Goal: Task Accomplishment & Management: Complete application form

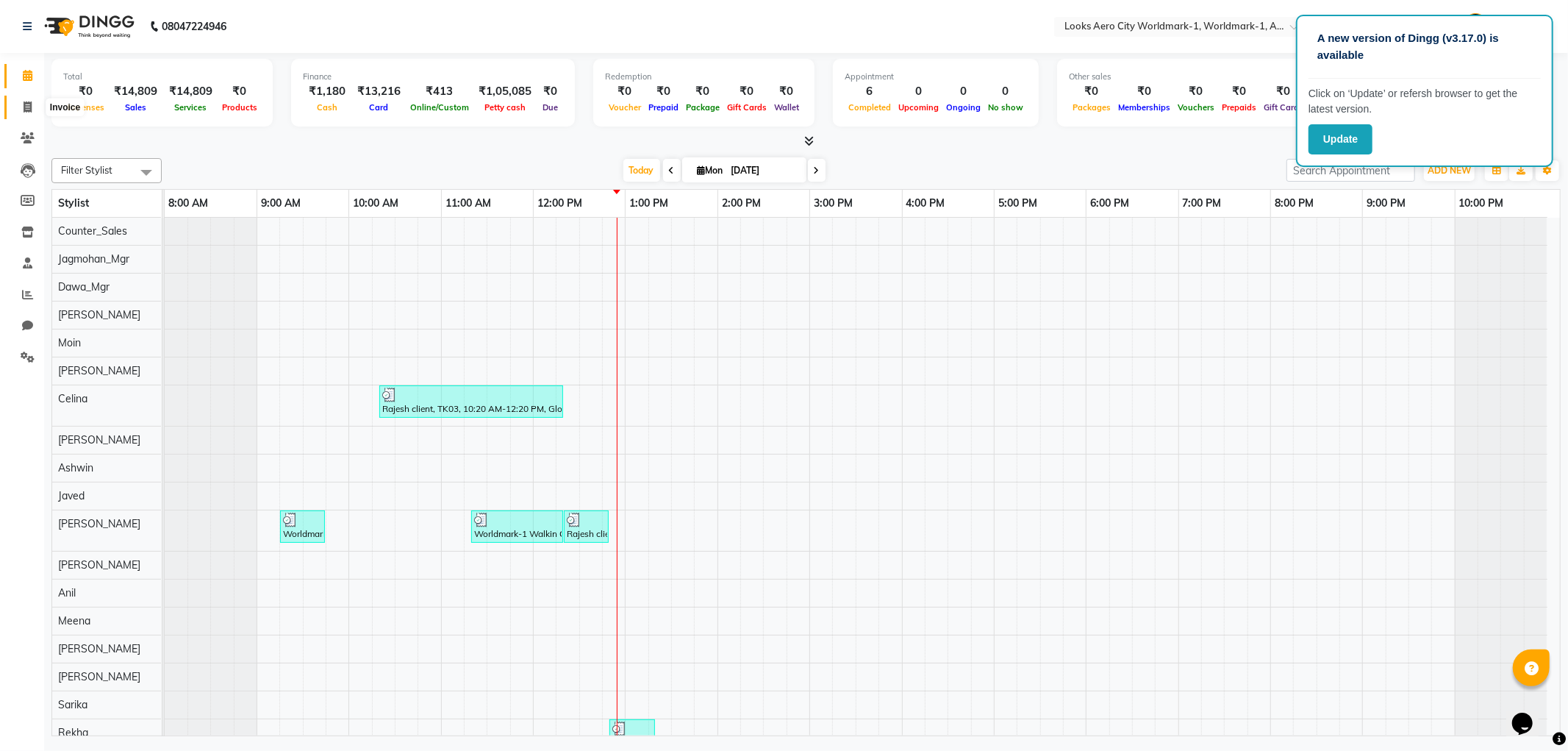
click at [37, 105] on span at bounding box center [27, 107] width 25 height 17
select select "service"
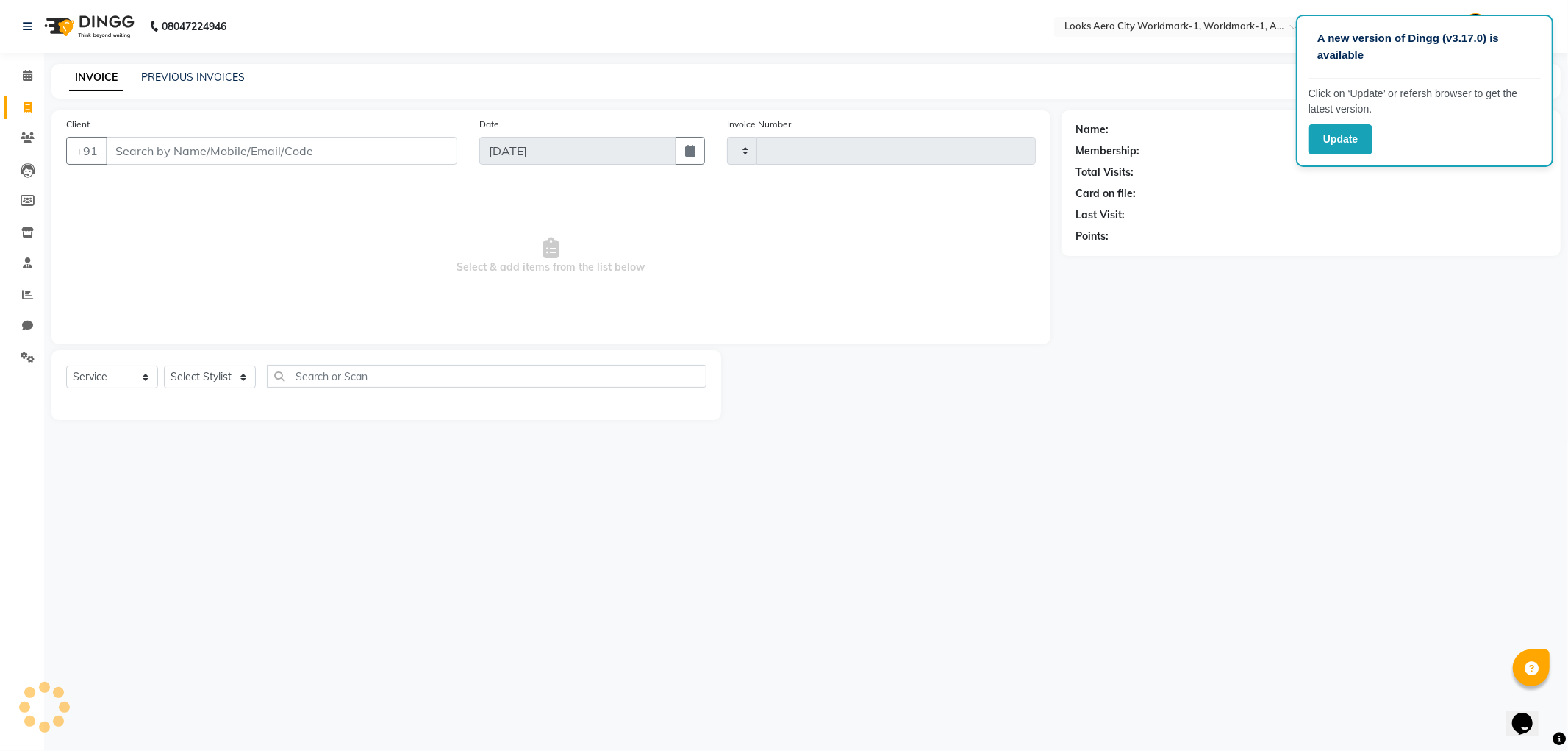
type input "7053"
select select "8573"
click at [28, 293] on icon at bounding box center [27, 294] width 11 height 11
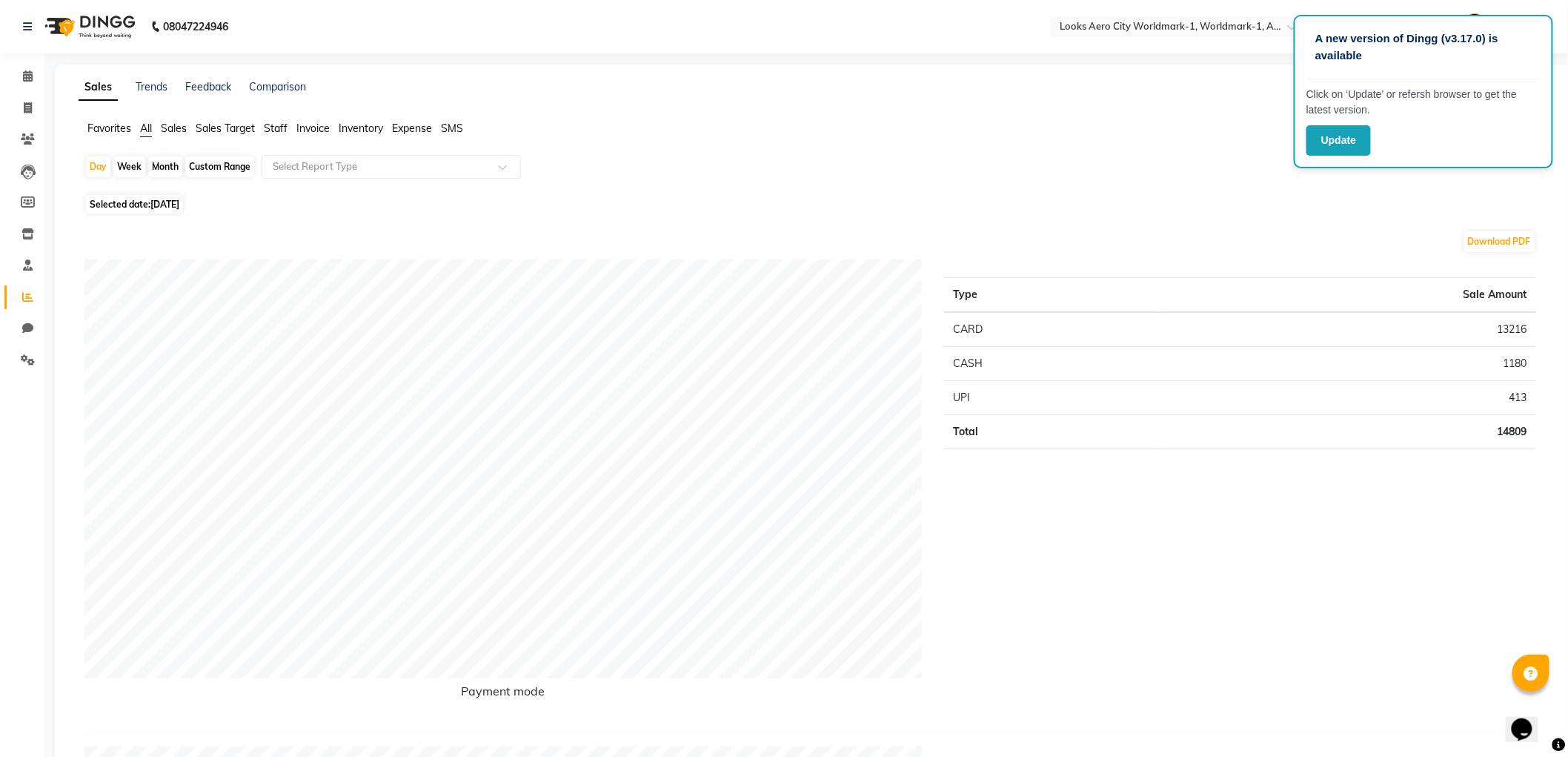
click at [275, 127] on span "Staff" at bounding box center [275, 128] width 24 height 14
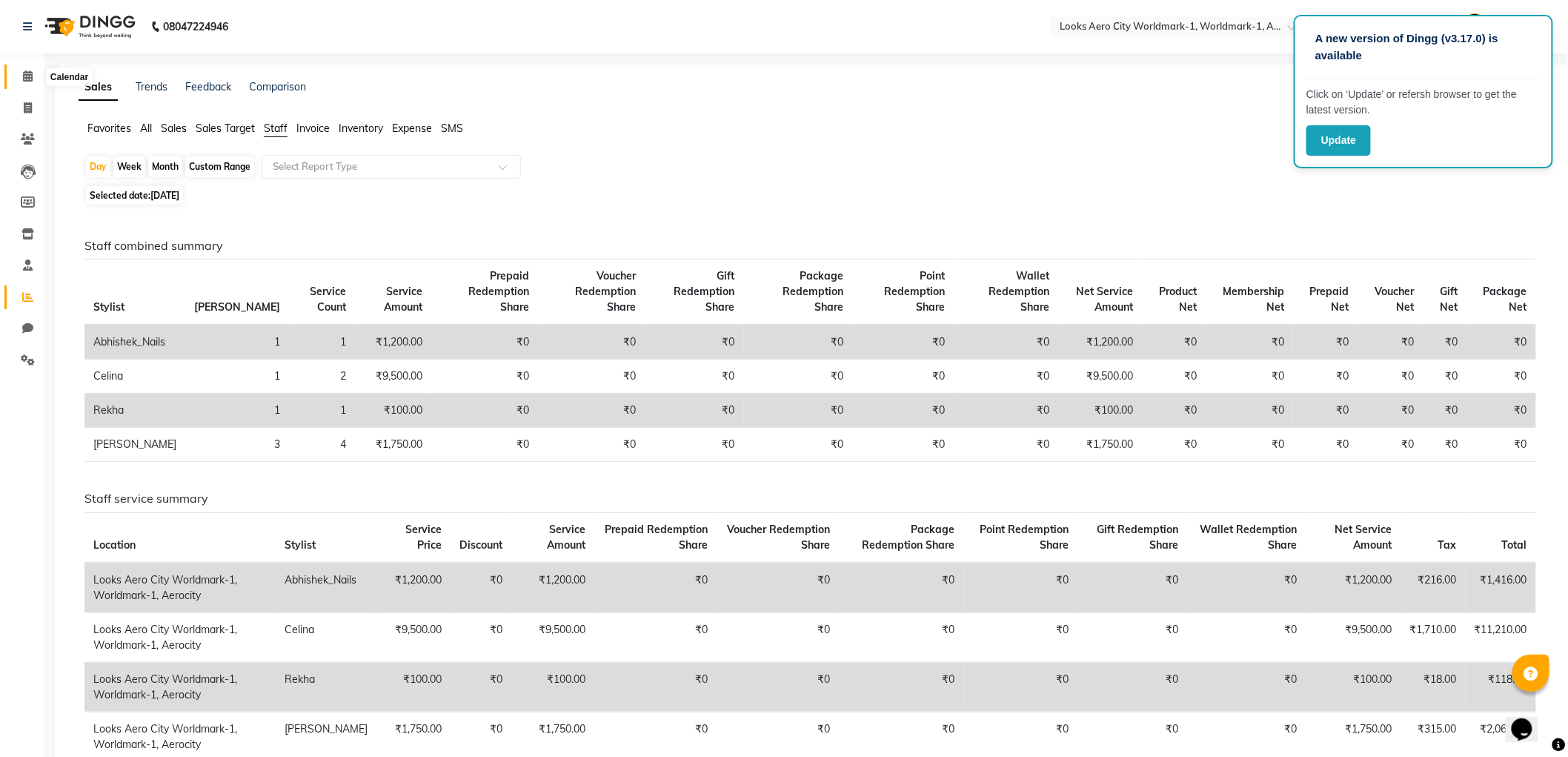
click at [23, 77] on icon at bounding box center [28, 75] width 10 height 11
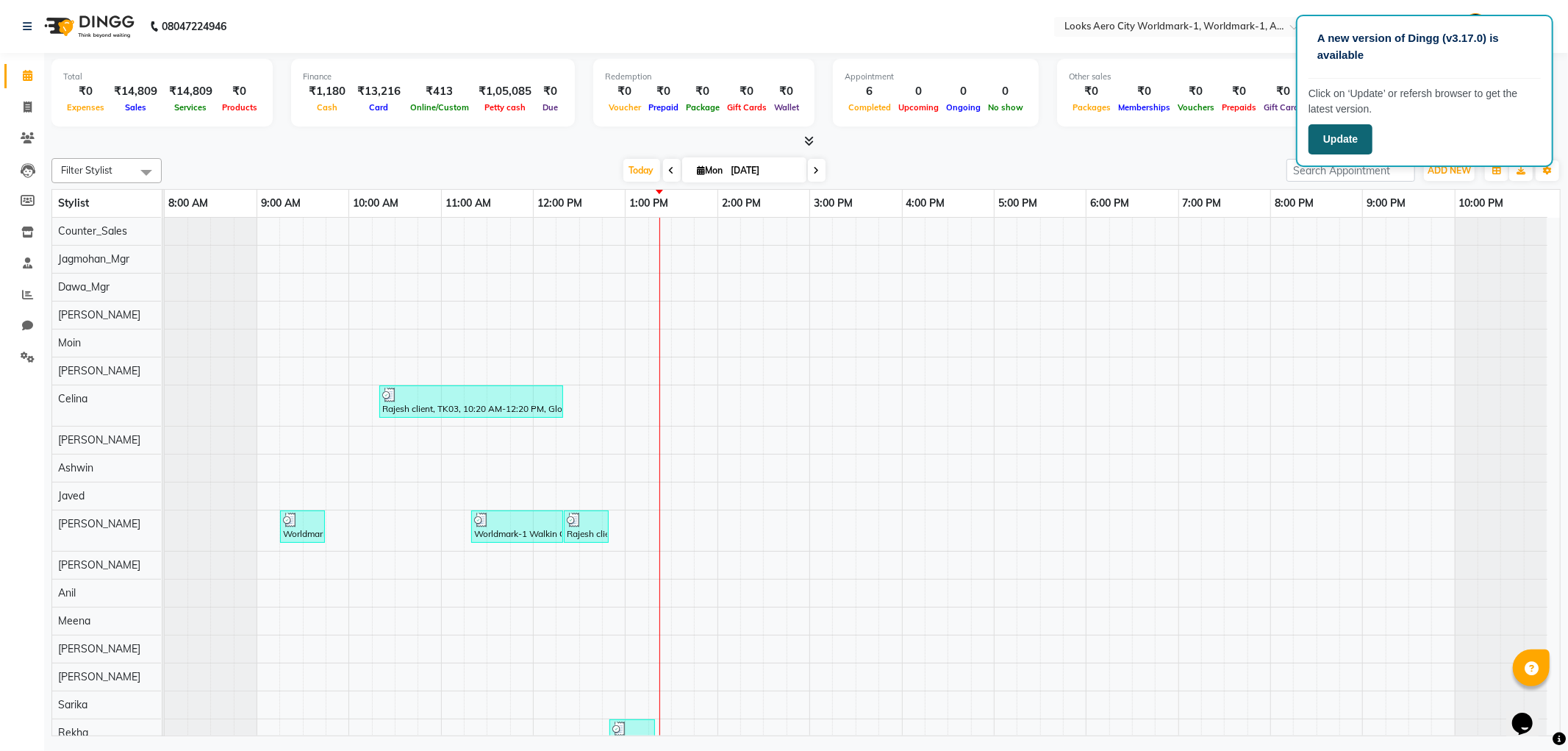
click at [1343, 137] on button "Update" at bounding box center [1340, 139] width 64 height 30
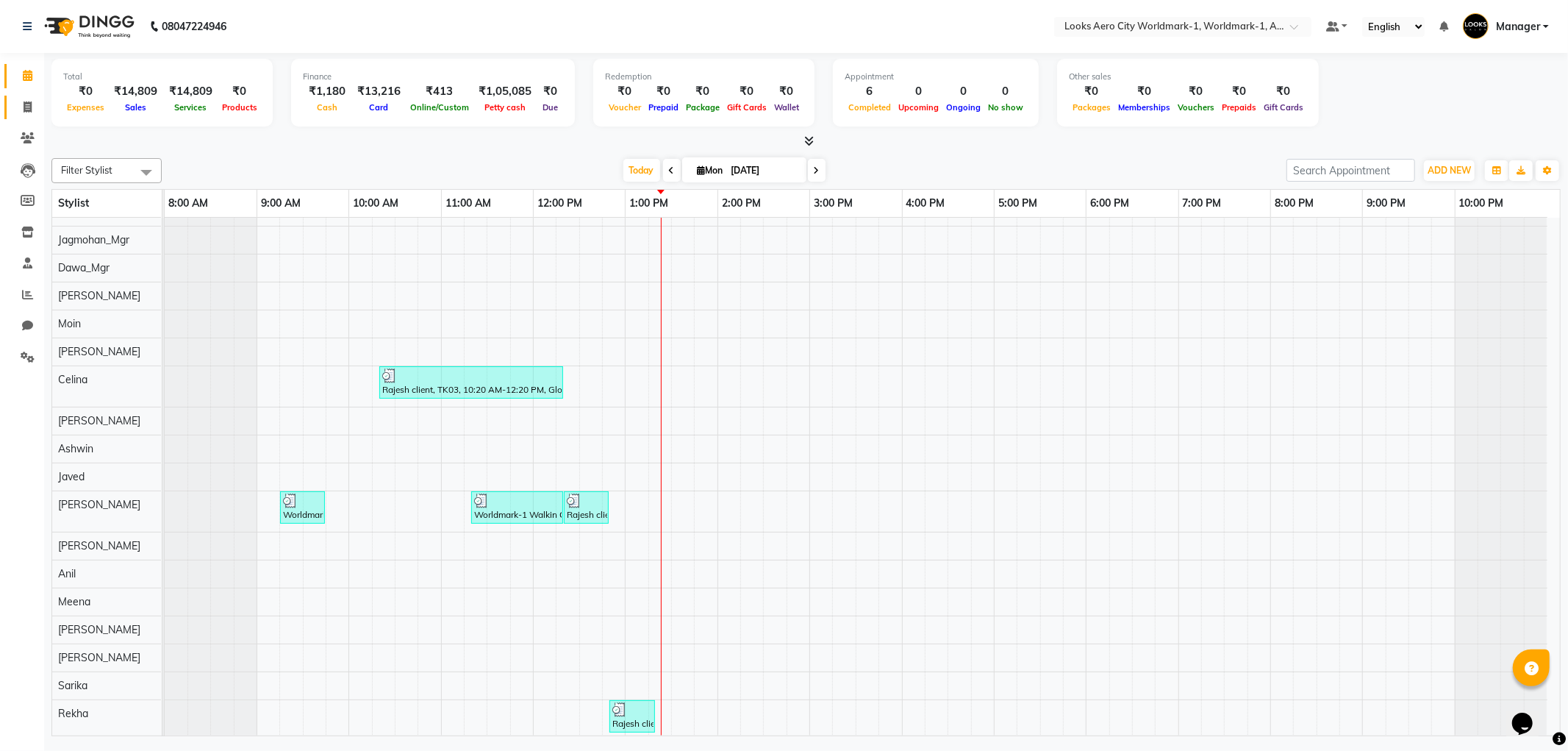
click at [21, 116] on link "Invoice" at bounding box center [23, 108] width 35 height 24
select select "service"
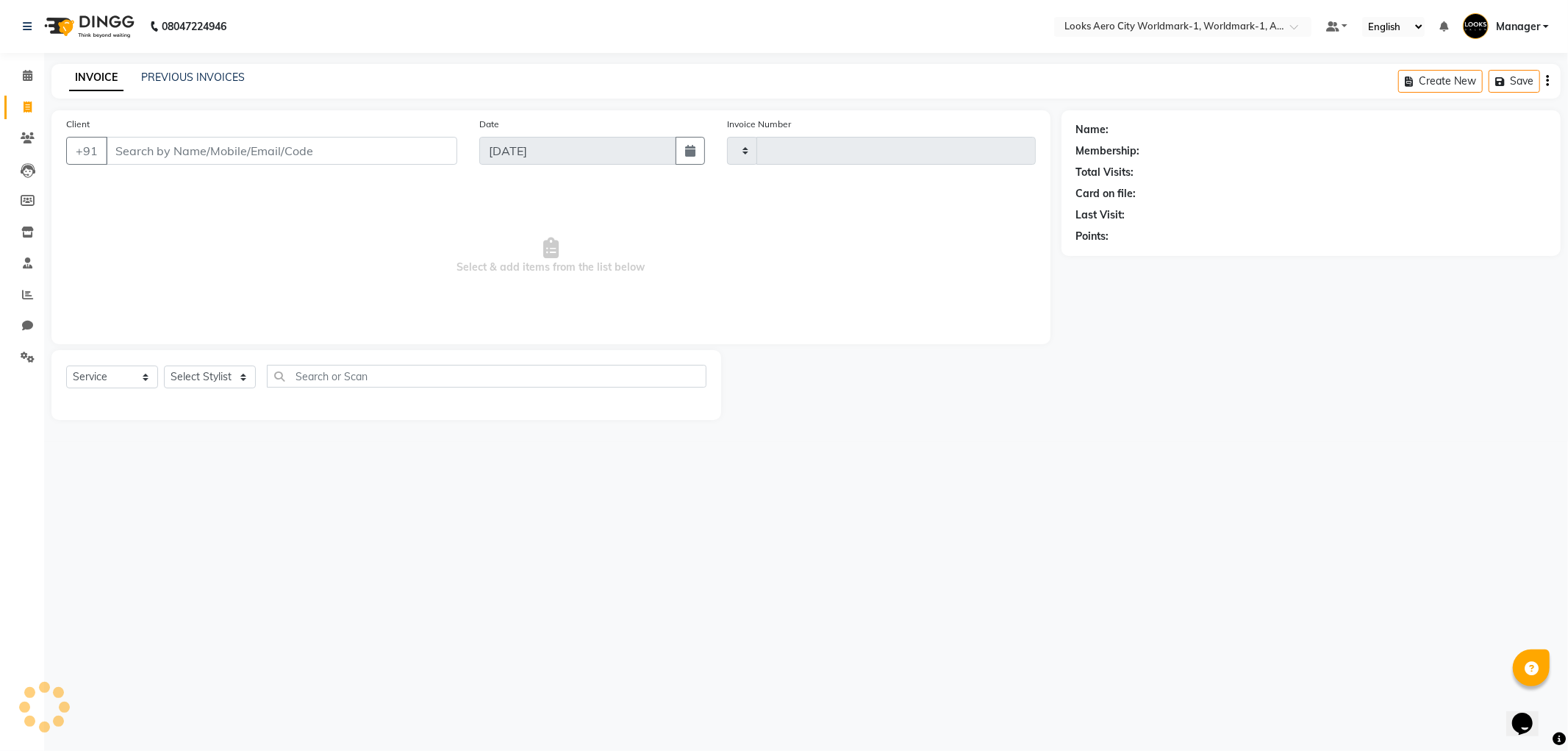
type input "7053"
select select "8573"
click at [202, 383] on select "Select Stylist" at bounding box center [210, 376] width 92 height 23
click at [203, 377] on select "Select Stylist" at bounding box center [210, 376] width 92 height 23
click at [203, 371] on select "Select Stylist" at bounding box center [210, 376] width 92 height 23
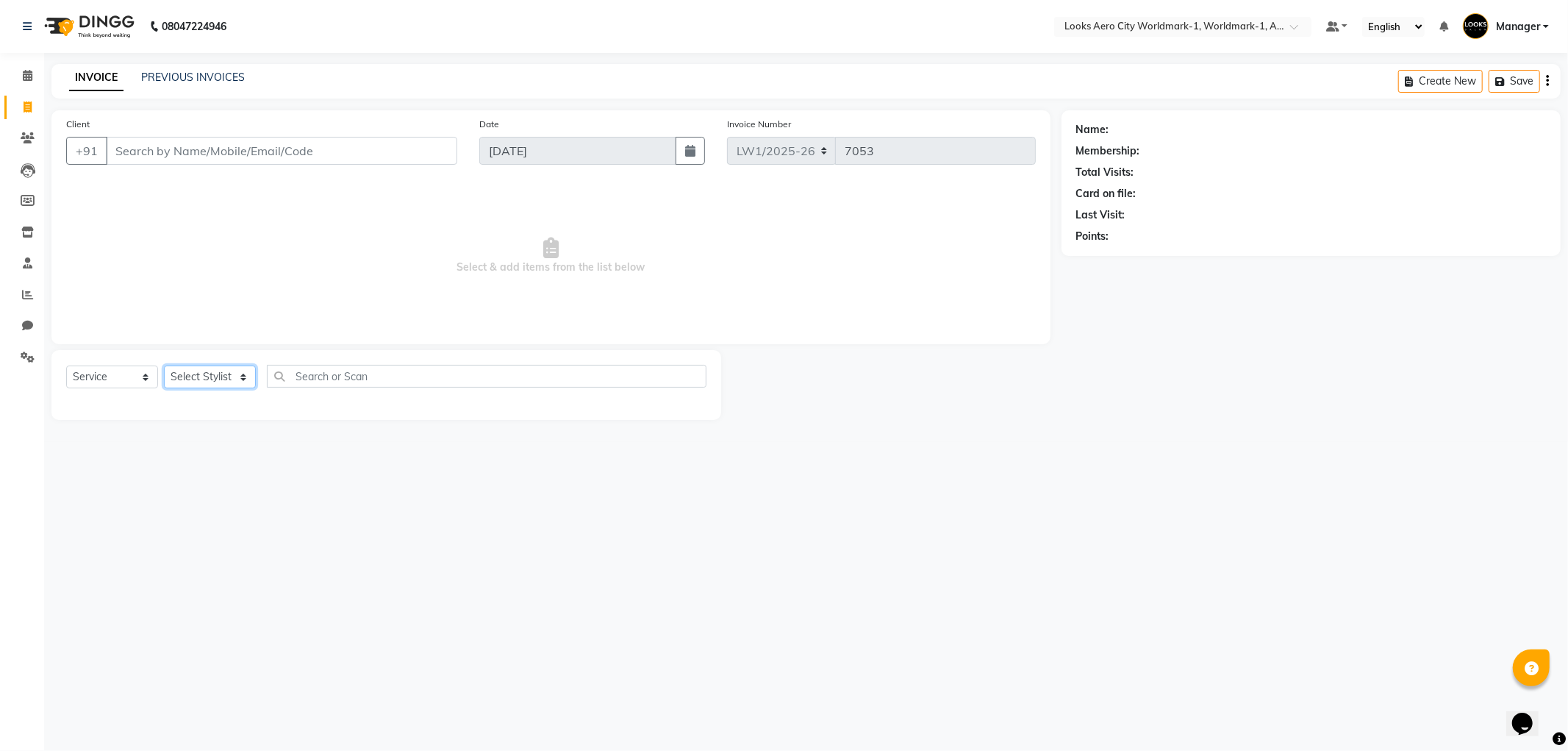
select select "84536"
click at [164, 366] on select "Select Stylist [PERSON_NAME] [PERSON_NAME] [PERSON_NAME] [PERSON_NAME] Counter_…" at bounding box center [210, 376] width 92 height 23
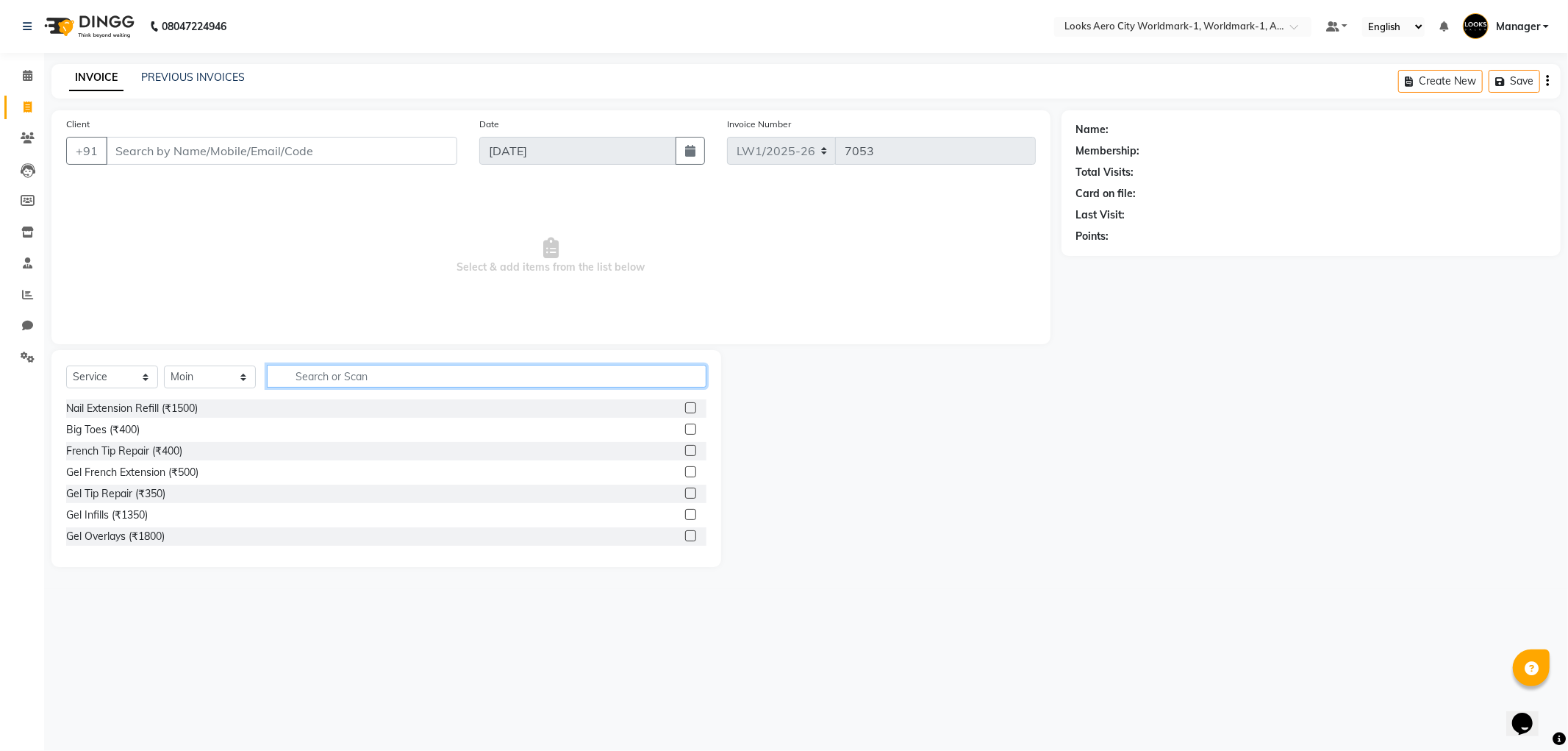
click at [327, 374] on input "text" at bounding box center [486, 376] width 439 height 23
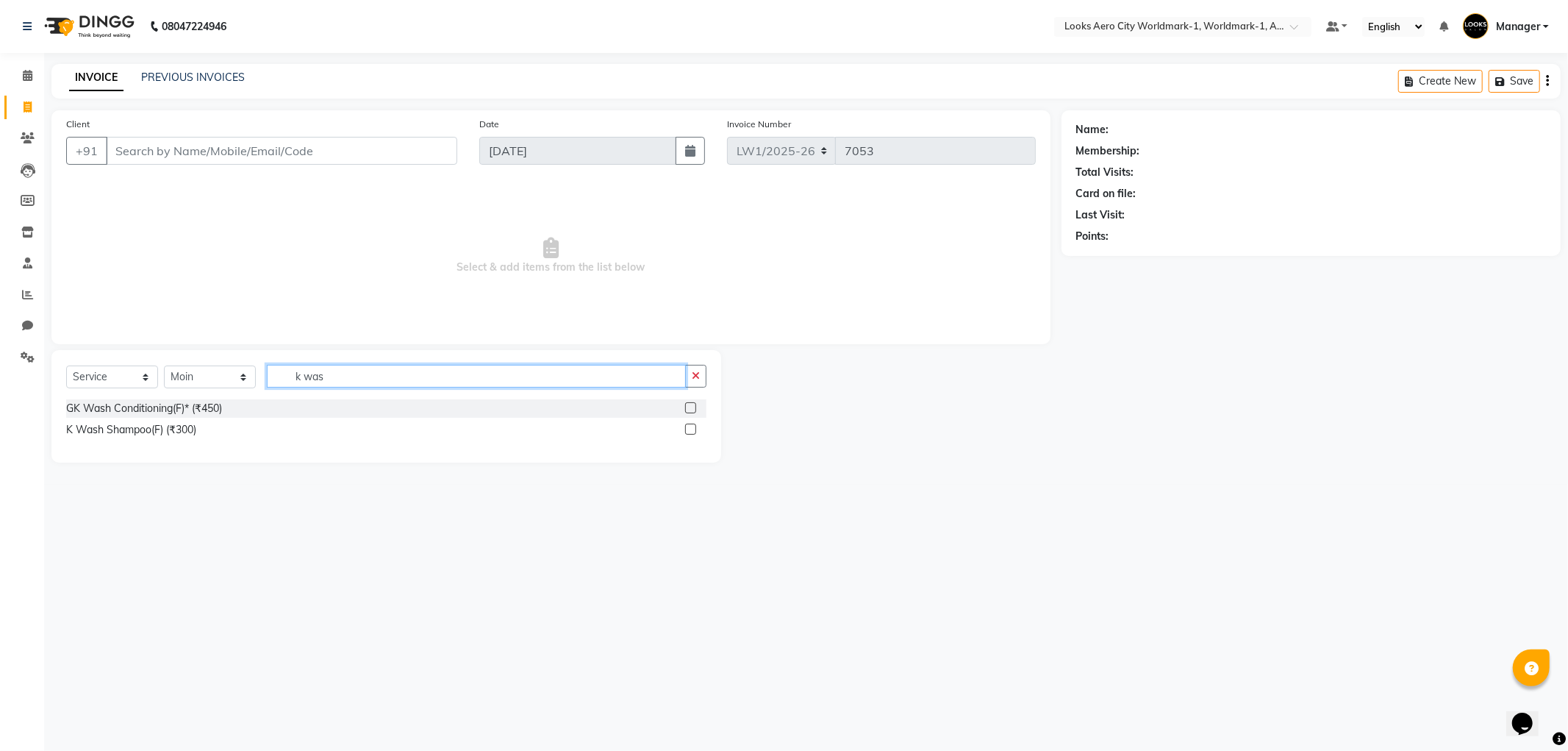
type input "k was"
click at [693, 433] on label at bounding box center [690, 429] width 11 height 11
click at [693, 433] on input "checkbox" at bounding box center [690, 430] width 10 height 10
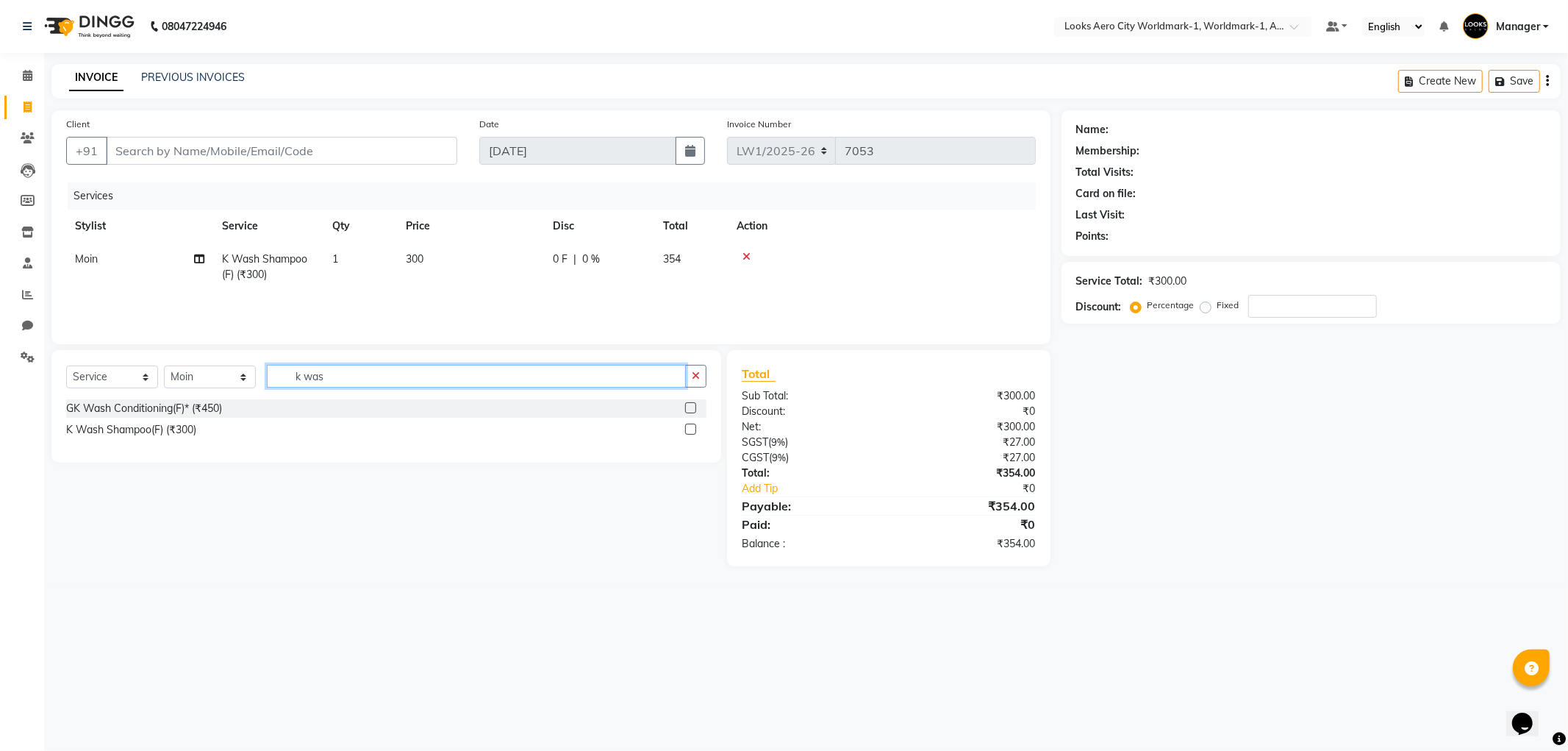
checkbox input "false"
drag, startPoint x: 418, startPoint y: 379, endPoint x: 297, endPoint y: 379, distance: 121.0
click at [297, 379] on input "k was" at bounding box center [477, 376] width 419 height 23
type input "blow"
drag, startPoint x: 687, startPoint y: 407, endPoint x: 672, endPoint y: 406, distance: 15.0
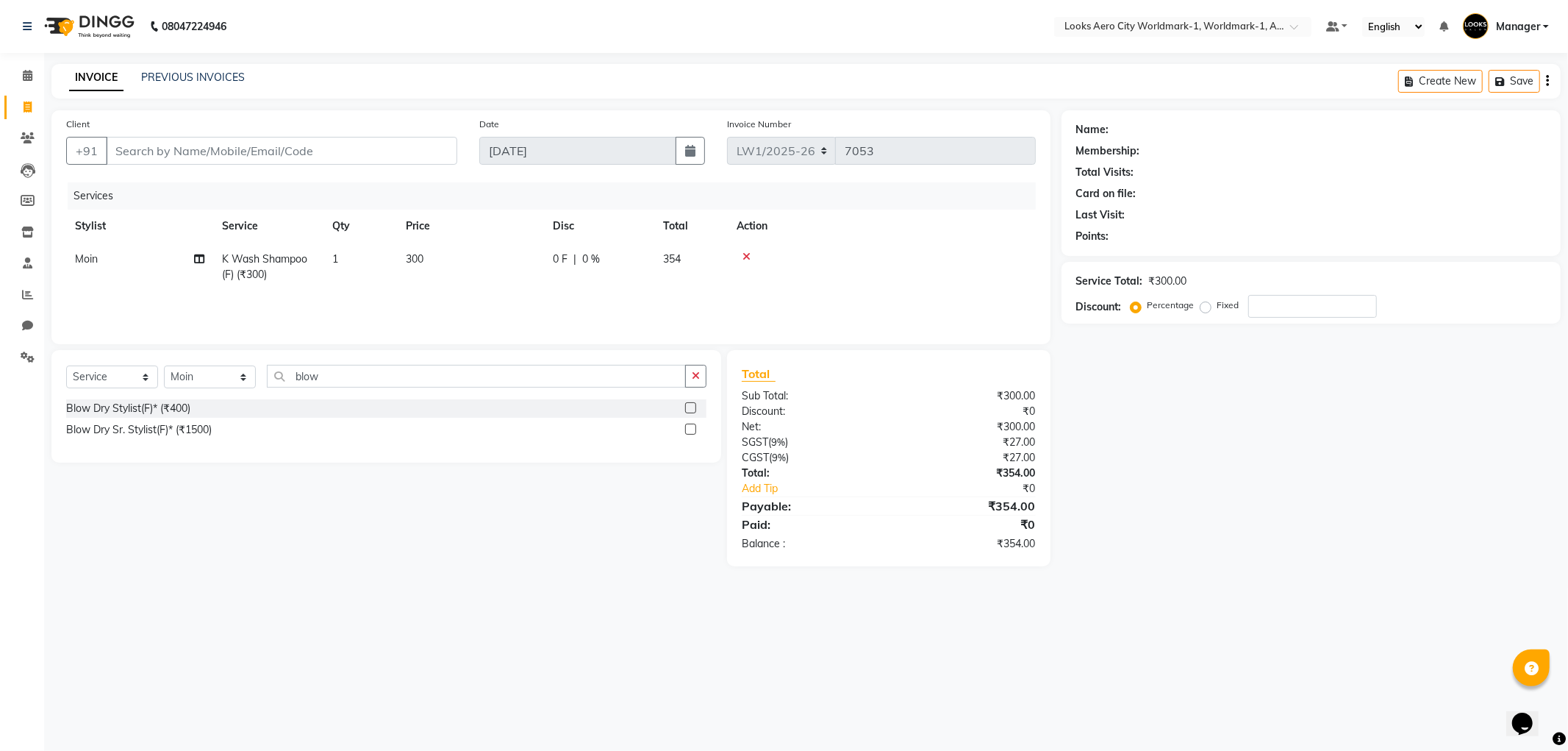
click at [687, 407] on label at bounding box center [690, 407] width 11 height 11
click at [687, 407] on input "checkbox" at bounding box center [690, 408] width 10 height 10
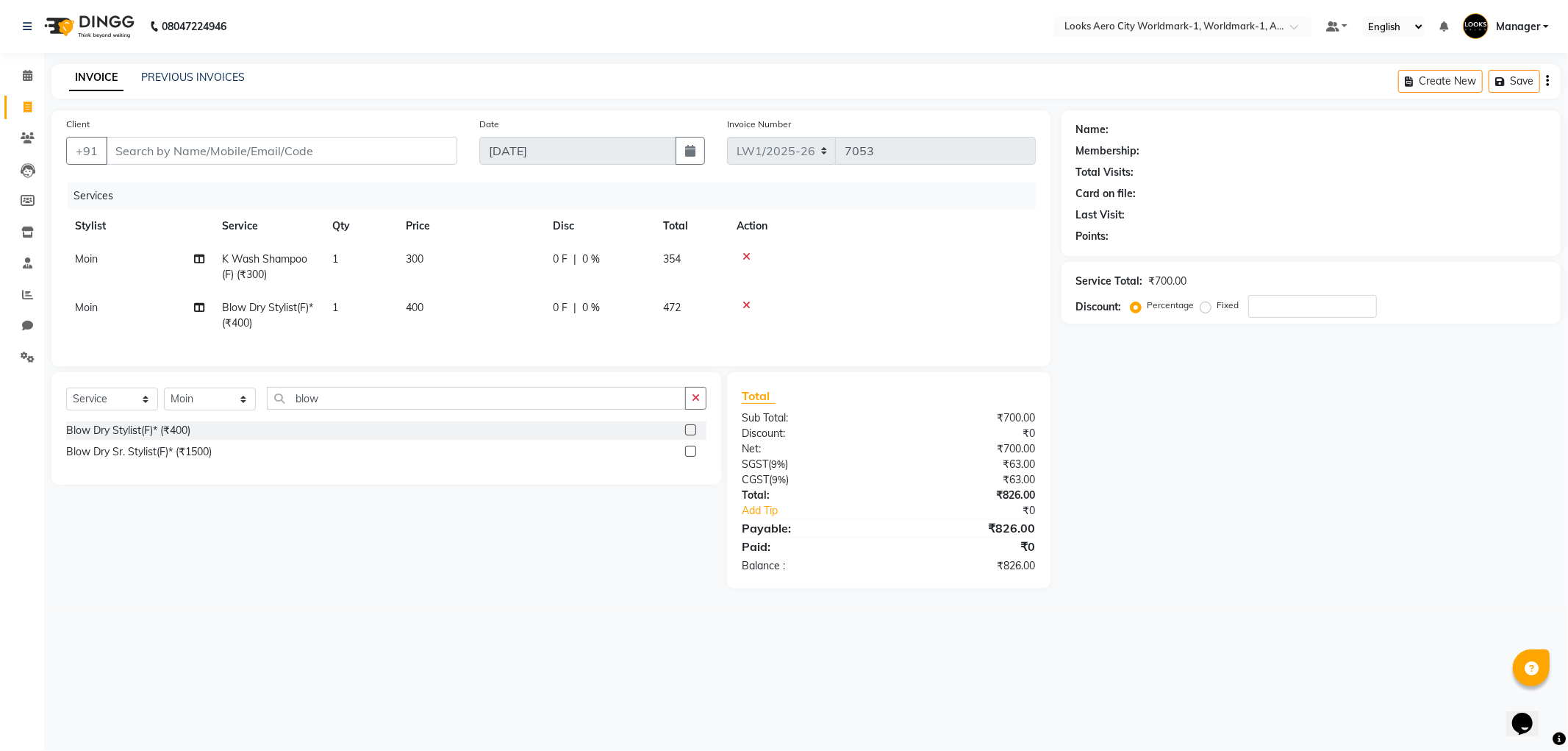
checkbox input "false"
click at [491, 320] on td "400" at bounding box center [471, 315] width 147 height 49
select select "84536"
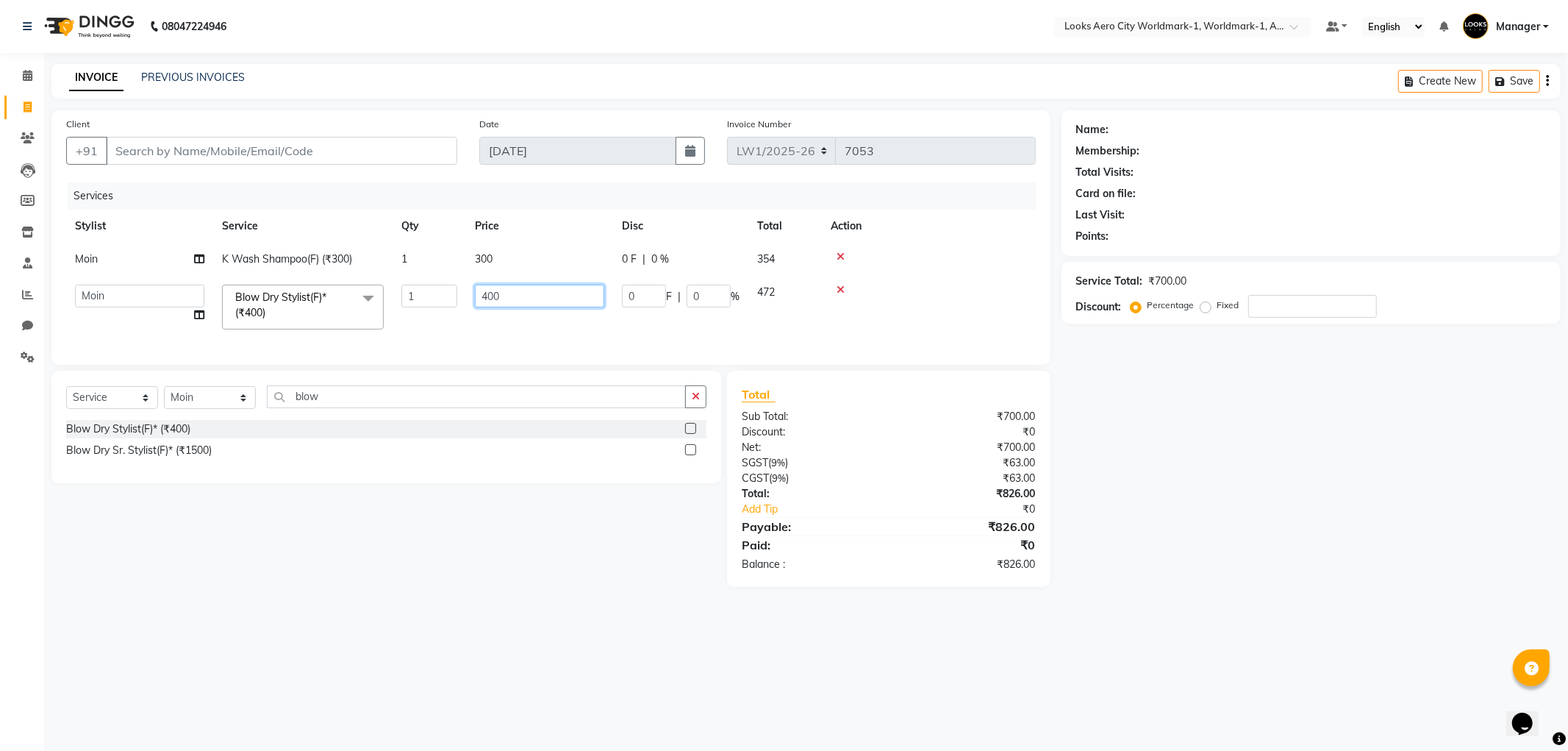
drag, startPoint x: 511, startPoint y: 291, endPoint x: 441, endPoint y: 295, distance: 70.1
click at [441, 295] on tr "Abhishek_Nails [PERSON_NAME] [PERSON_NAME] [PERSON_NAME] [PERSON_NAME] Counter_…" at bounding box center [551, 307] width 970 height 63
type input "800"
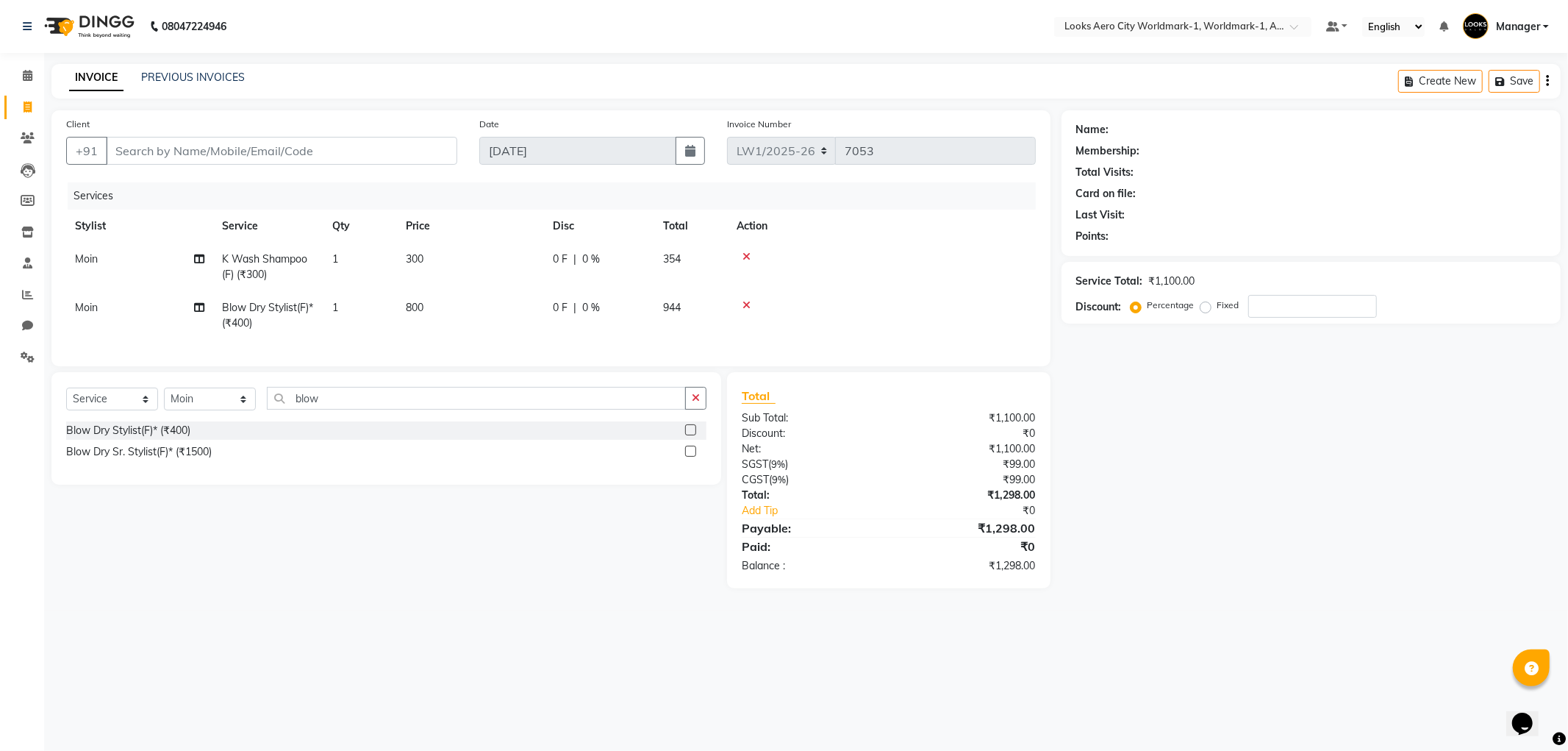
click at [524, 273] on td "300" at bounding box center [471, 267] width 147 height 49
select select "84536"
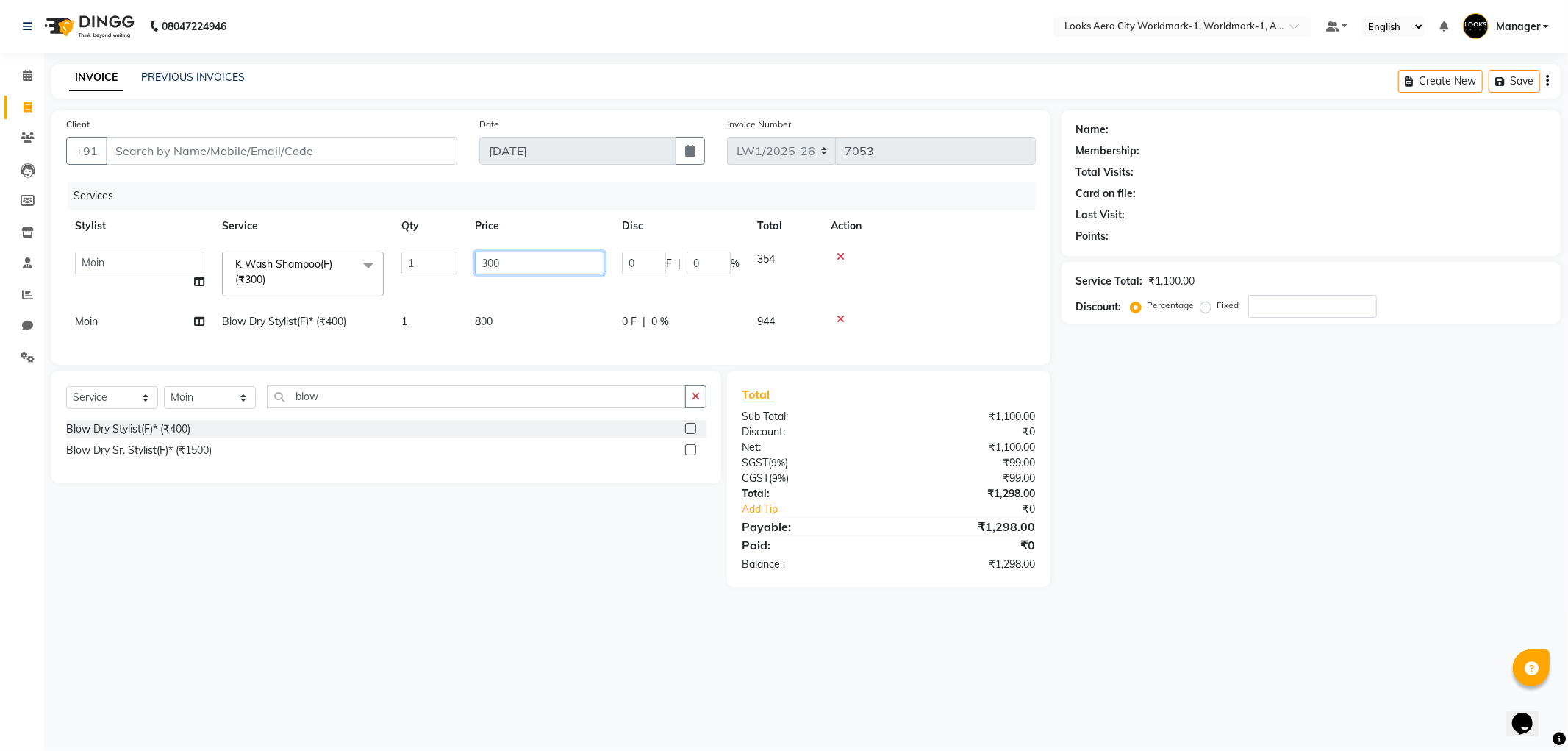
drag, startPoint x: 532, startPoint y: 270, endPoint x: 465, endPoint y: 261, distance: 67.6
click at [465, 261] on tr "Abhishek_Nails [PERSON_NAME] [PERSON_NAME] [PERSON_NAME] [PERSON_NAME] Counter_…" at bounding box center [551, 274] width 970 height 63
type input "600"
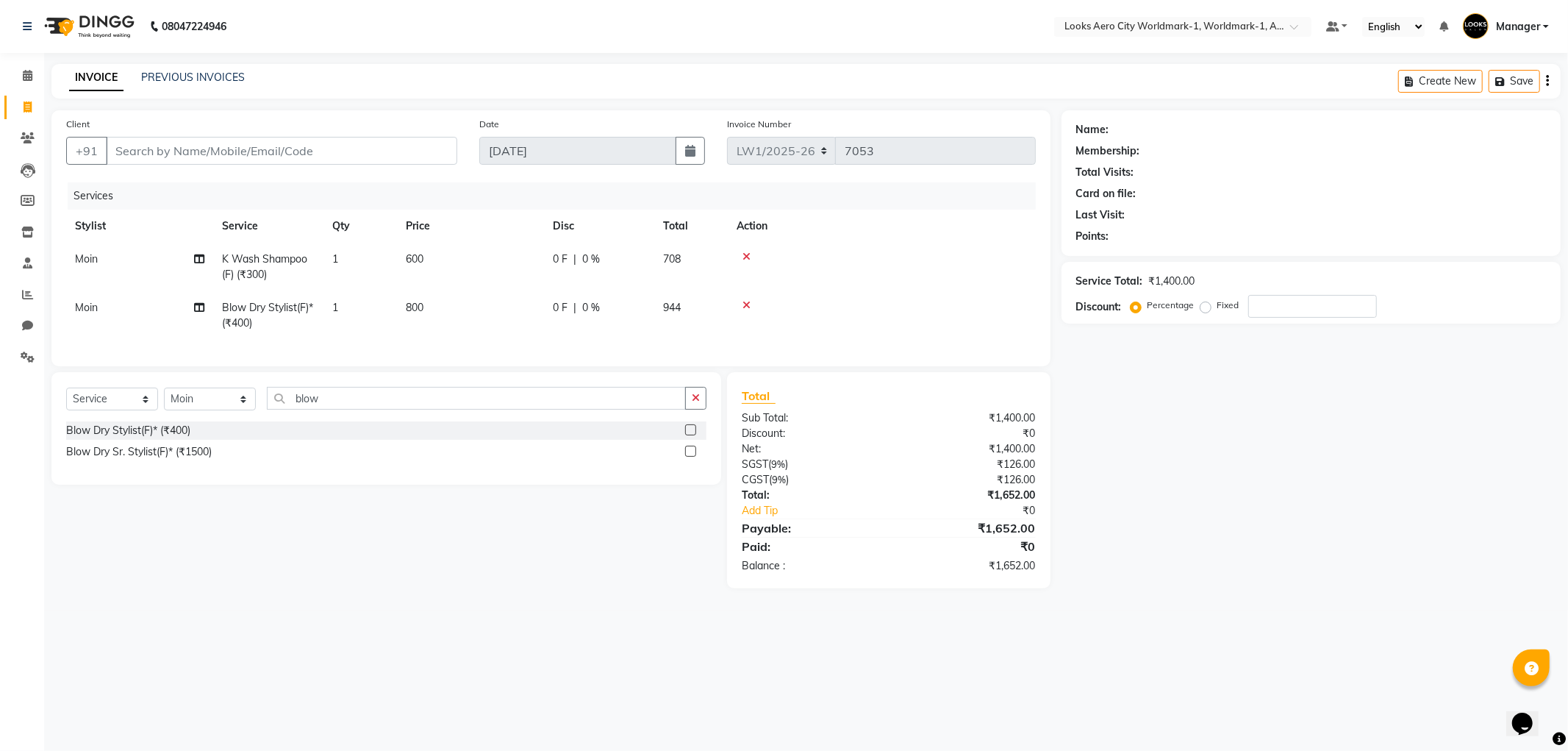
click at [498, 588] on div "Select Service Product Membership Package Voucher Prepaid Gift Card Select Styl…" at bounding box center [381, 480] width 681 height 216
click at [241, 146] on input "Client" at bounding box center [281, 151] width 351 height 28
type input "7"
type input "0"
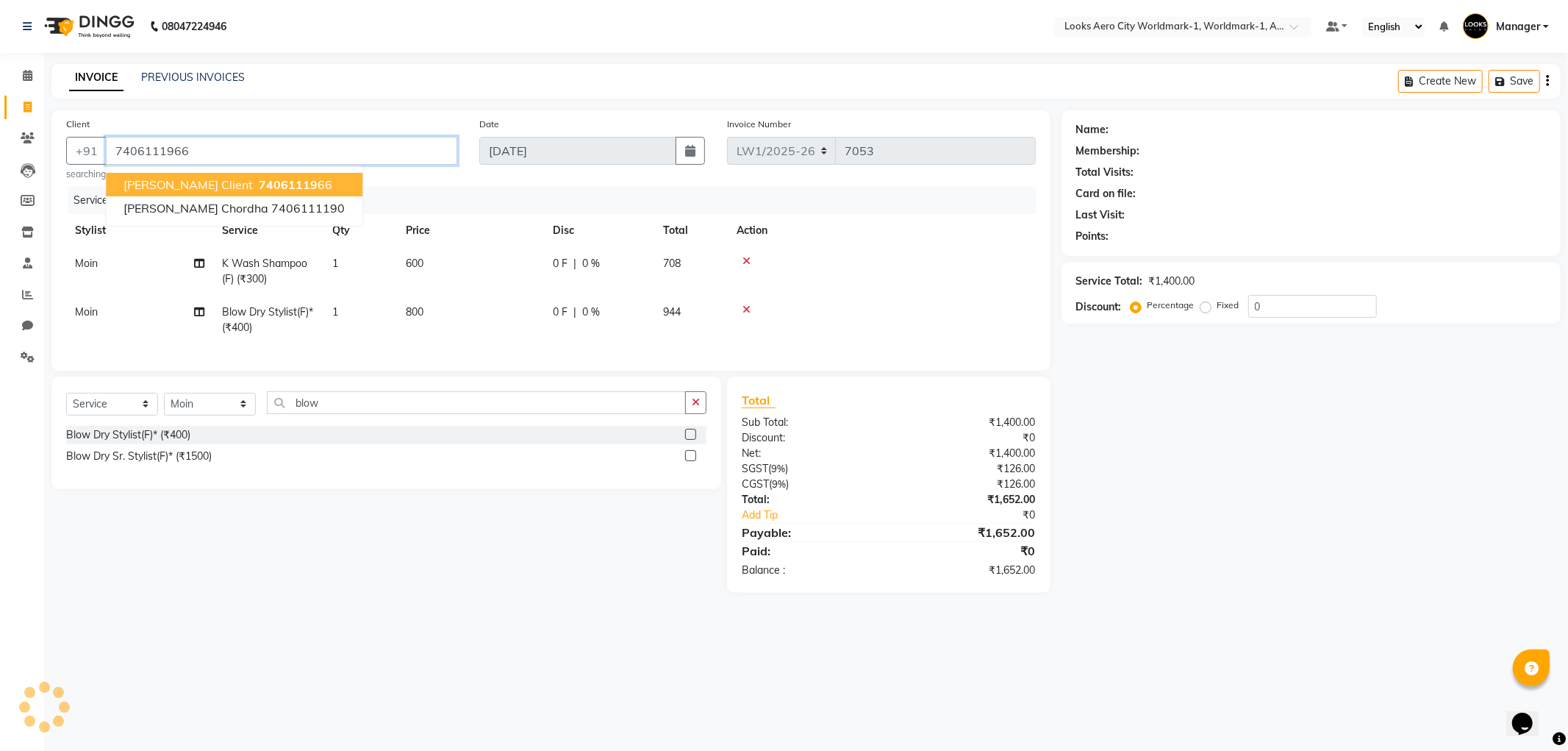
type input "7406111966"
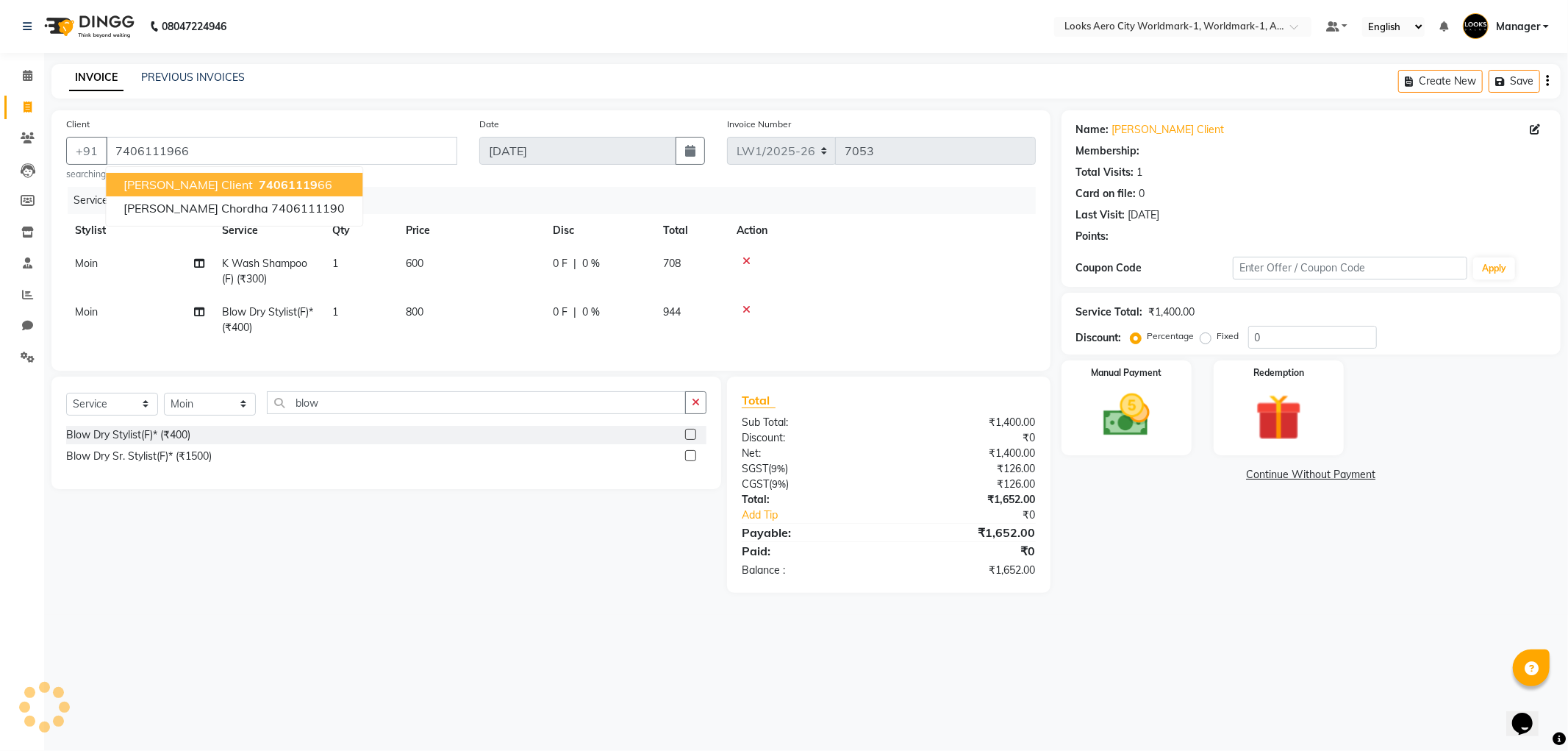
click at [1197, 576] on div "Name: [PERSON_NAME] Client Membership: Total Visits: 1 Card on file: 0 Last Vis…" at bounding box center [1316, 352] width 510 height 483
select select "1: Object"
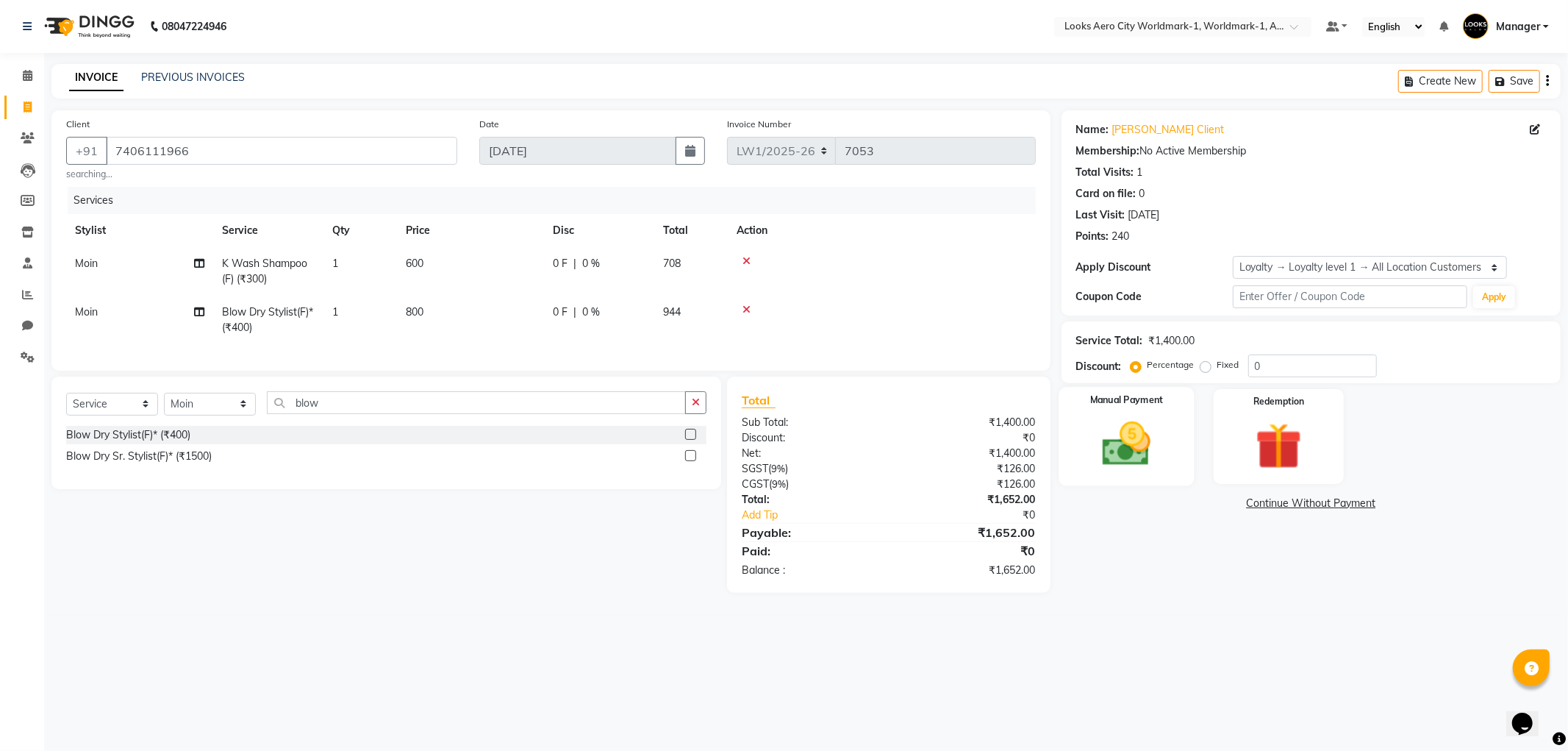
click at [1111, 472] on img at bounding box center [1127, 444] width 78 height 56
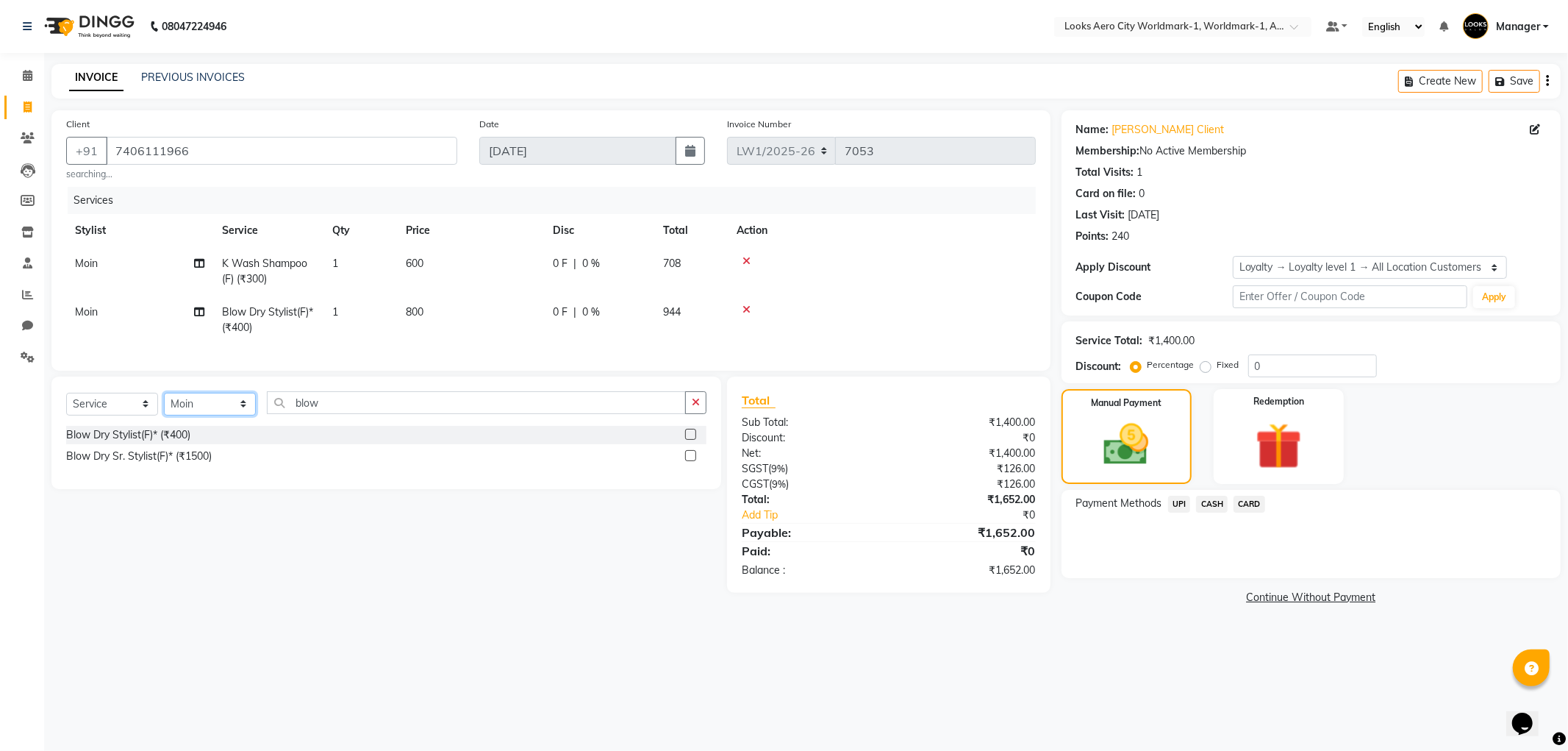
click at [194, 415] on select "Select Stylist [PERSON_NAME] [PERSON_NAME] [PERSON_NAME] [PERSON_NAME] Counter_…" at bounding box center [210, 403] width 92 height 23
select select "84551"
click at [164, 405] on select "Select Stylist [PERSON_NAME] [PERSON_NAME] [PERSON_NAME] [PERSON_NAME] Counter_…" at bounding box center [210, 403] width 92 height 23
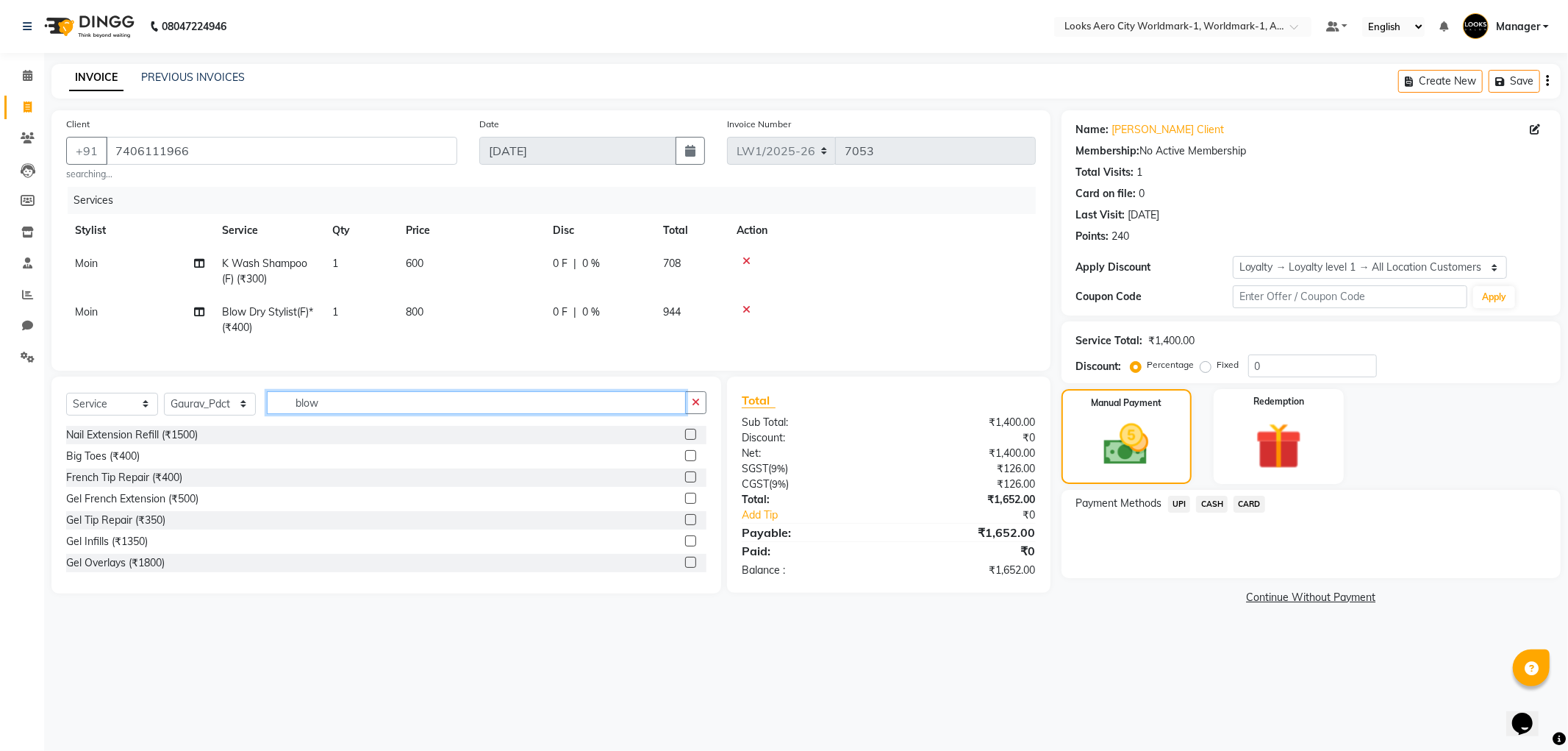
drag, startPoint x: 337, startPoint y: 414, endPoint x: 291, endPoint y: 419, distance: 46.3
click at [291, 414] on input "blow" at bounding box center [477, 402] width 419 height 23
type input "w"
type input "nose"
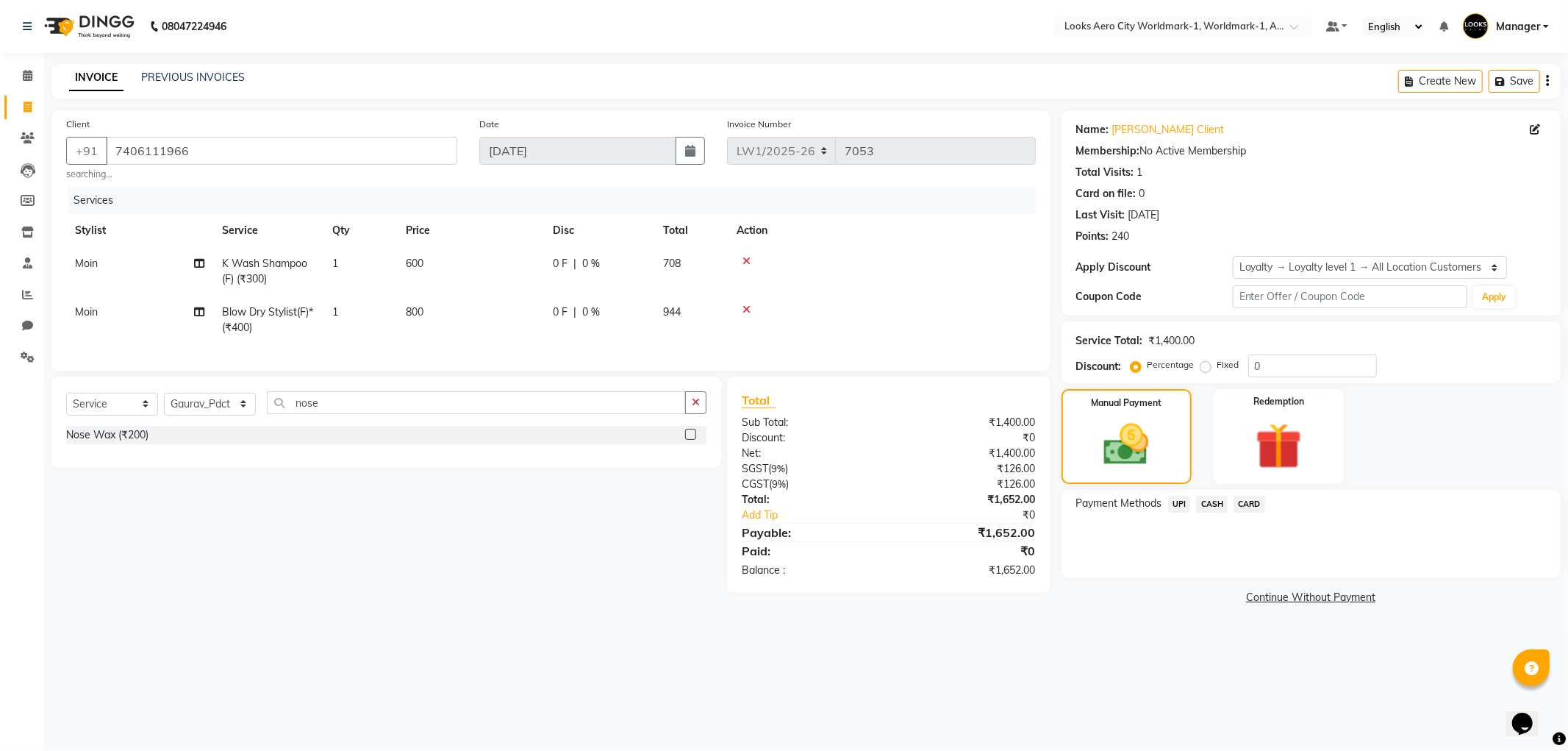
click at [689, 440] on label at bounding box center [690, 434] width 11 height 11
click at [689, 440] on input "checkbox" at bounding box center [690, 435] width 10 height 10
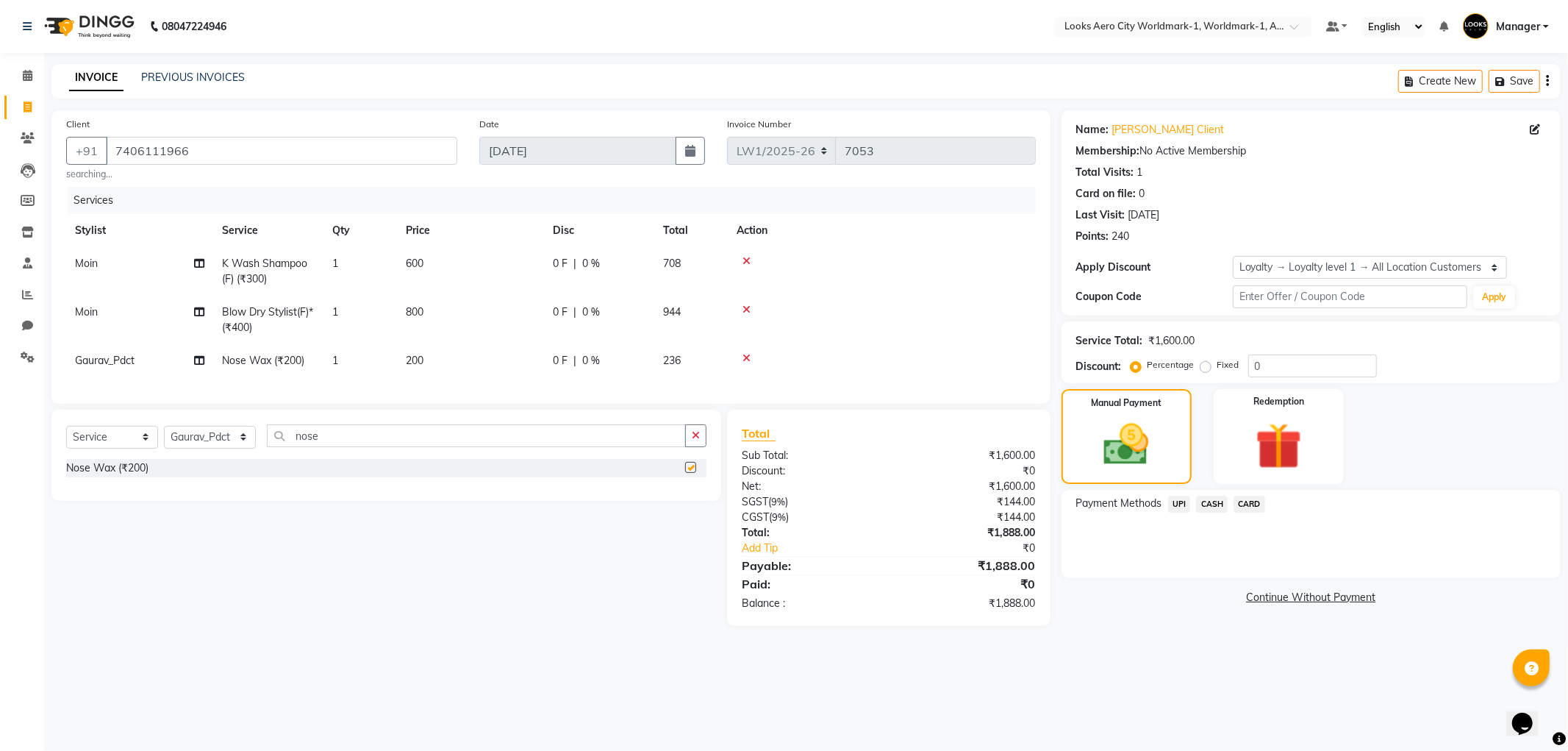
checkbox input "false"
drag, startPoint x: 280, startPoint y: 445, endPoint x: 260, endPoint y: 443, distance: 20.1
click at [260, 443] on div "Select Service Product Membership Package Voucher Prepaid Gift Card Select Styl…" at bounding box center [387, 441] width 640 height 34
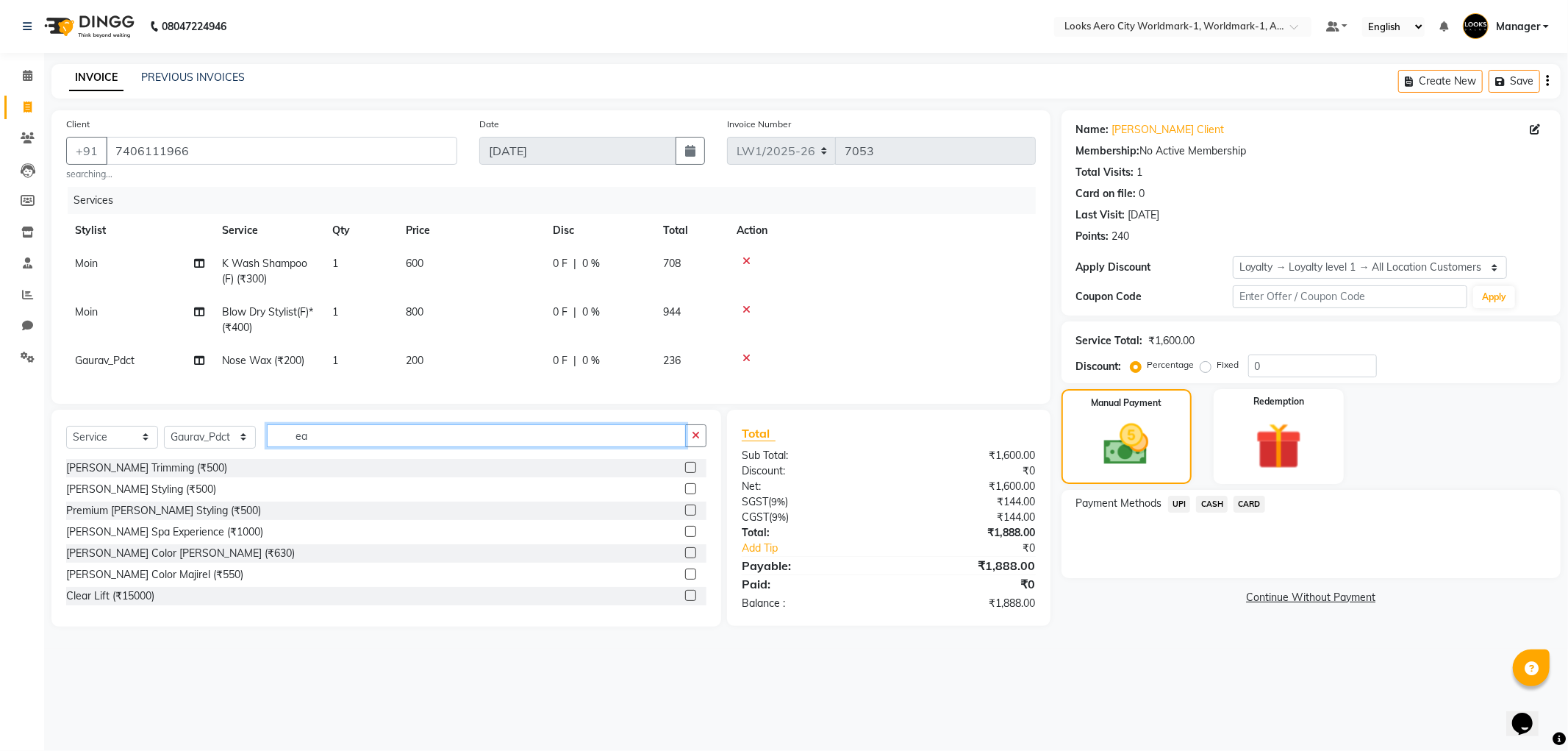
type input "e"
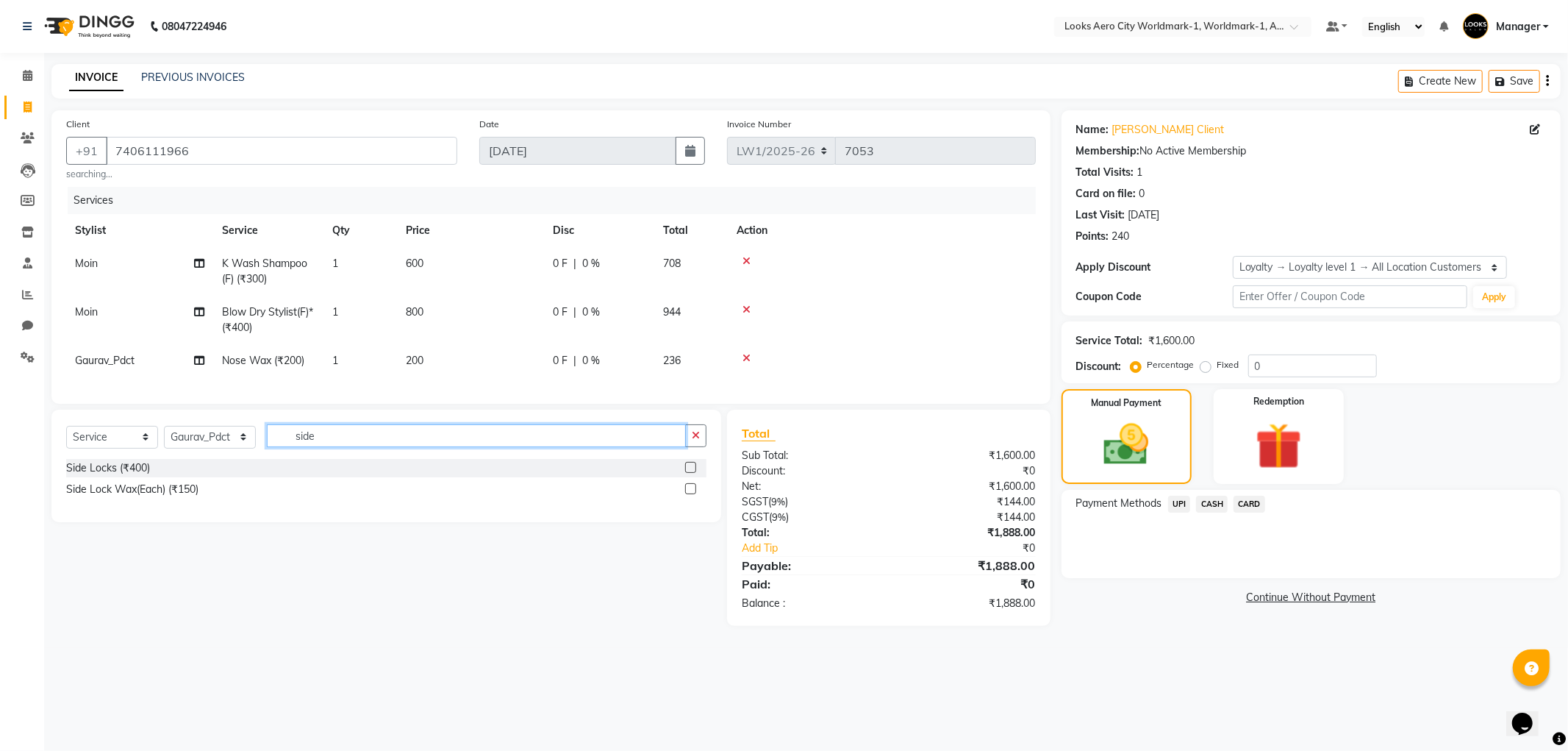
type input "side"
click at [689, 473] on label at bounding box center [690, 467] width 11 height 11
click at [689, 473] on input "checkbox" at bounding box center [690, 468] width 10 height 10
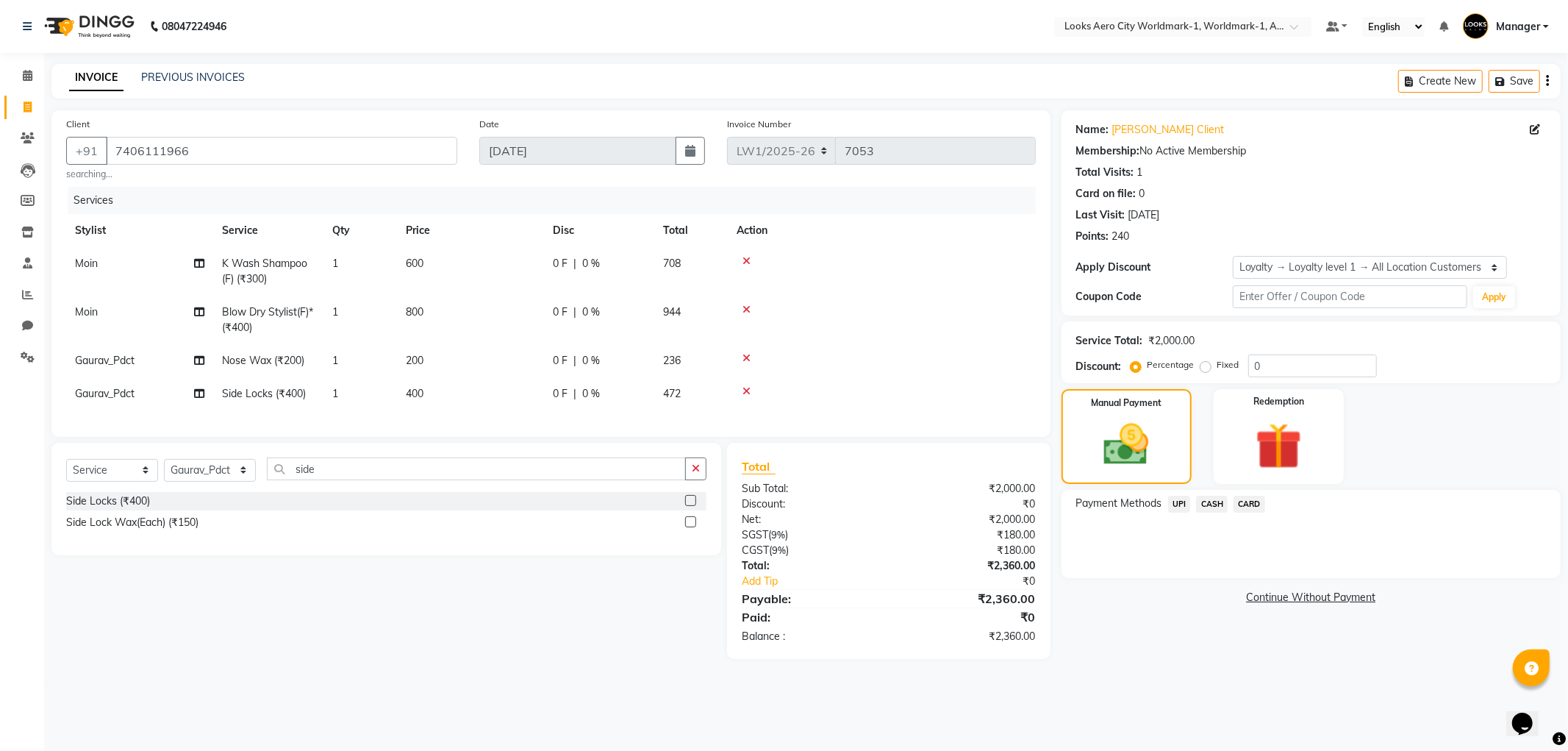
checkbox input "false"
click at [475, 365] on td "200" at bounding box center [471, 361] width 147 height 33
select select "84551"
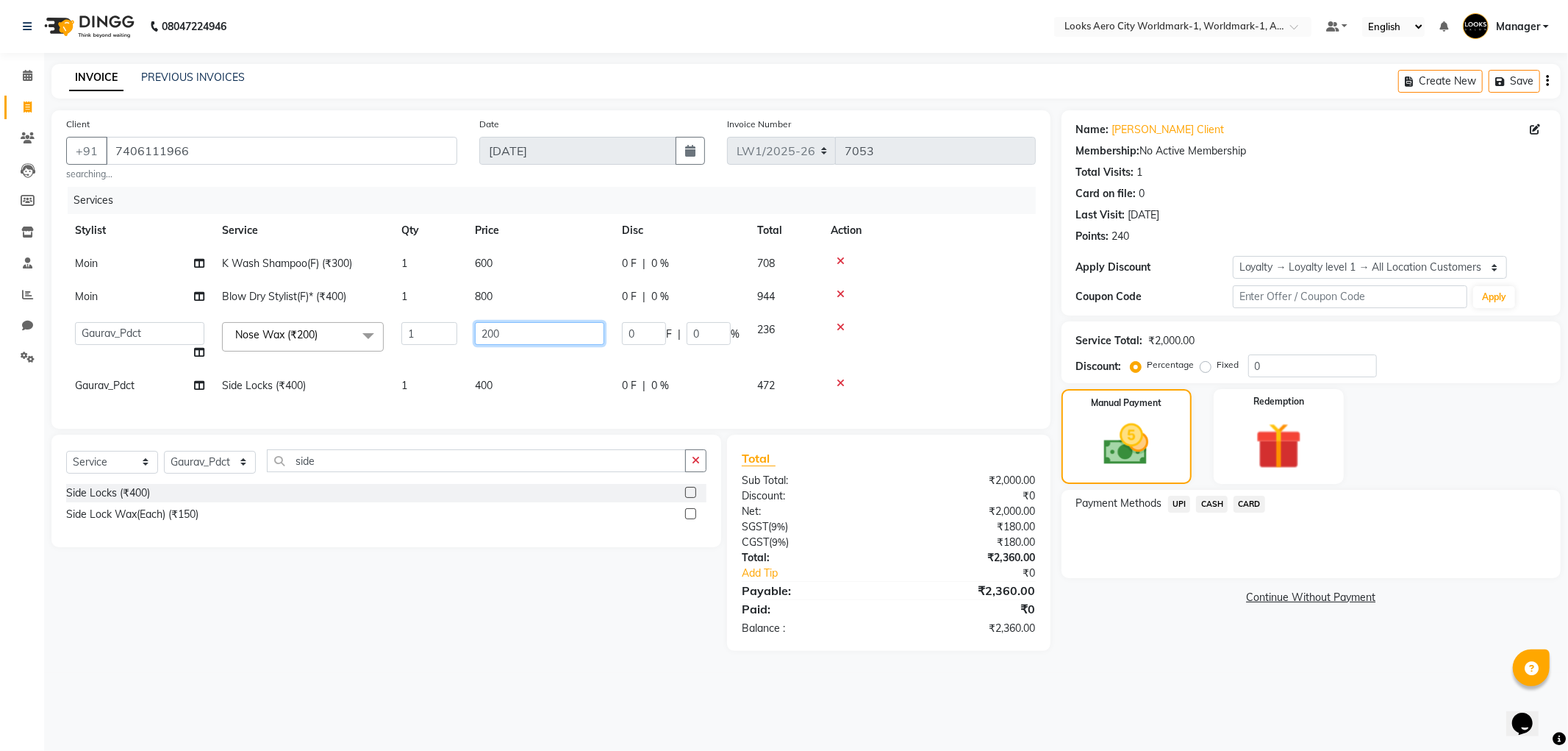
drag, startPoint x: 504, startPoint y: 333, endPoint x: 448, endPoint y: 328, distance: 56.2
click at [448, 328] on tr "Abhishek_Nails [PERSON_NAME] [PERSON_NAME] [PERSON_NAME] [PERSON_NAME] Counter_…" at bounding box center [551, 341] width 970 height 56
type input "300"
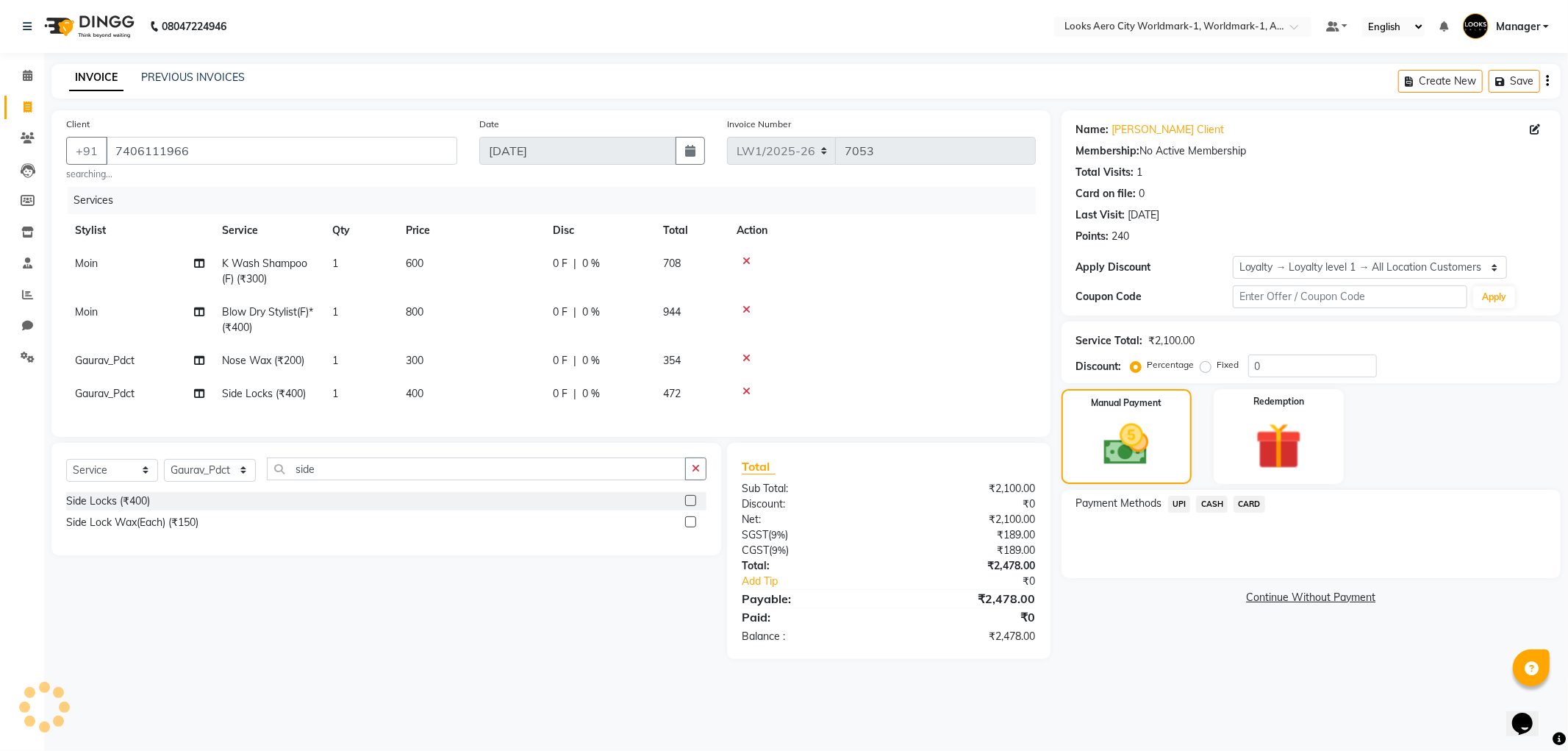
click at [516, 395] on td "400" at bounding box center [471, 394] width 147 height 33
select select "84551"
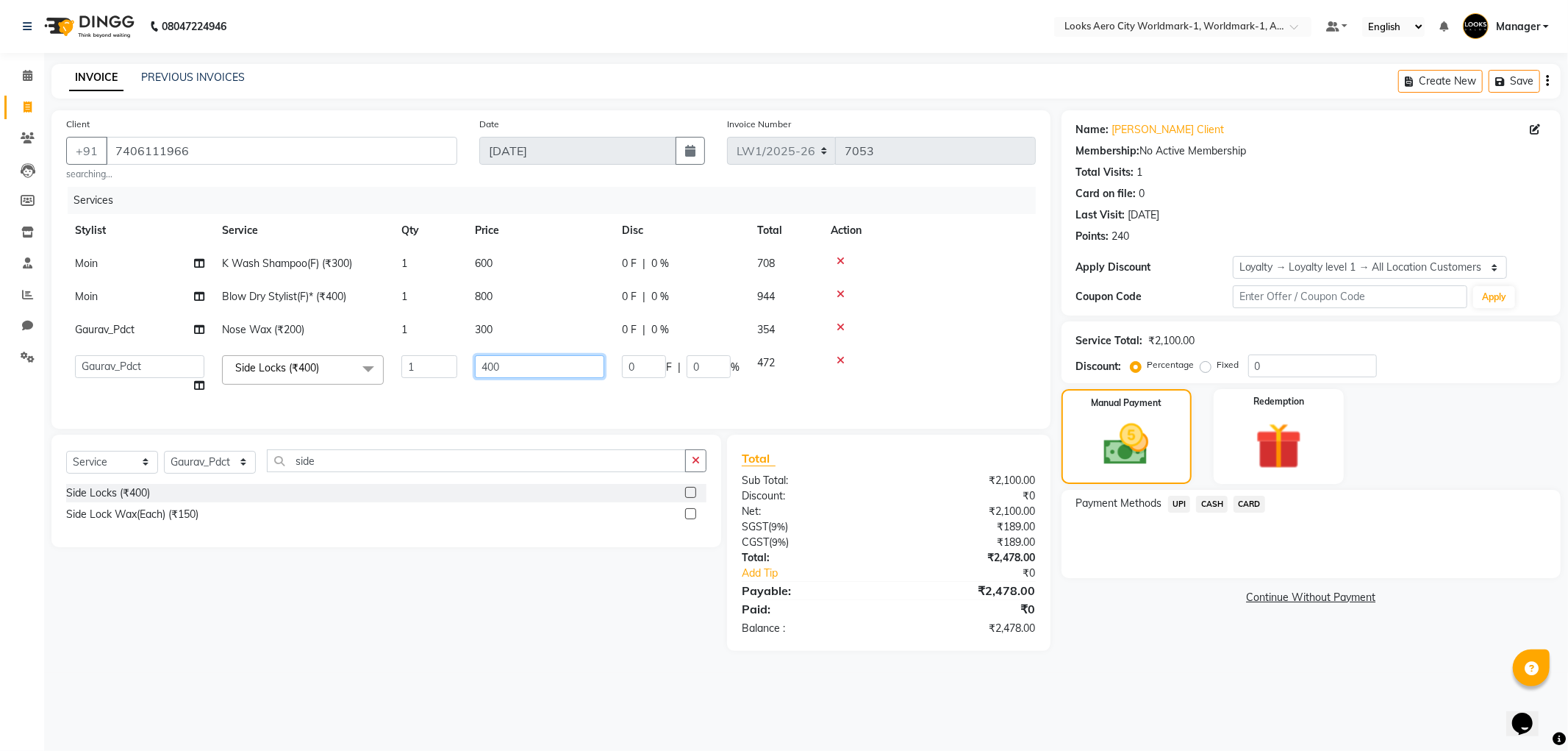
drag, startPoint x: 521, startPoint y: 368, endPoint x: 410, endPoint y: 346, distance: 113.2
click at [410, 346] on tbody "Moin K Wash Shampoo(F) (₹300) 1 600 0 F | 0 % 708 Moin Blow Dry Stylist(F)* (₹4…" at bounding box center [551, 324] width 970 height 155
type input "200"
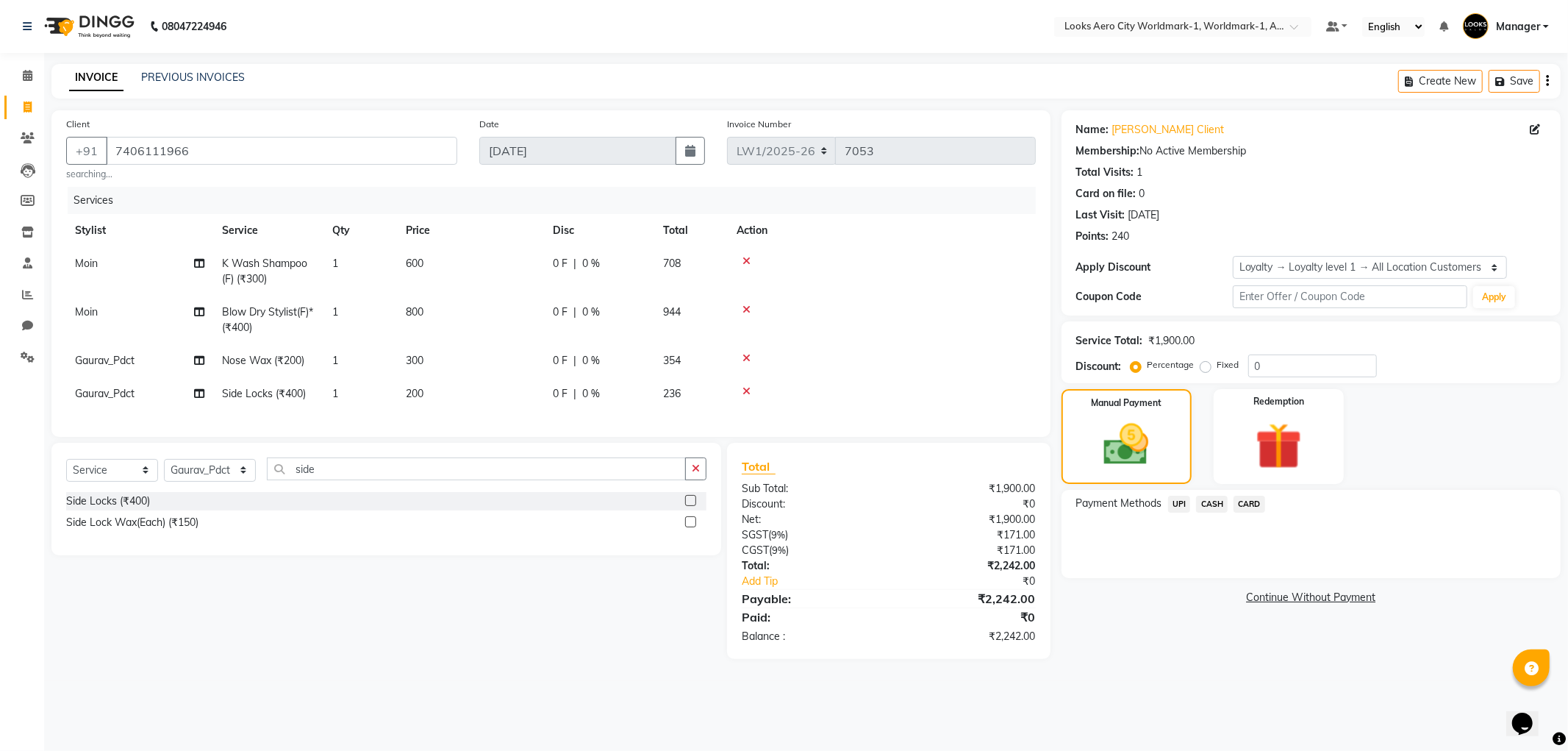
click at [495, 641] on div "Select Service Product Membership Package Voucher Prepaid Gift Card Select Styl…" at bounding box center [381, 550] width 681 height 216
click at [1251, 504] on span "CARD" at bounding box center [1249, 503] width 31 height 17
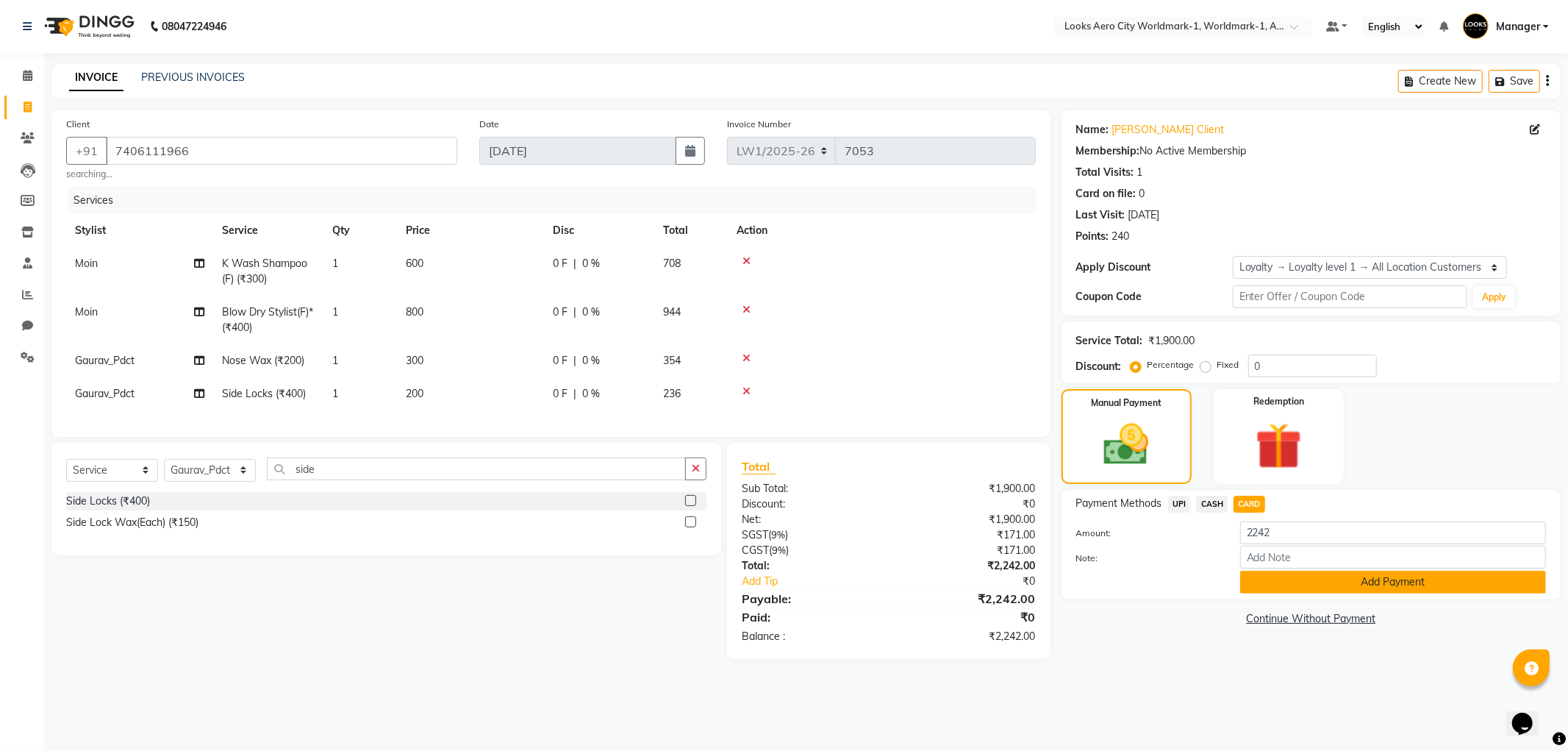
click at [1340, 580] on button "Add Payment" at bounding box center [1393, 582] width 305 height 23
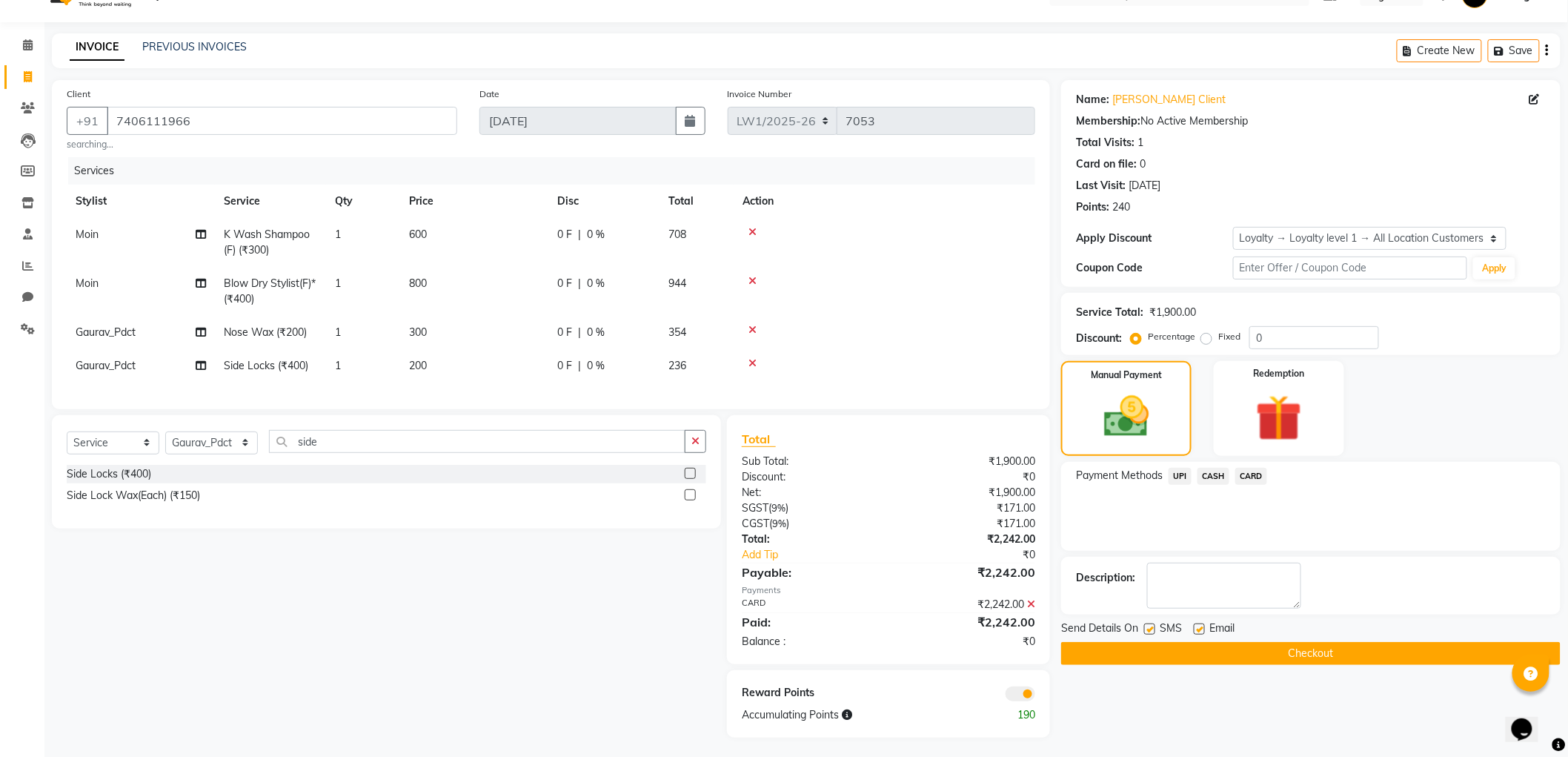
scroll to position [46, 0]
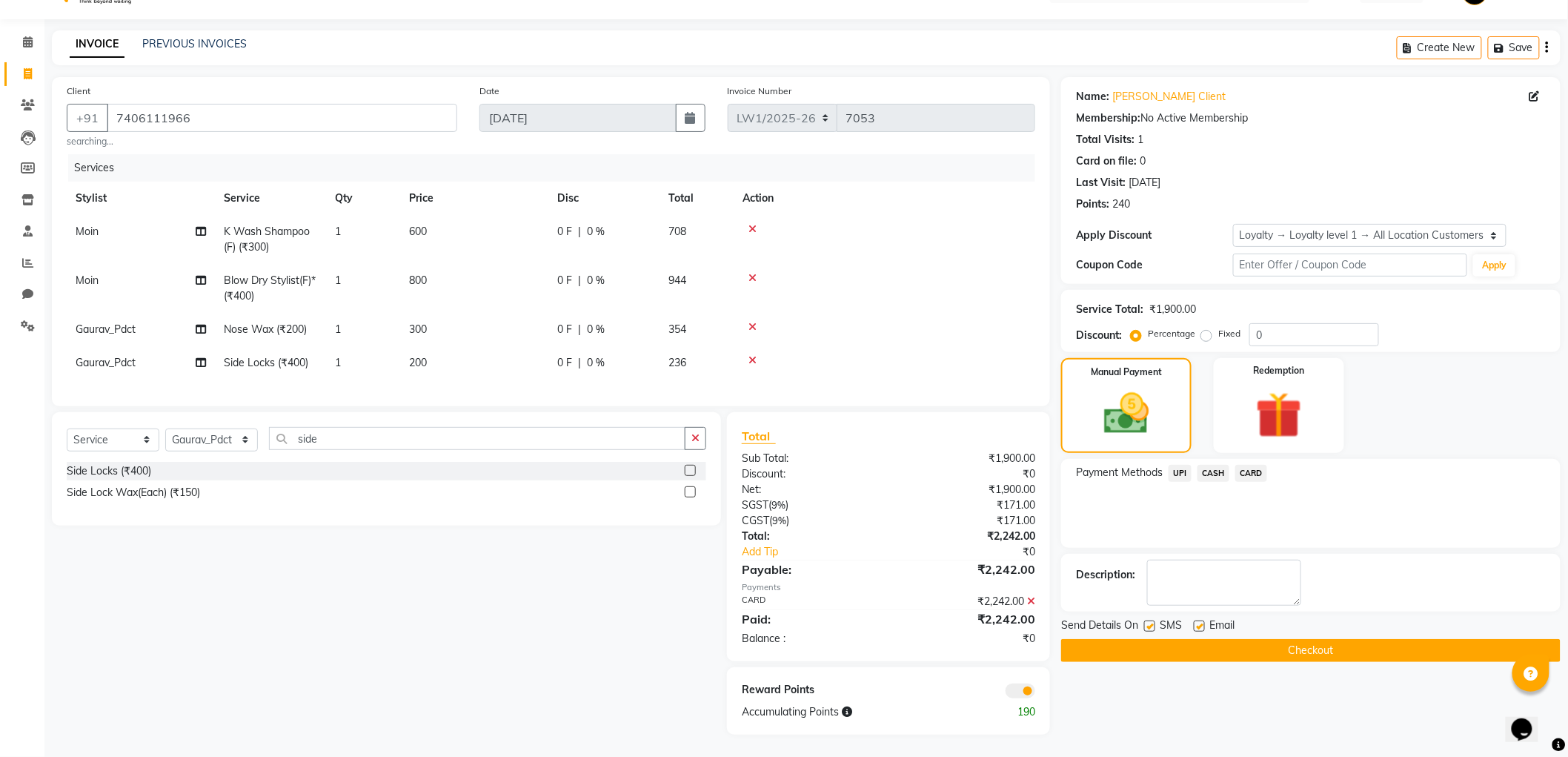
click at [1204, 621] on label at bounding box center [1199, 626] width 11 height 11
click at [1204, 622] on input "checkbox" at bounding box center [1199, 627] width 10 height 10
checkbox input "false"
click at [1201, 640] on button "Checkout" at bounding box center [1311, 650] width 499 height 23
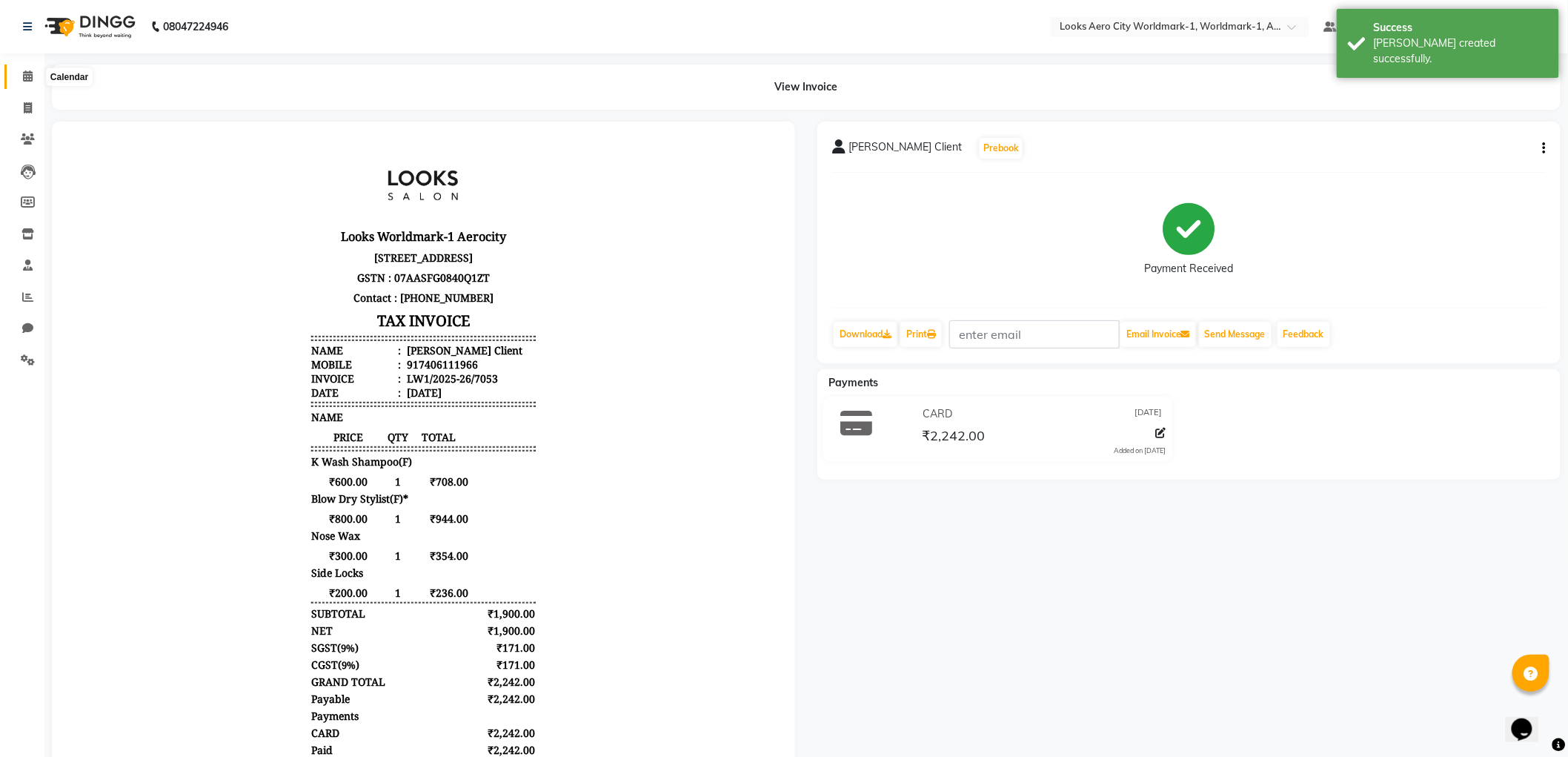
click at [19, 68] on span at bounding box center [28, 76] width 26 height 17
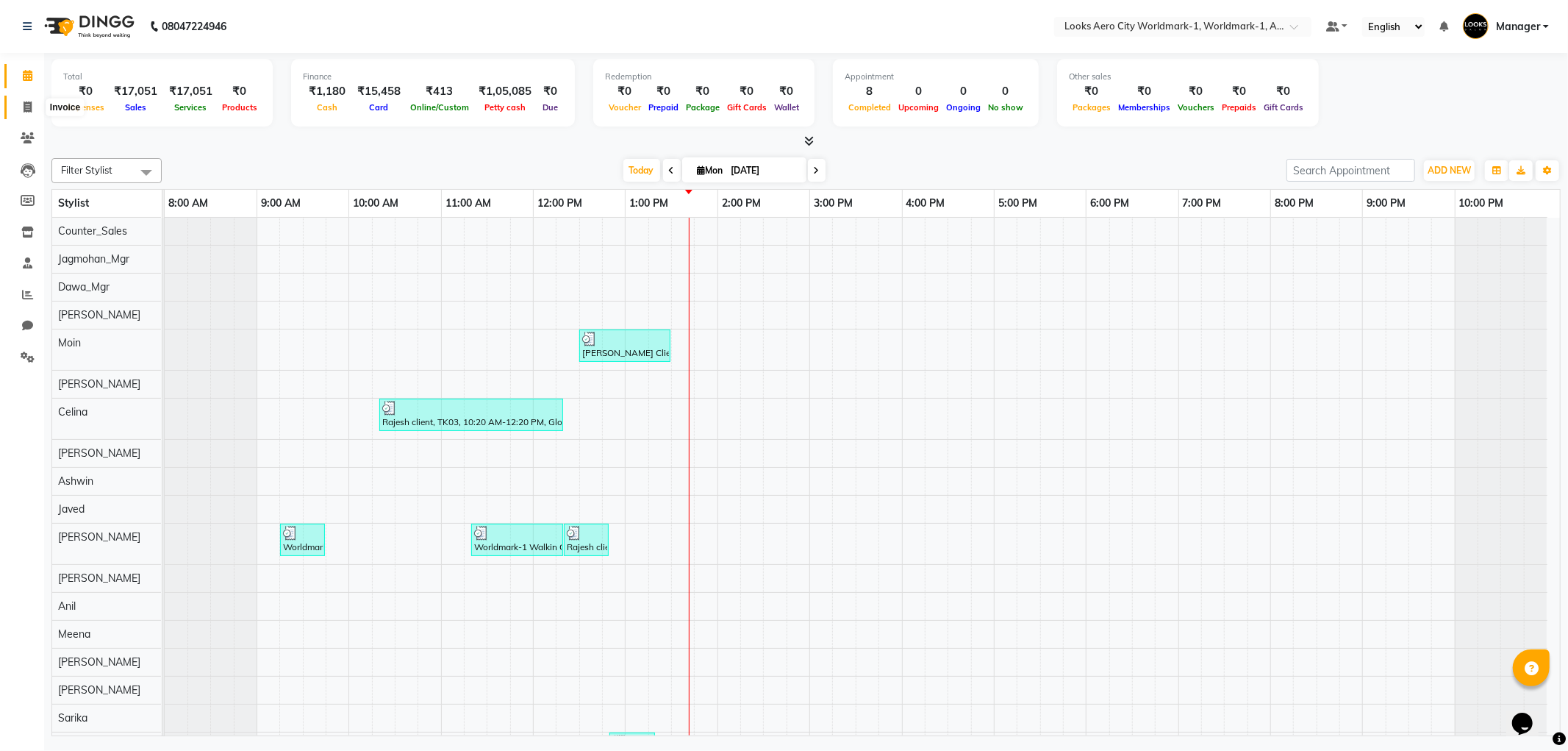
click at [30, 107] on icon at bounding box center [27, 107] width 8 height 11
select select "service"
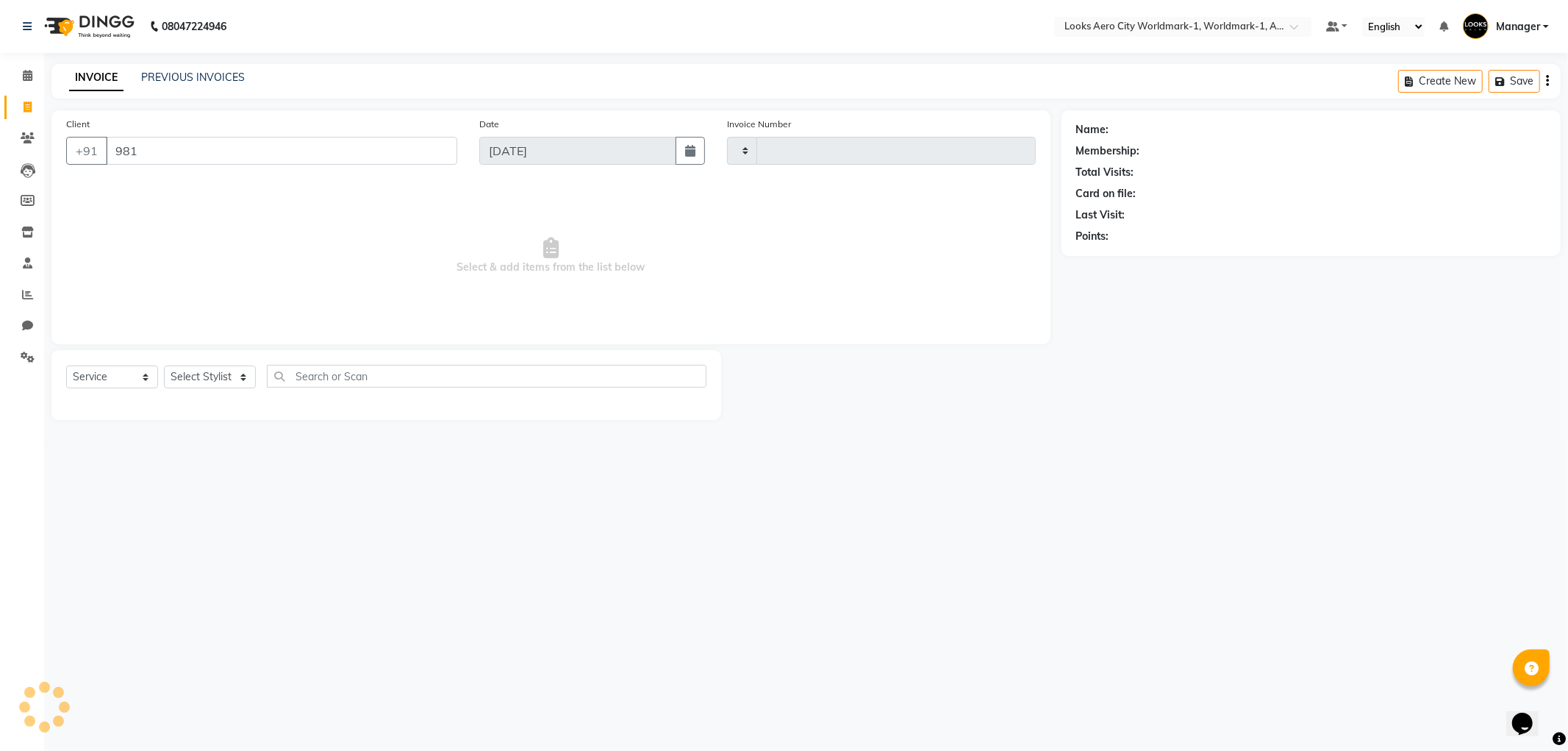
type input "9818"
type input "7054"
select select "8573"
type input "9818956456"
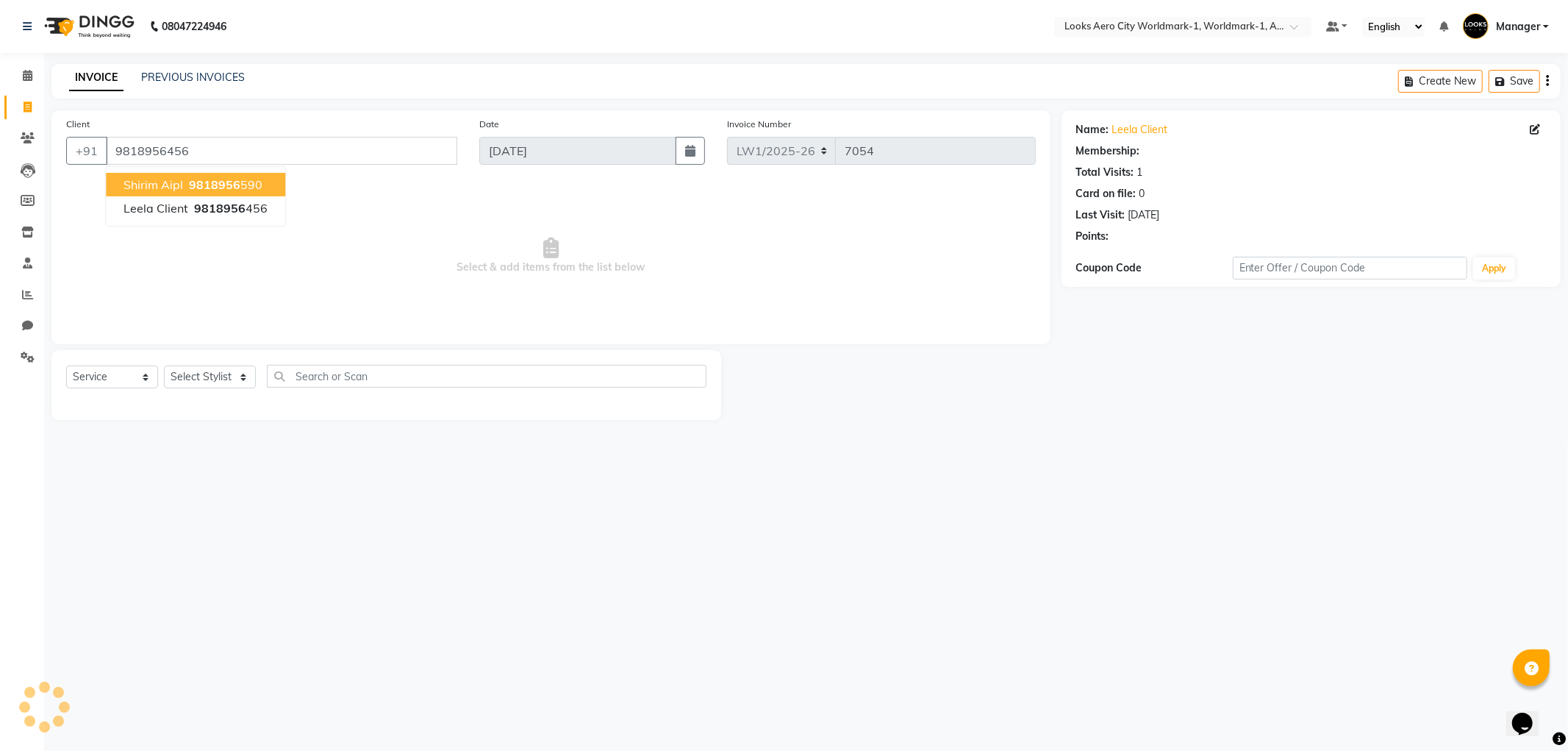
select select "1: Object"
click at [1052, 607] on div "08047224946 Select Location × Looks Aero City Worldmark-1, Worldmark-1, Aerocit…" at bounding box center [784, 375] width 1568 height 751
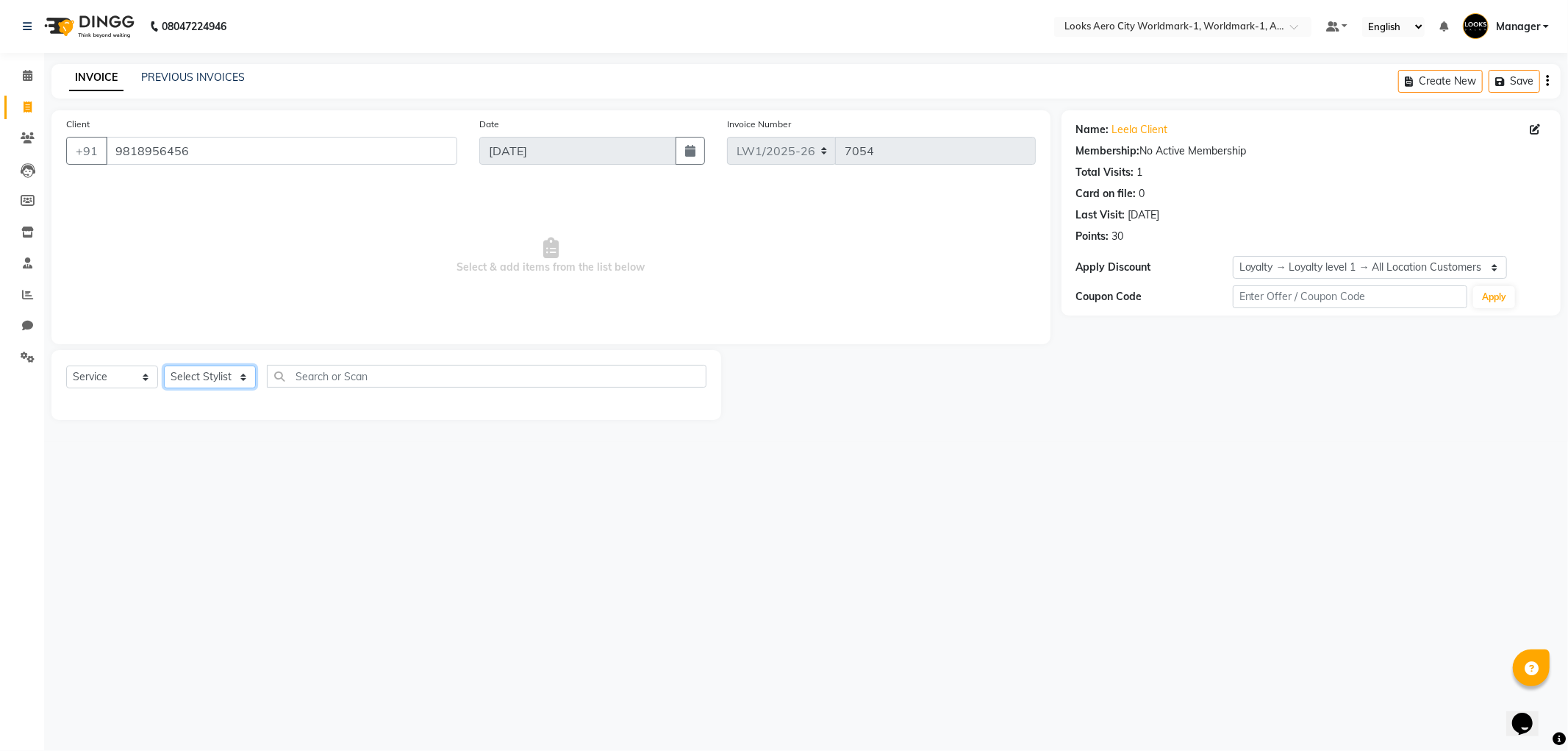
click at [199, 376] on select "Select Stylist [PERSON_NAME] [PERSON_NAME] [PERSON_NAME] [PERSON_NAME] Counter_…" at bounding box center [210, 376] width 92 height 23
select select "84546"
click at [164, 366] on select "Select Stylist [PERSON_NAME] [PERSON_NAME] [PERSON_NAME] [PERSON_NAME] Counter_…" at bounding box center [210, 376] width 92 height 23
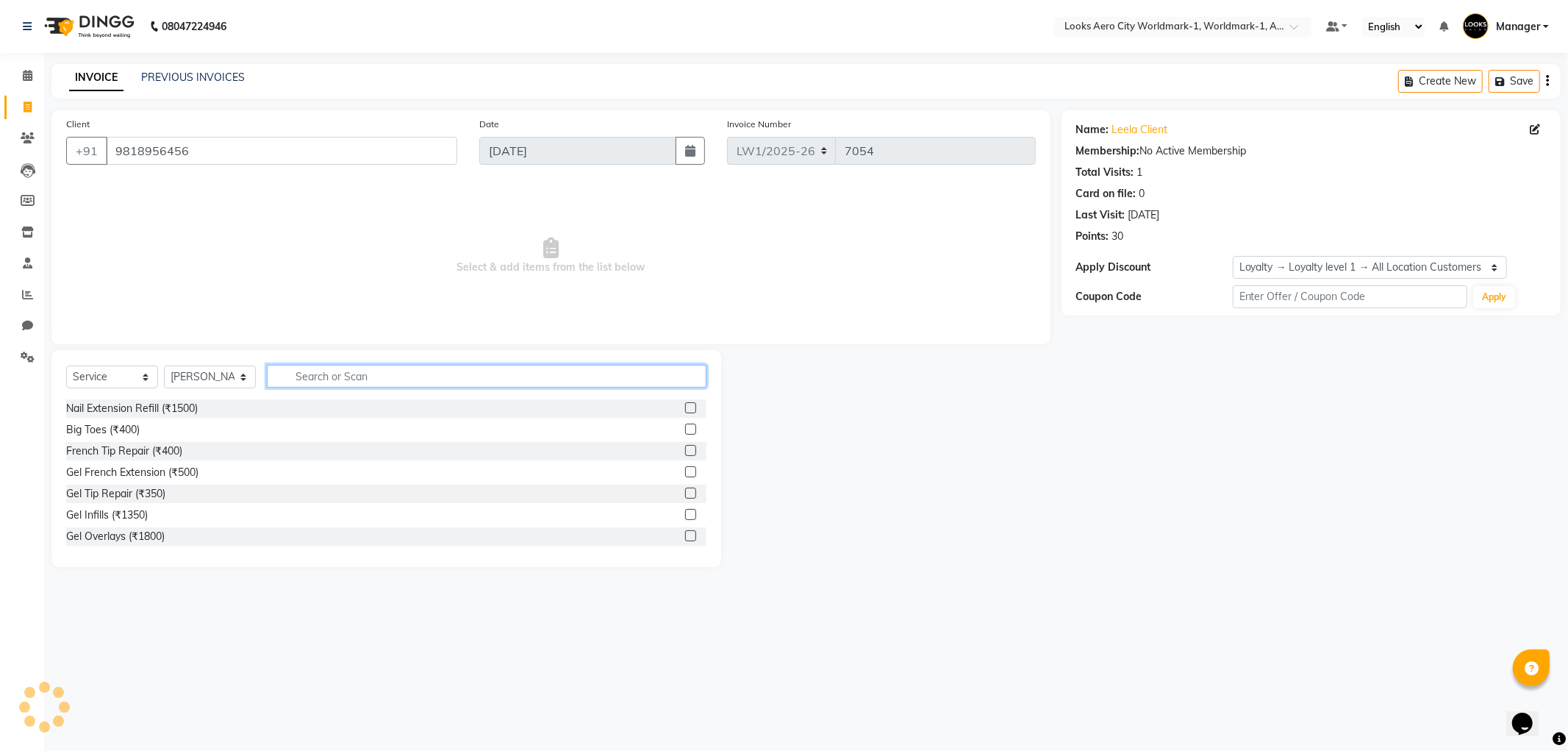
click at [315, 370] on input "text" at bounding box center [486, 376] width 439 height 23
type input "eye"
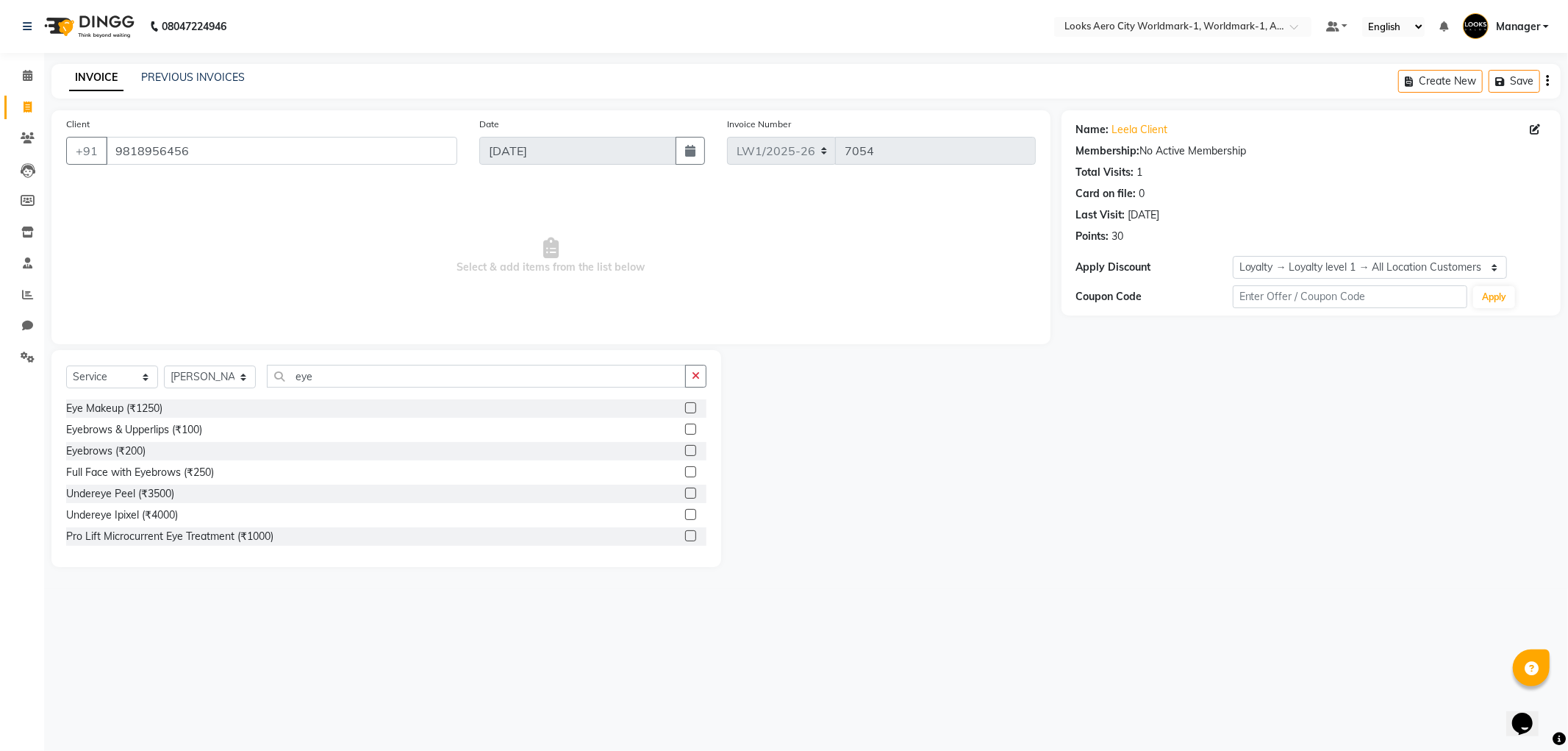
drag, startPoint x: 677, startPoint y: 451, endPoint x: 648, endPoint y: 425, distance: 38.9
click at [685, 451] on label at bounding box center [690, 449] width 11 height 11
click at [685, 451] on input "checkbox" at bounding box center [690, 451] width 10 height 10
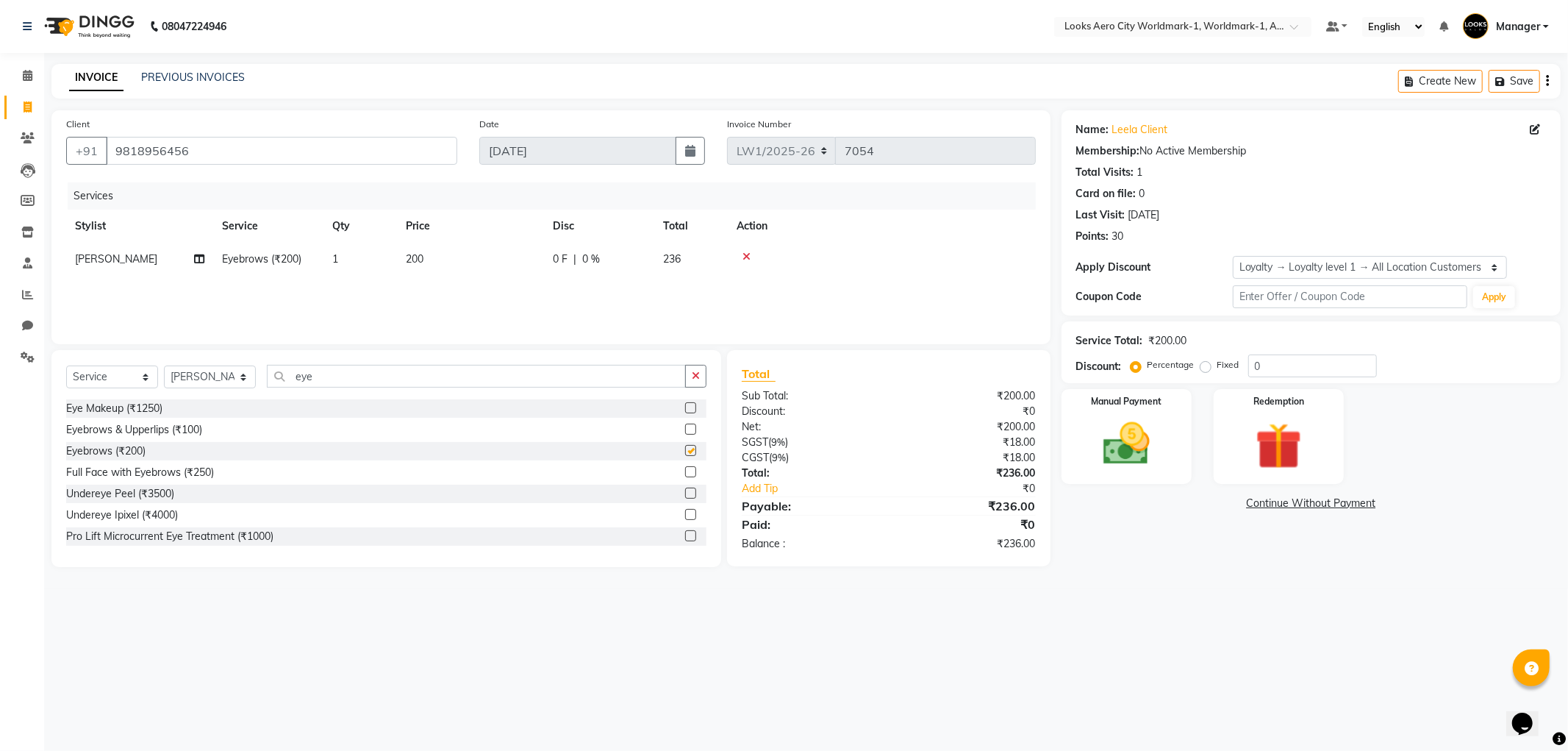
checkbox input "false"
click at [520, 277] on div "Services Stylist Service Qty Price Disc Total Action Siya Eyebrows (₹200) 1 200…" at bounding box center [551, 256] width 970 height 147
click at [504, 266] on td "200" at bounding box center [471, 259] width 147 height 33
select select "84546"
drag, startPoint x: 519, startPoint y: 260, endPoint x: 415, endPoint y: 258, distance: 104.0
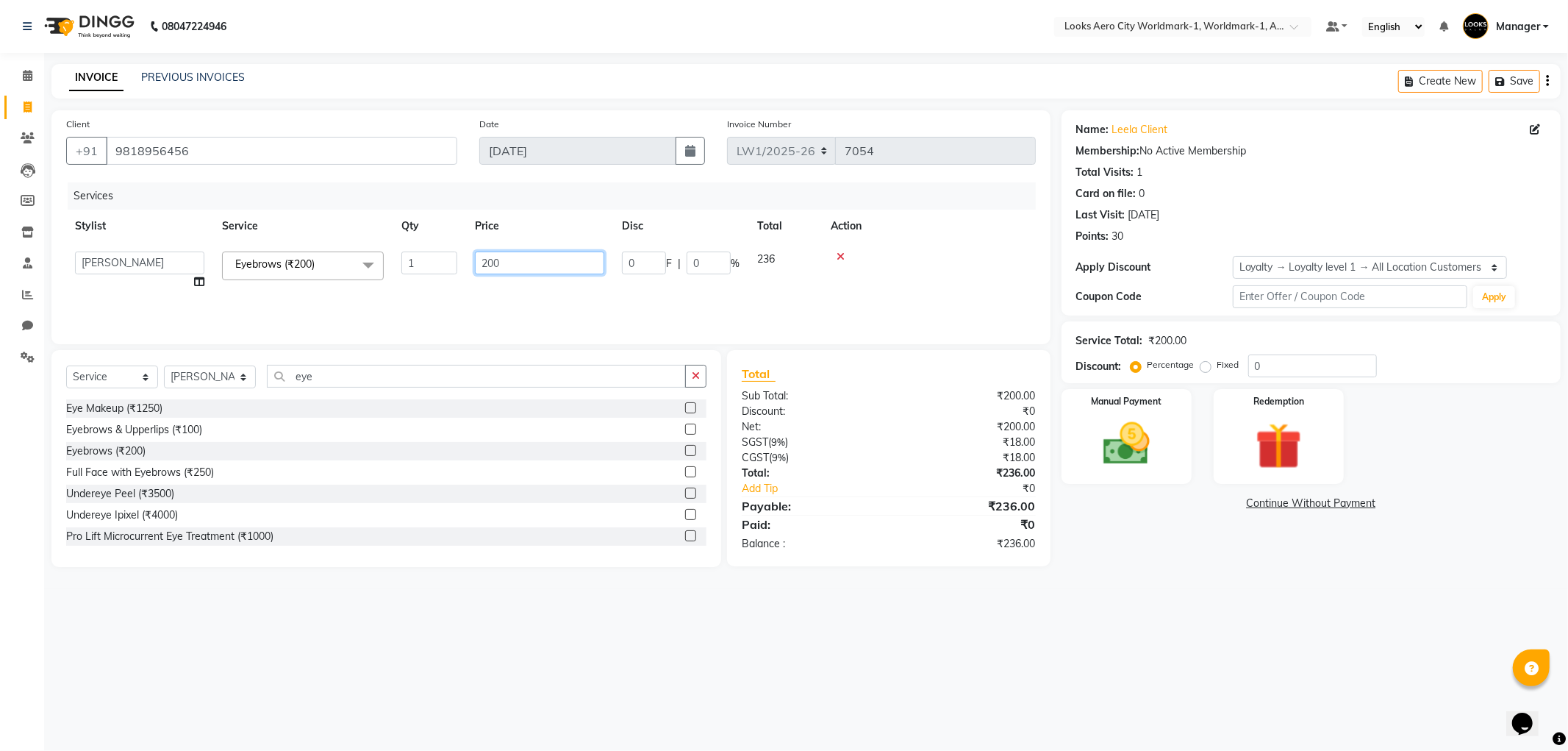
click at [415, 258] on tr "Abhishek_Nails [PERSON_NAME] [PERSON_NAME] [PERSON_NAME] [PERSON_NAME] Counter_…" at bounding box center [551, 270] width 970 height 56
type input "102"
drag, startPoint x: 1088, startPoint y: 622, endPoint x: 1177, endPoint y: 532, distance: 126.6
click at [1107, 618] on div "08047224946 Select Location × Looks Aero City Worldmark-1, Worldmark-1, Aerocit…" at bounding box center [784, 375] width 1568 height 751
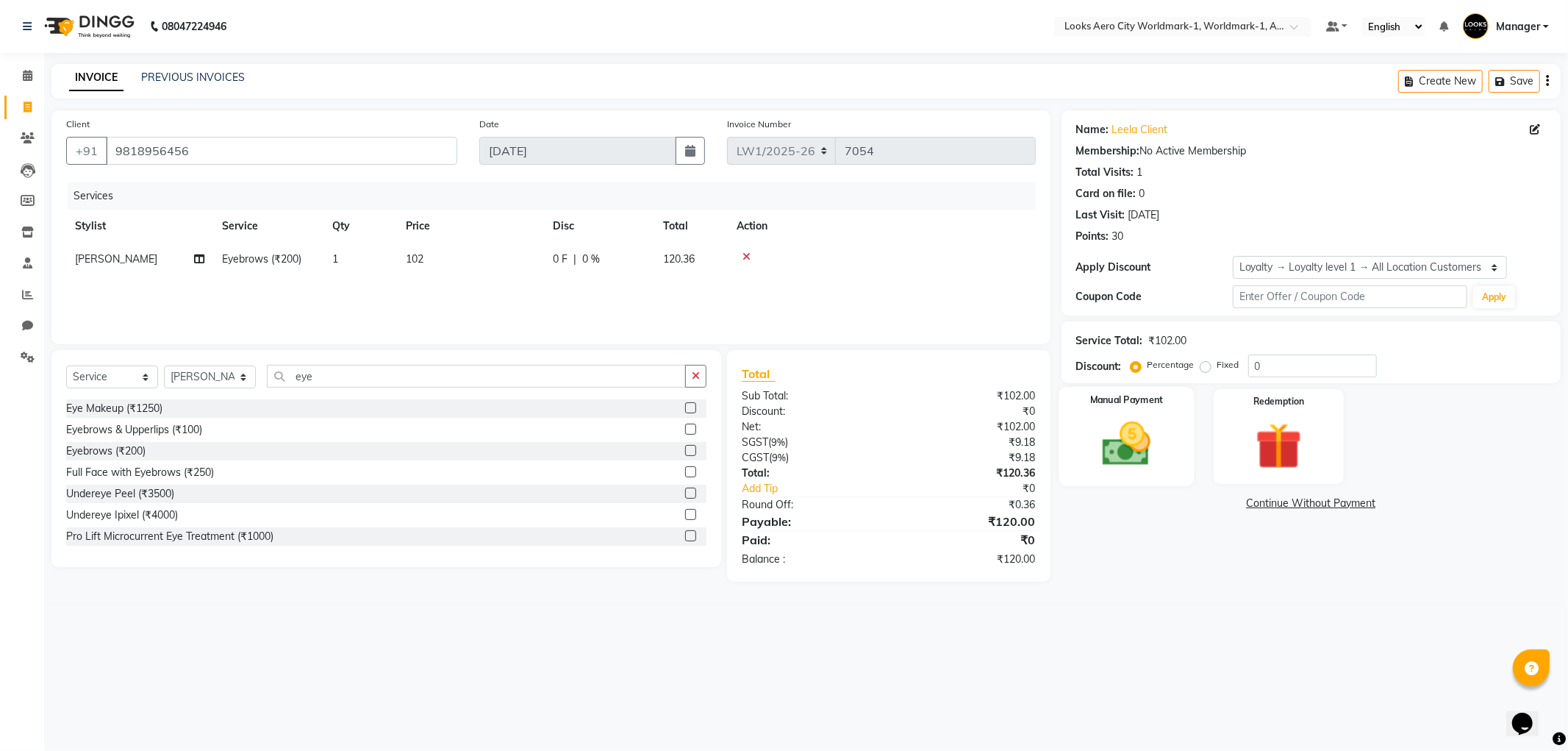
click at [1114, 457] on img at bounding box center [1127, 444] width 78 height 56
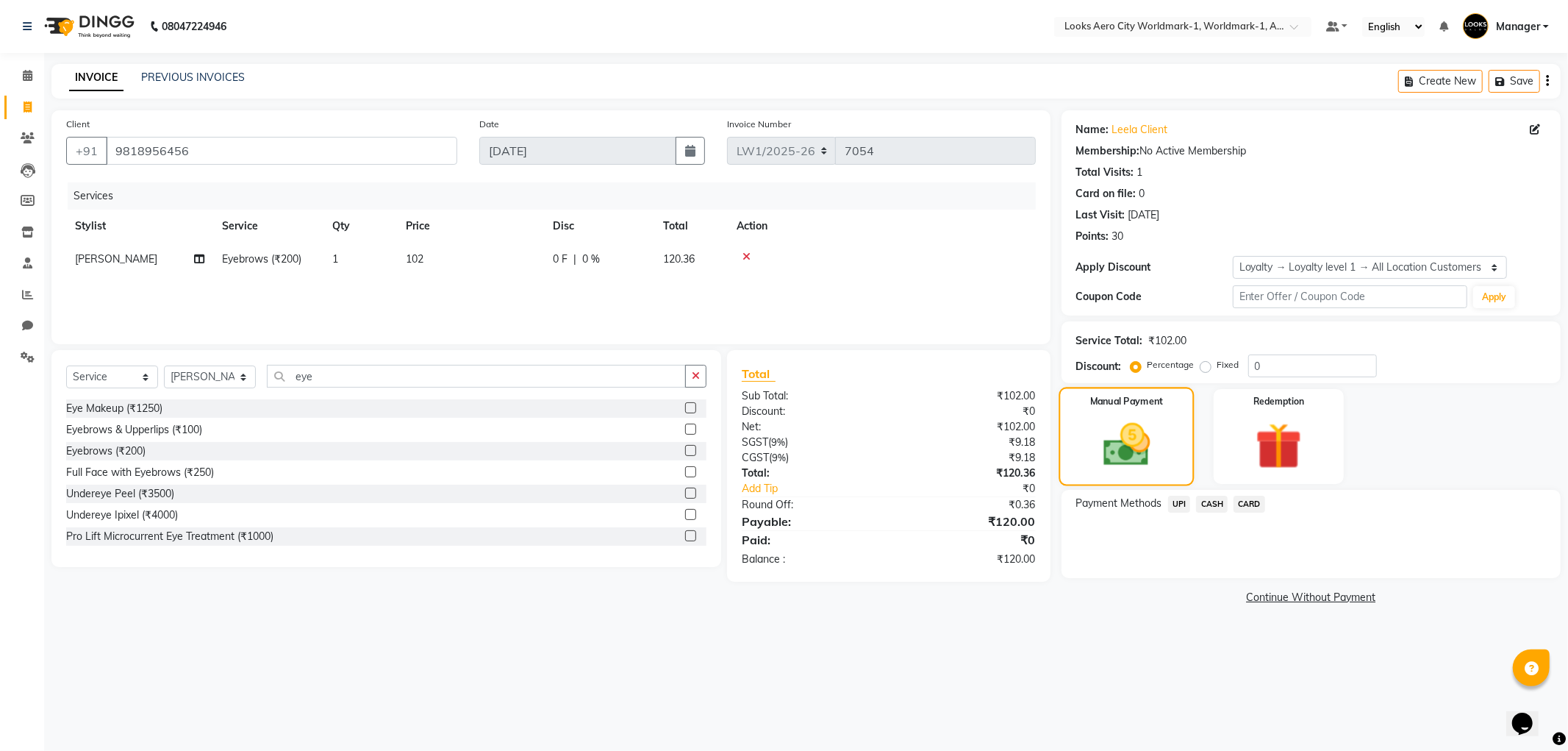
click at [1114, 457] on img at bounding box center [1127, 446] width 76 height 55
click at [1179, 502] on span "UPI" at bounding box center [1179, 503] width 23 height 17
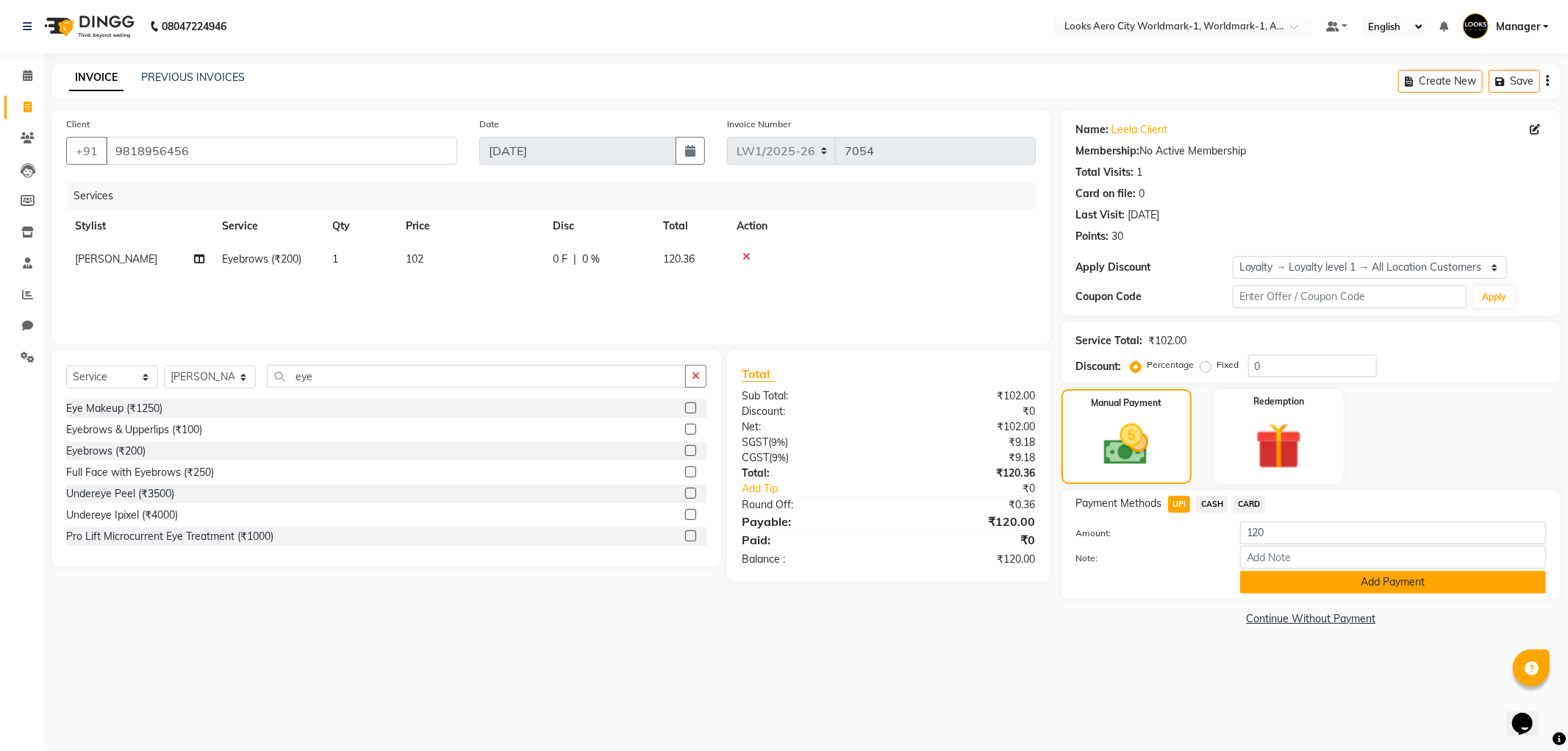
click at [1285, 578] on button "Add Payment" at bounding box center [1393, 582] width 305 height 23
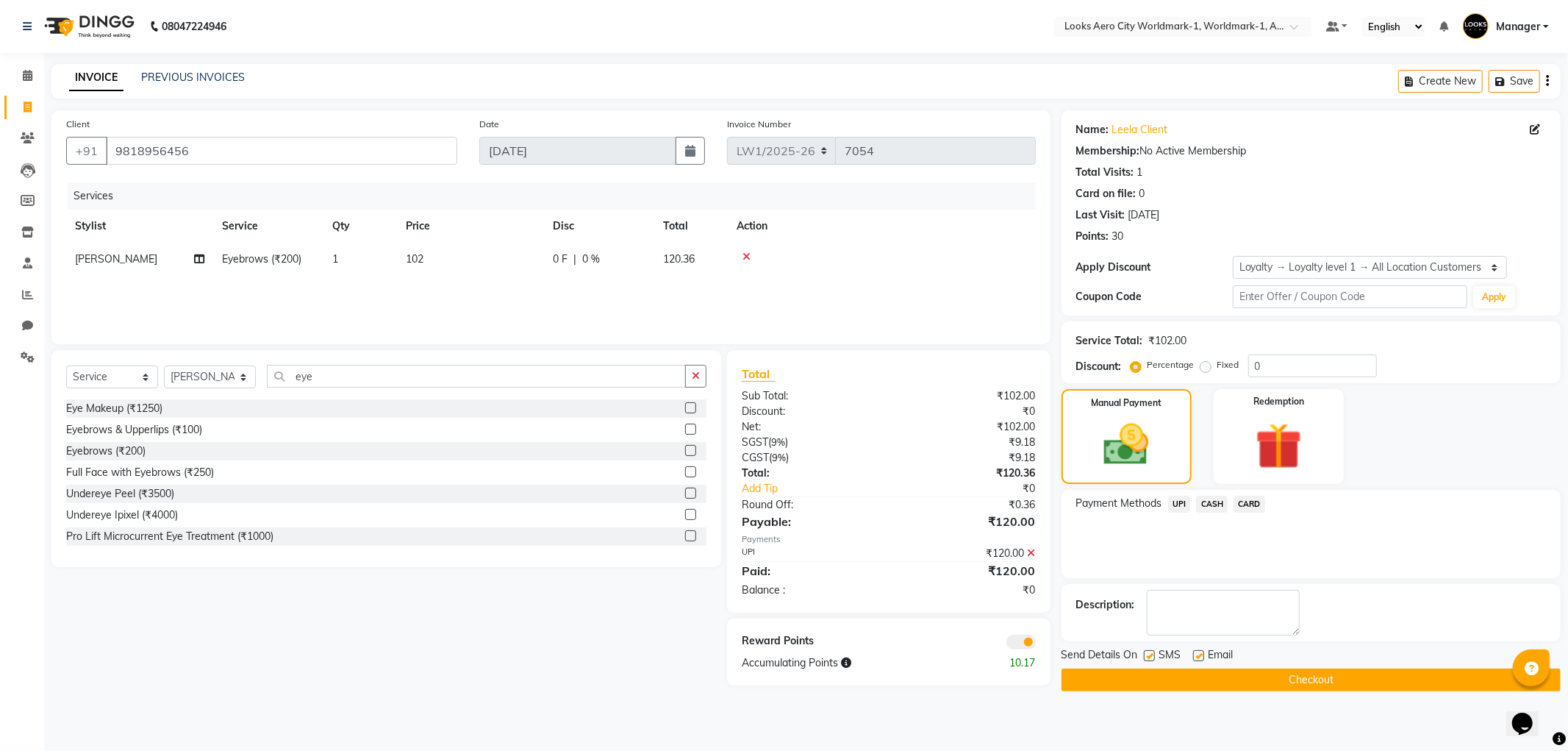
click at [1204, 649] on div "Email" at bounding box center [1219, 656] width 52 height 19
click at [1198, 653] on label at bounding box center [1198, 655] width 11 height 11
click at [1198, 653] on input "checkbox" at bounding box center [1198, 657] width 10 height 10
checkbox input "false"
click at [1142, 684] on button "Checkout" at bounding box center [1312, 680] width 499 height 23
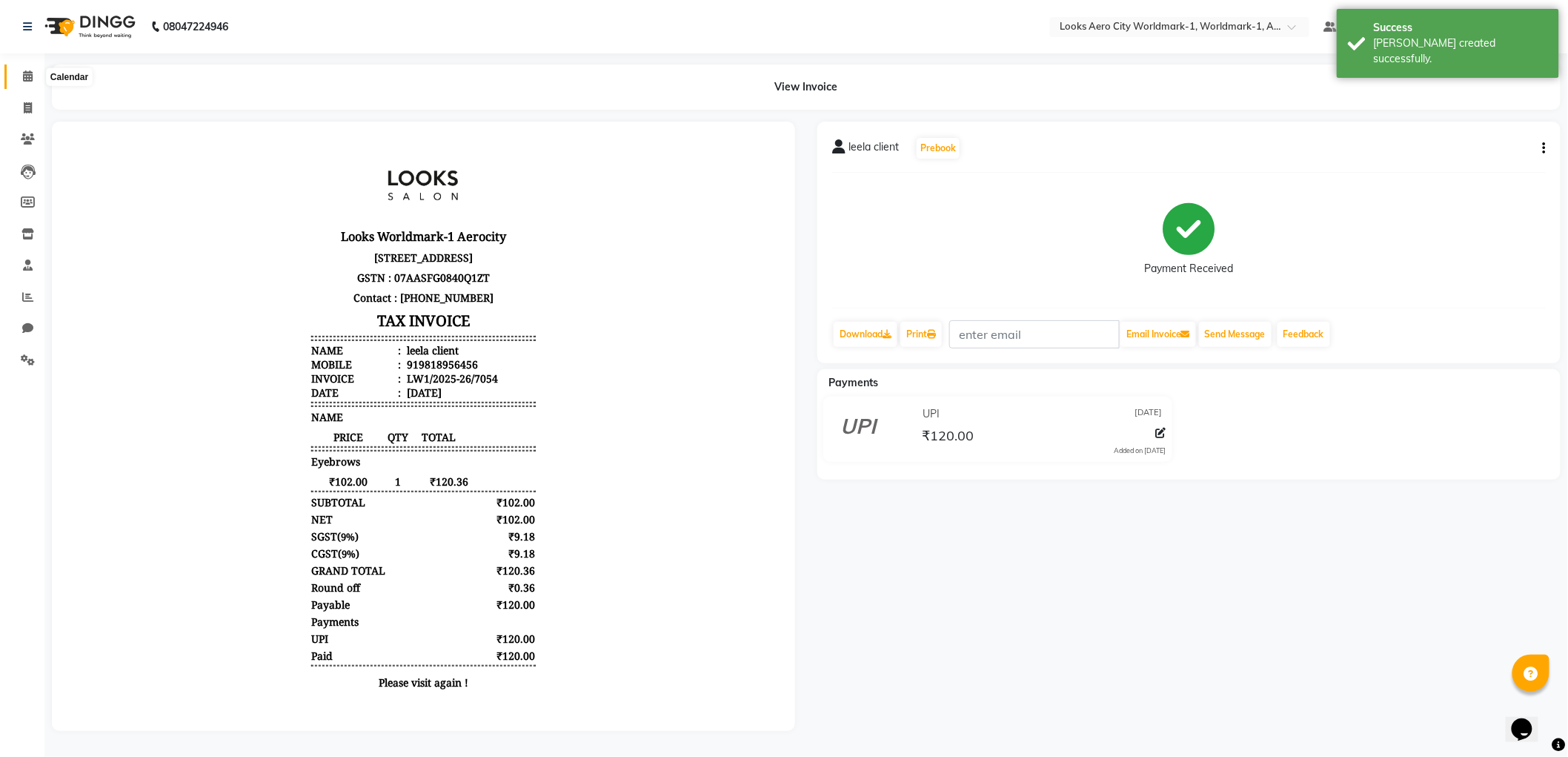
click at [26, 69] on span at bounding box center [28, 76] width 26 height 17
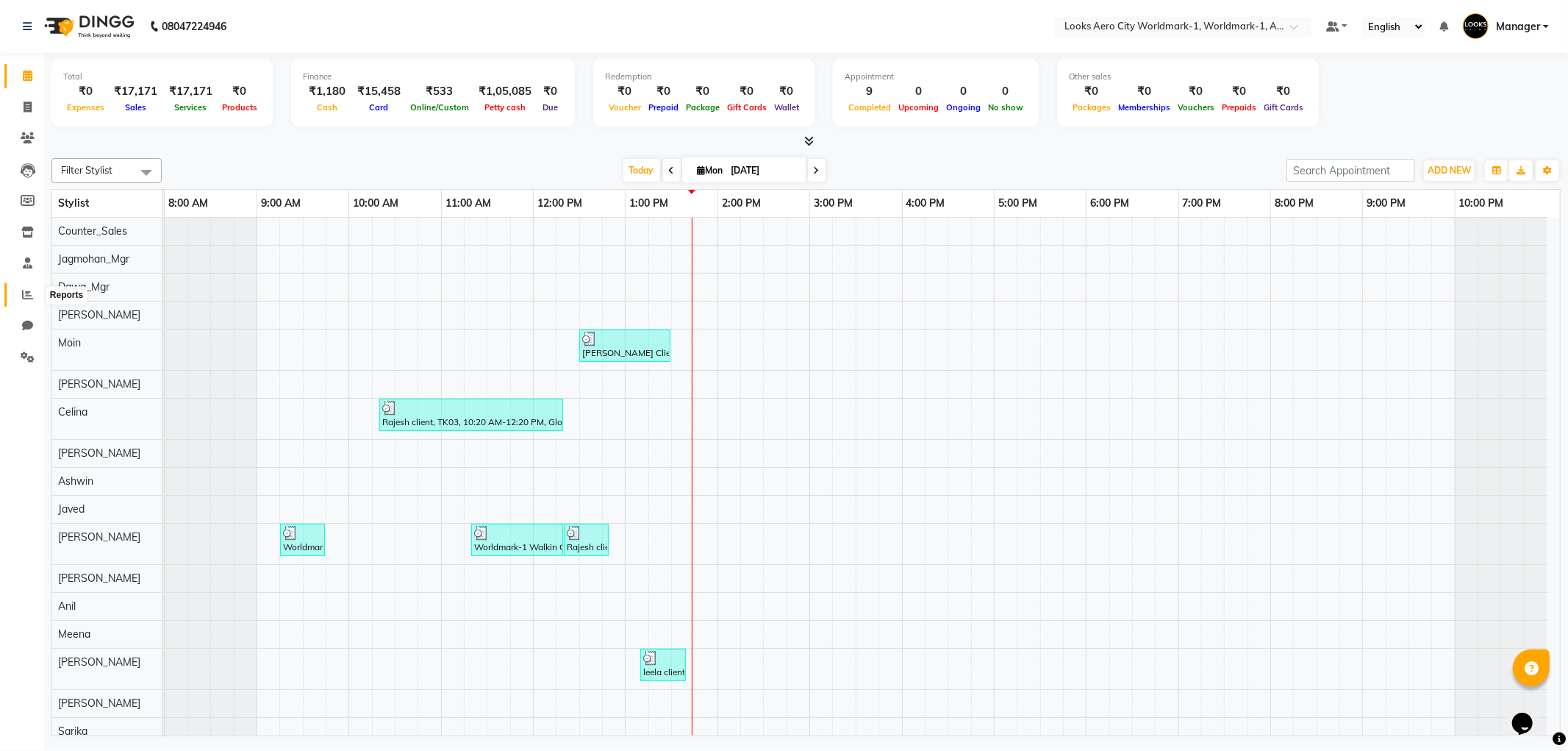
click at [25, 293] on icon at bounding box center [27, 294] width 11 height 11
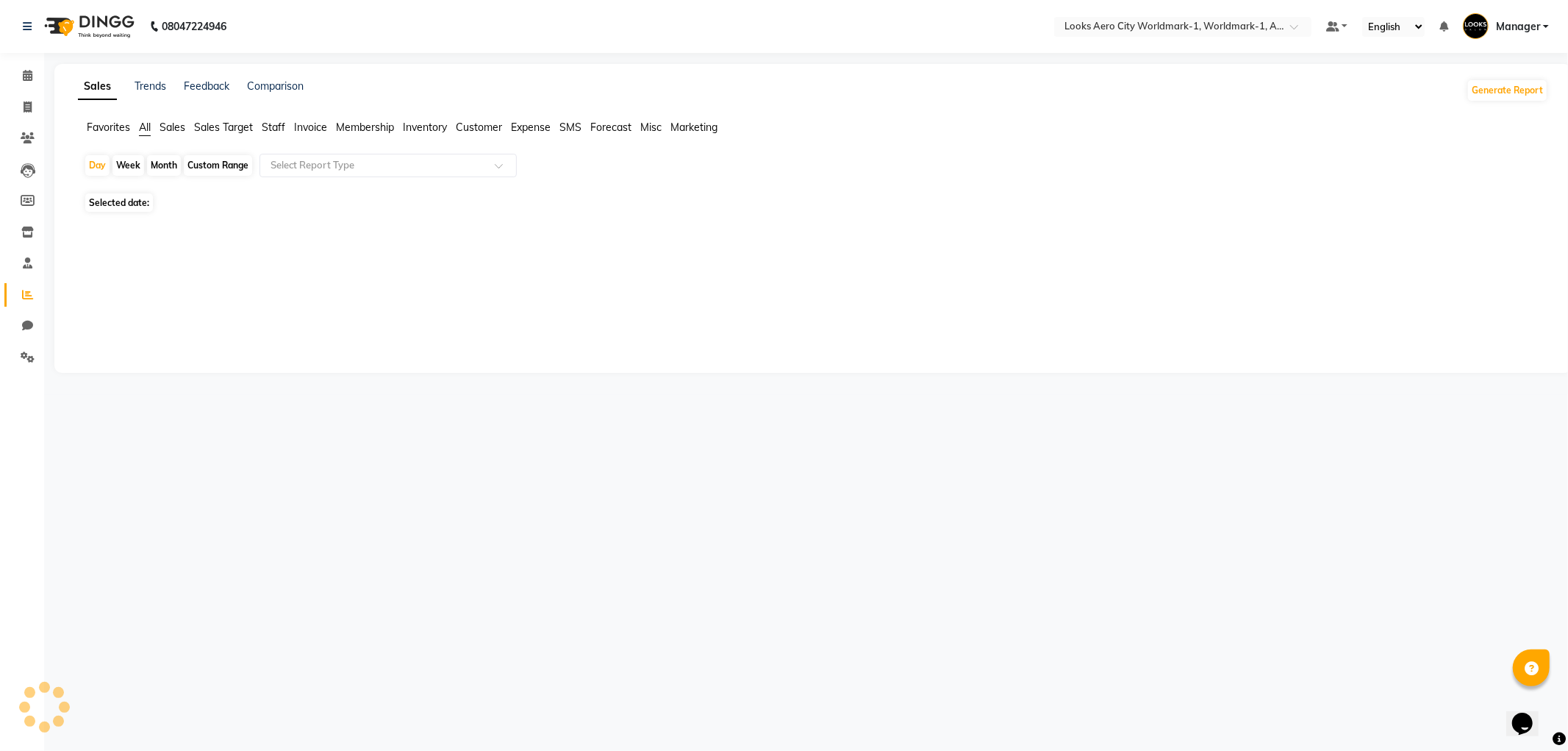
click at [273, 129] on span "Staff" at bounding box center [273, 127] width 23 height 14
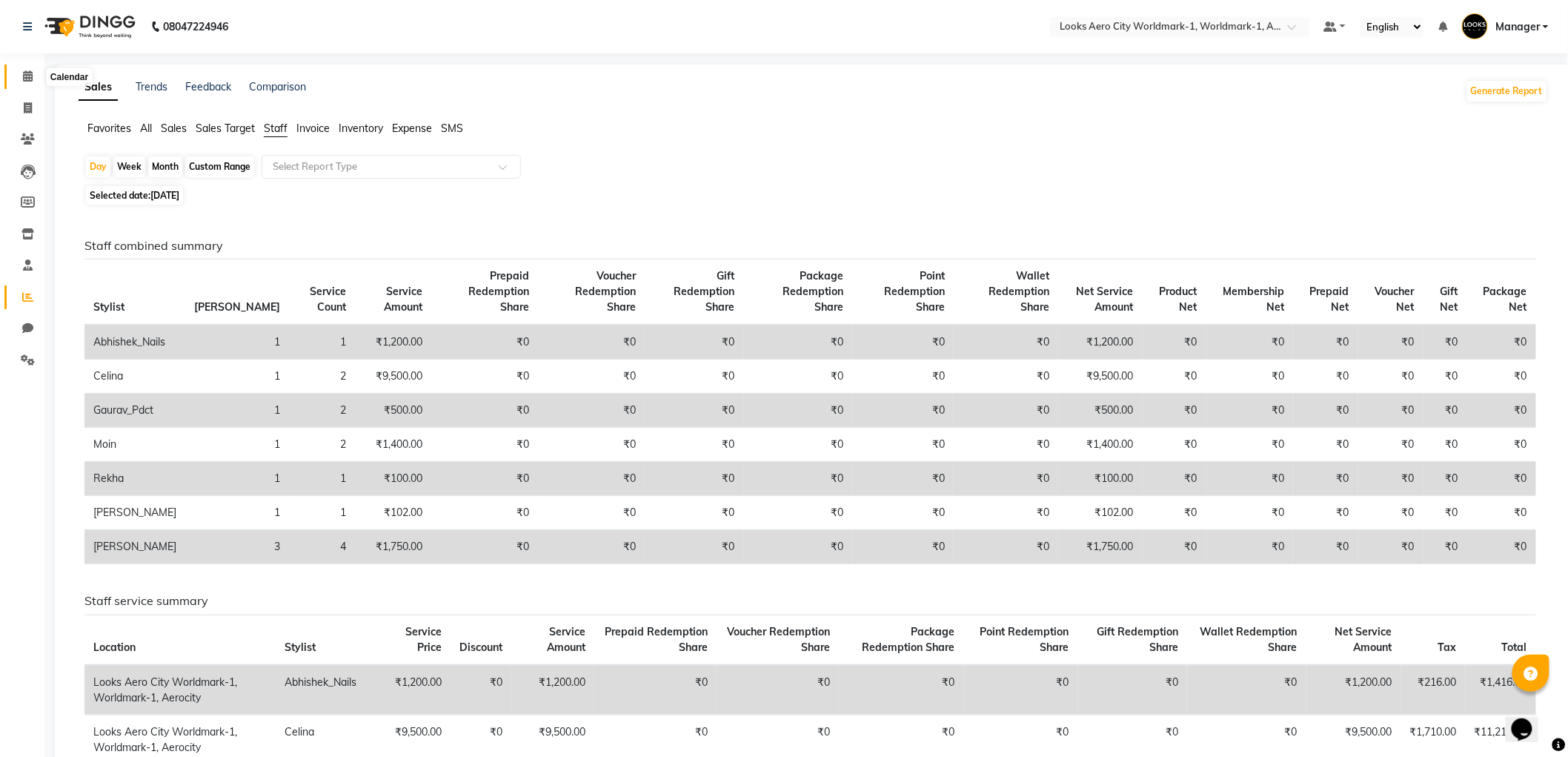
click at [30, 78] on icon at bounding box center [28, 75] width 10 height 11
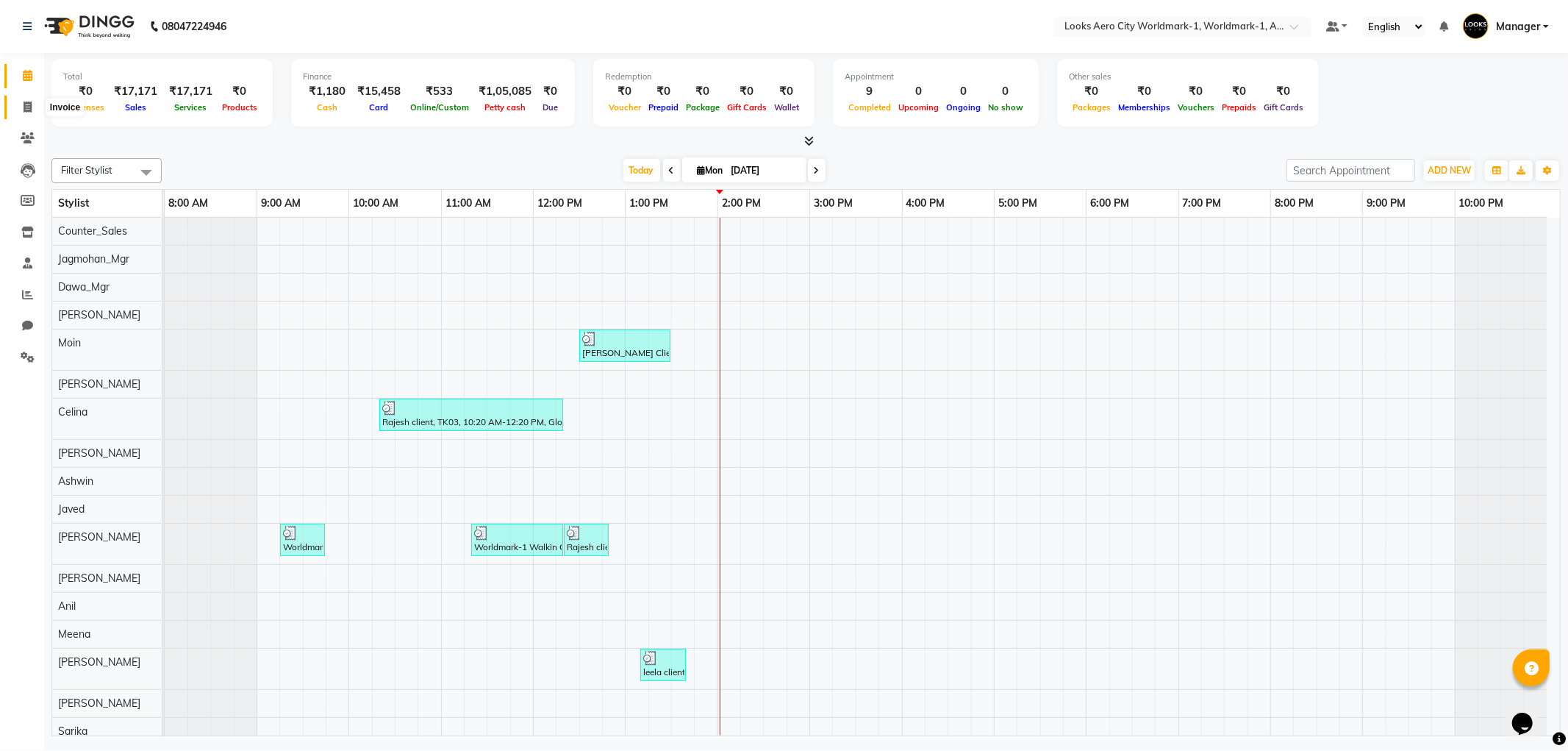
click at [25, 109] on icon at bounding box center [27, 107] width 8 height 11
select select "service"
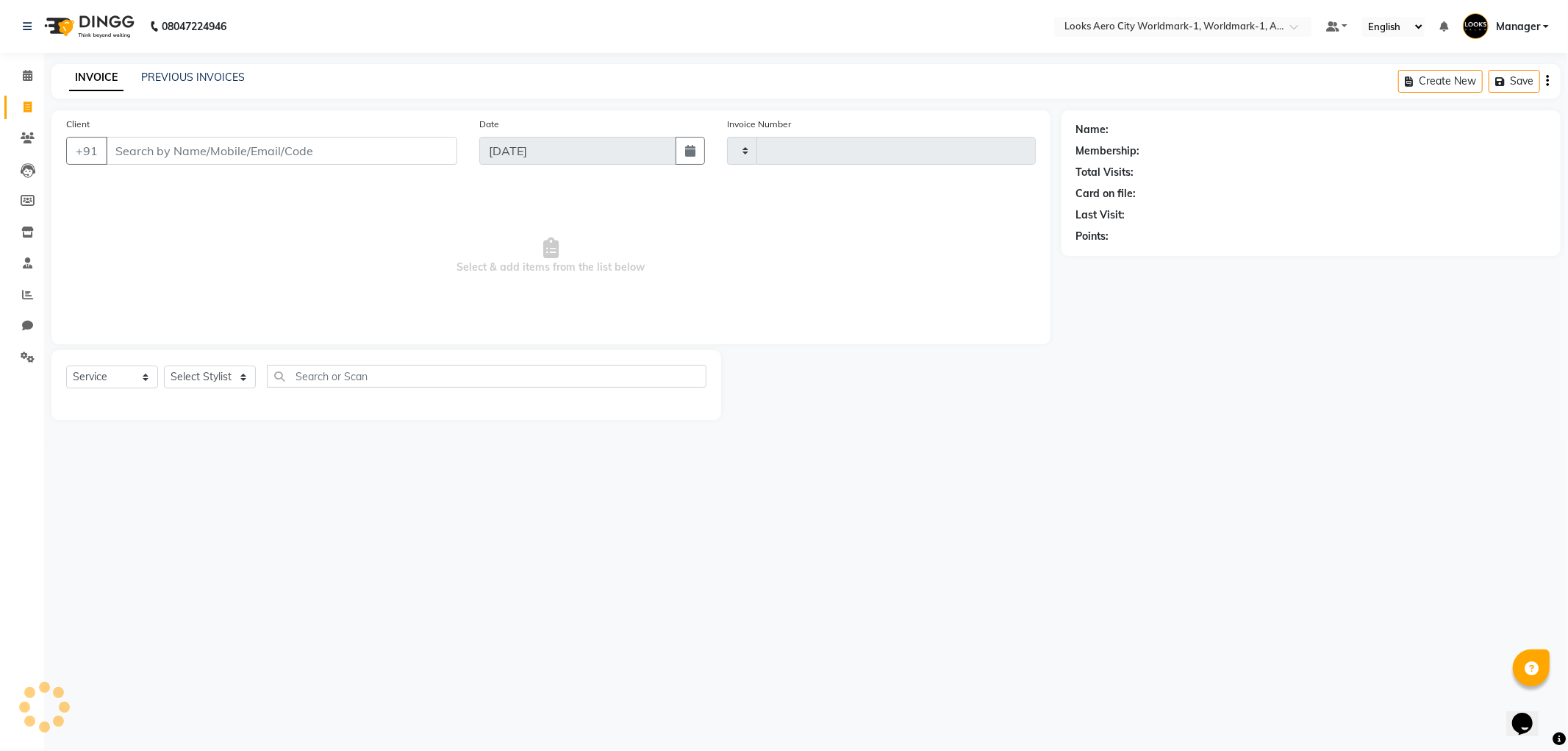
type input "7055"
select select "8573"
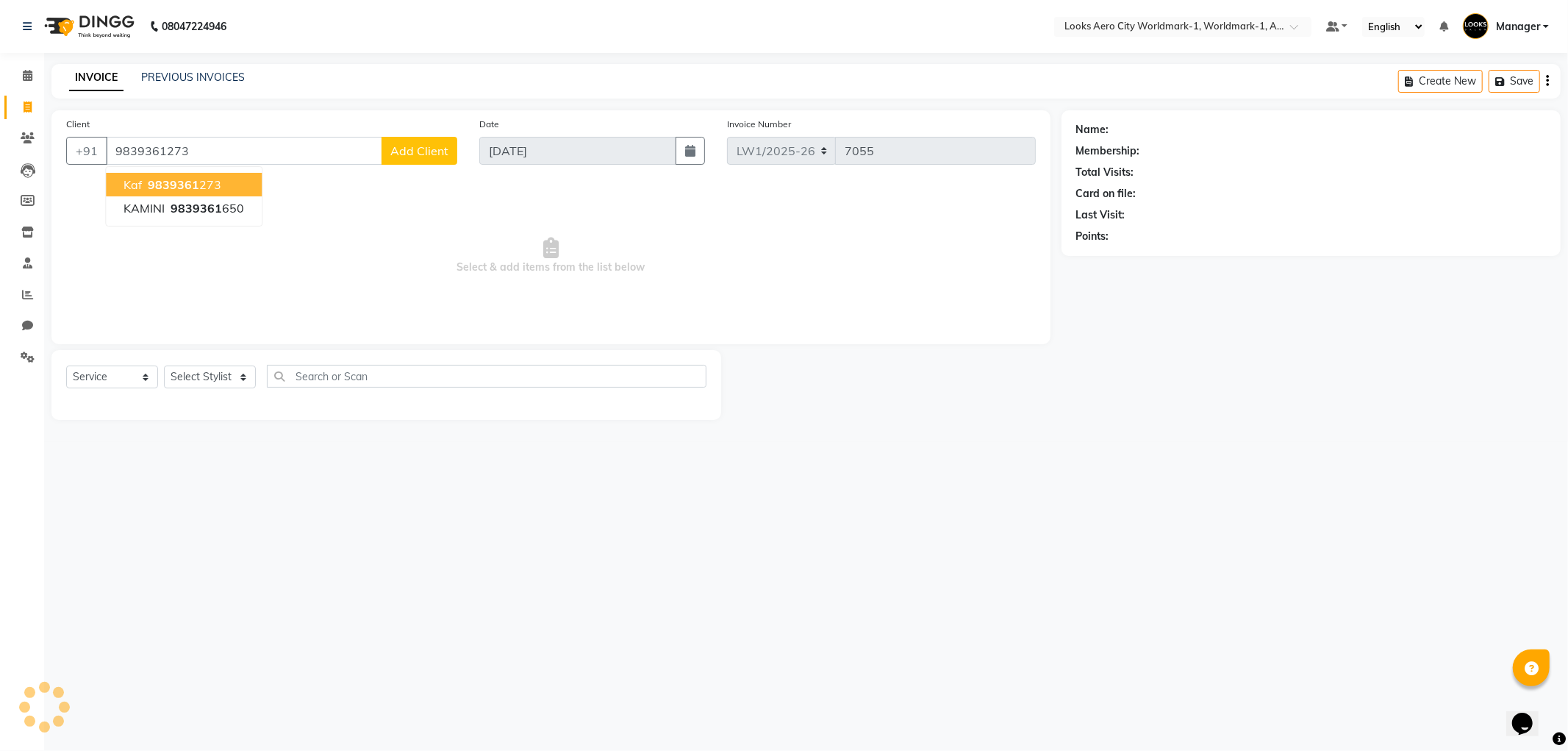
type input "9839361273"
select select "1: Object"
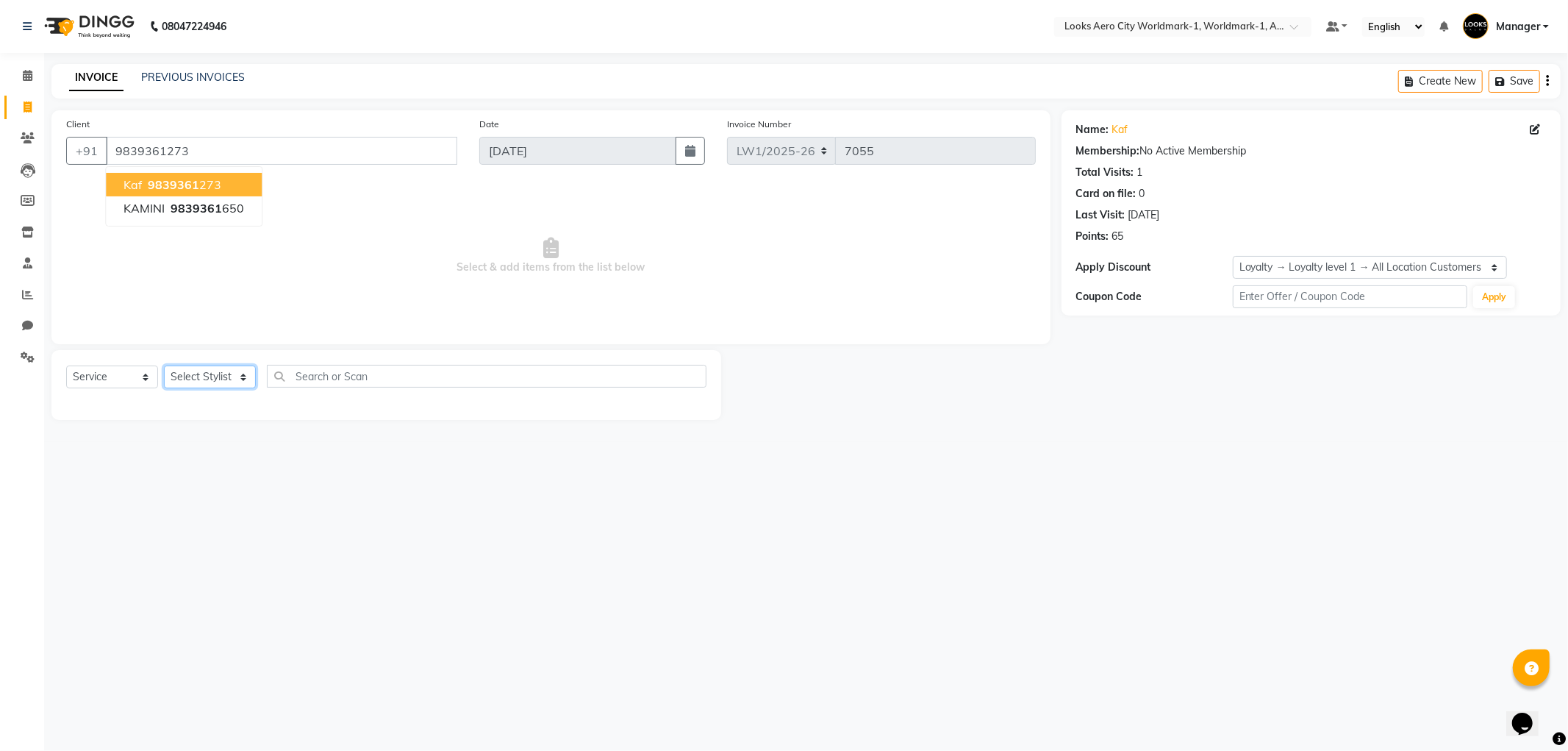
click at [214, 376] on select "Select Stylist [PERSON_NAME] [PERSON_NAME] [PERSON_NAME] [PERSON_NAME] Counter_…" at bounding box center [210, 376] width 92 height 23
select select "84551"
click at [164, 366] on select "Select Stylist [PERSON_NAME] [PERSON_NAME] [PERSON_NAME] [PERSON_NAME] Counter_…" at bounding box center [210, 376] width 92 height 23
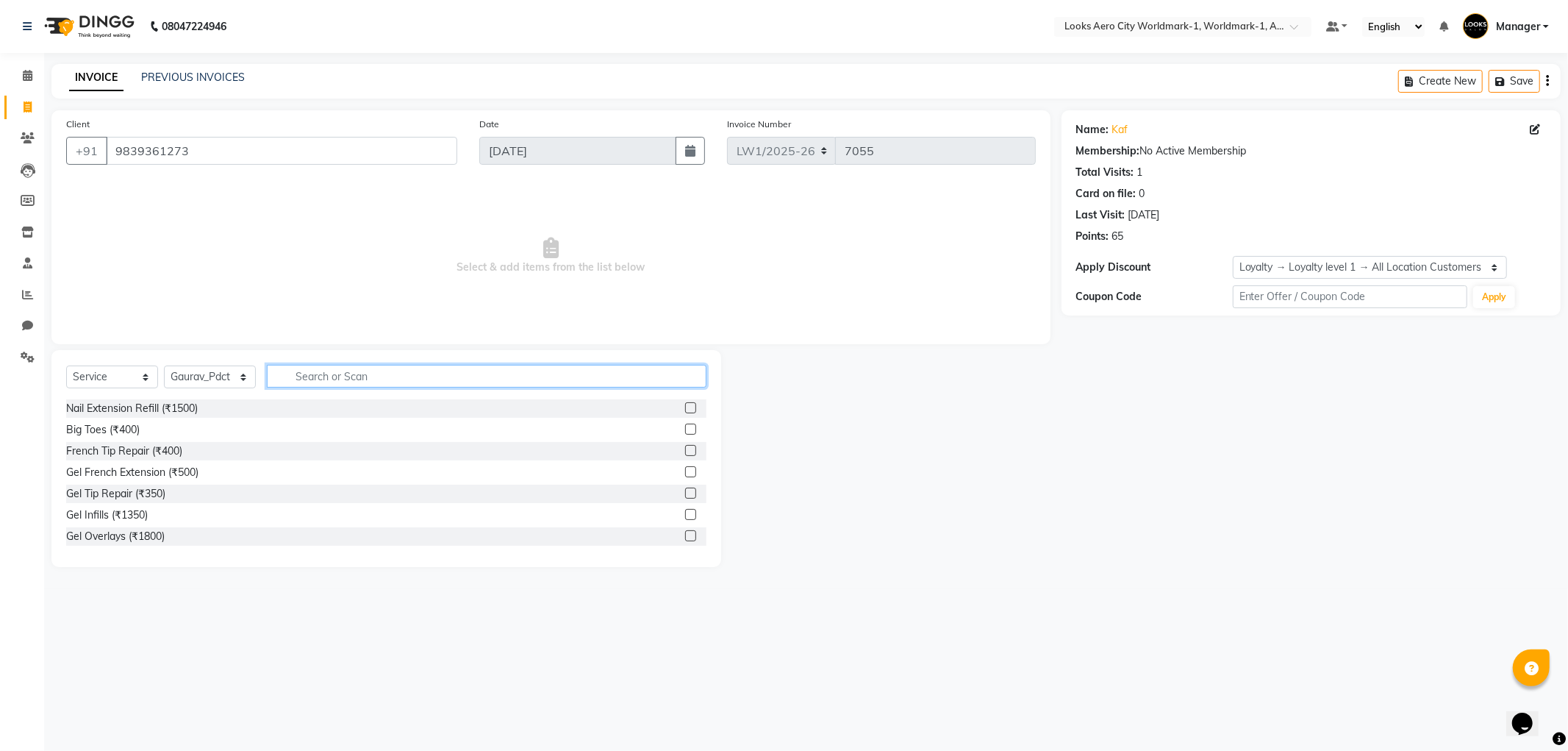
click at [321, 376] on input "text" at bounding box center [486, 376] width 439 height 23
type input "cut"
drag, startPoint x: 680, startPoint y: 430, endPoint x: 644, endPoint y: 416, distance: 38.6
click at [685, 430] on label at bounding box center [690, 429] width 11 height 11
click at [685, 430] on input "checkbox" at bounding box center [690, 430] width 10 height 10
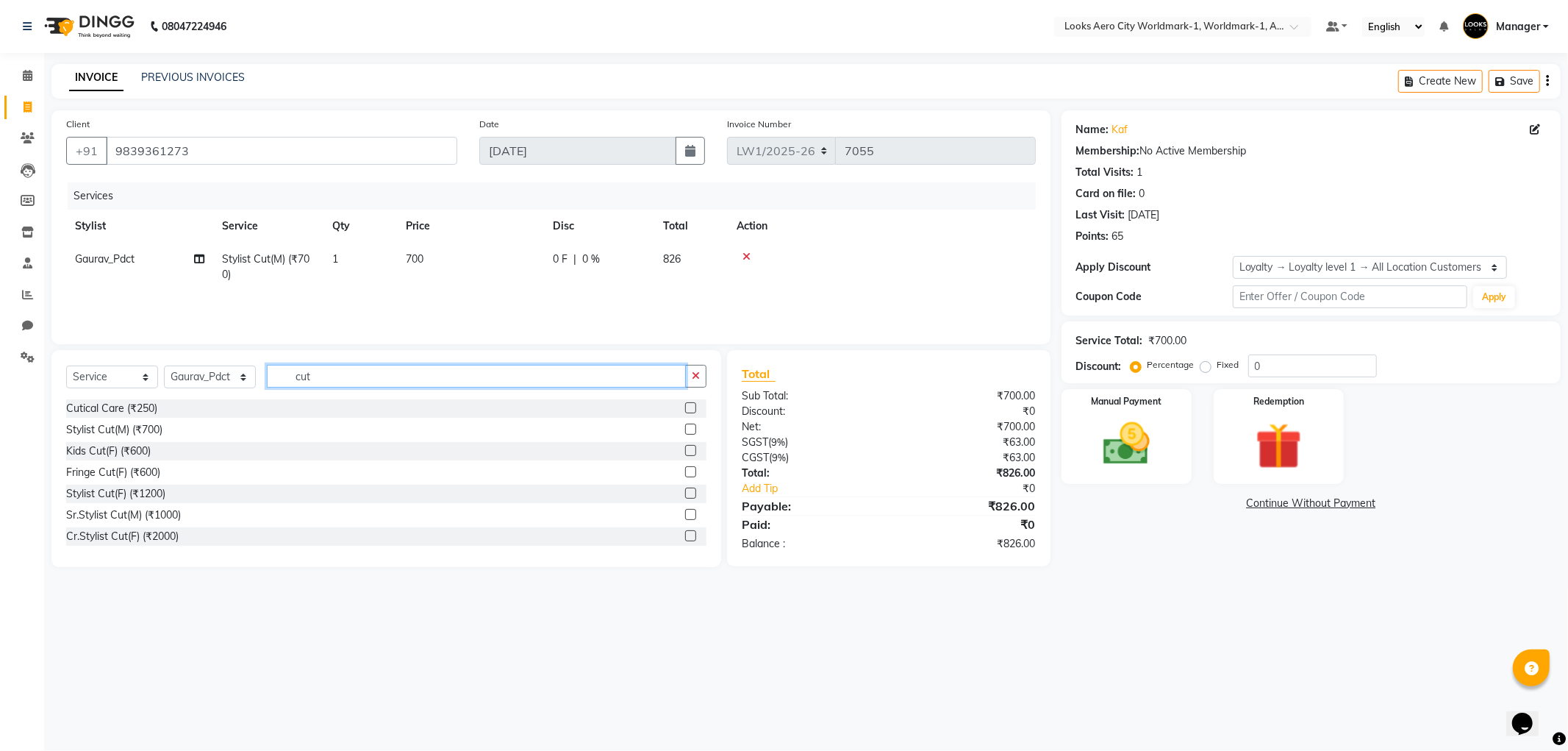
checkbox input "false"
drag, startPoint x: 366, startPoint y: 385, endPoint x: 282, endPoint y: 380, distance: 84.1
click at [282, 380] on input "cut" at bounding box center [477, 376] width 419 height 23
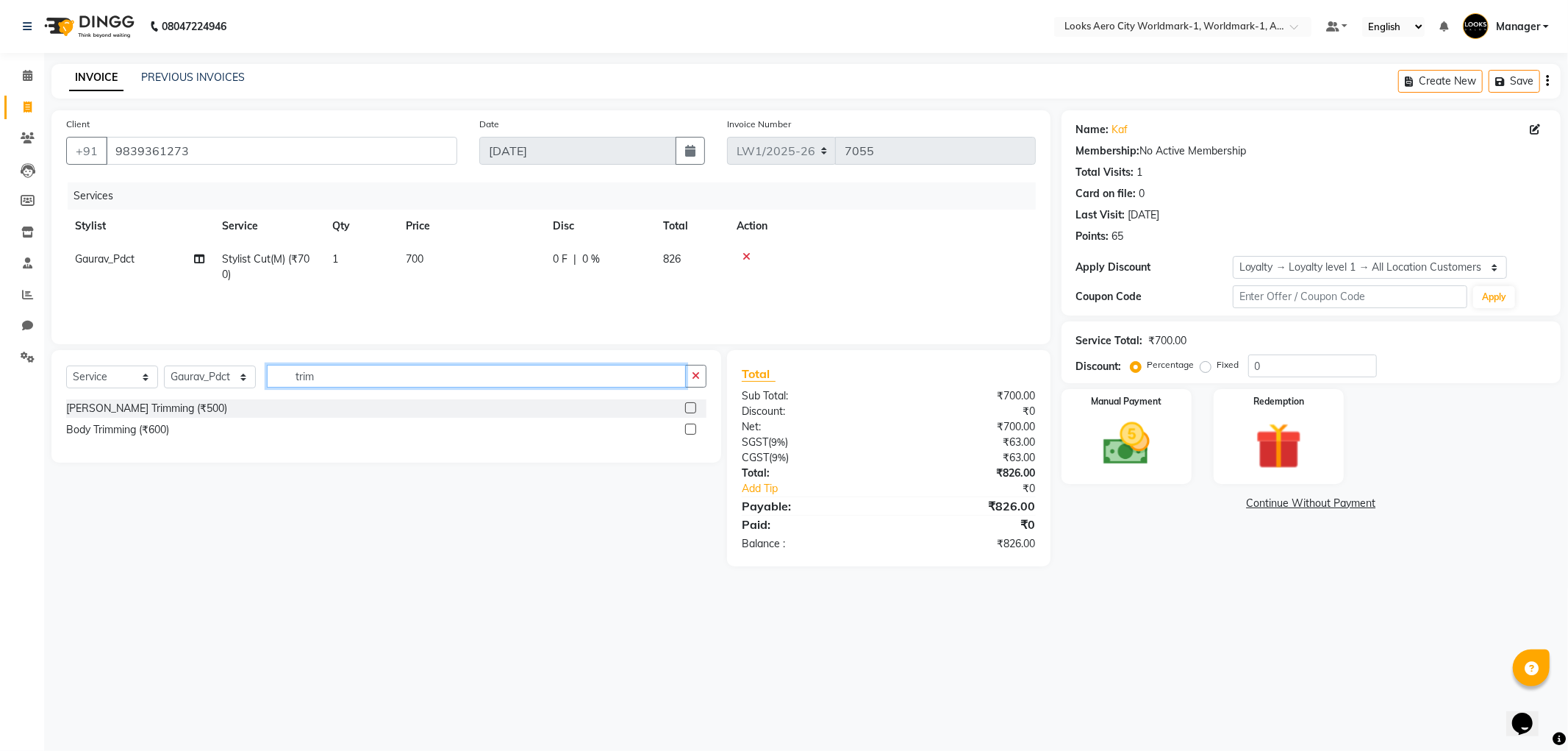
type input "trim"
click at [690, 408] on label at bounding box center [690, 407] width 11 height 11
click at [690, 408] on input "checkbox" at bounding box center [690, 408] width 10 height 10
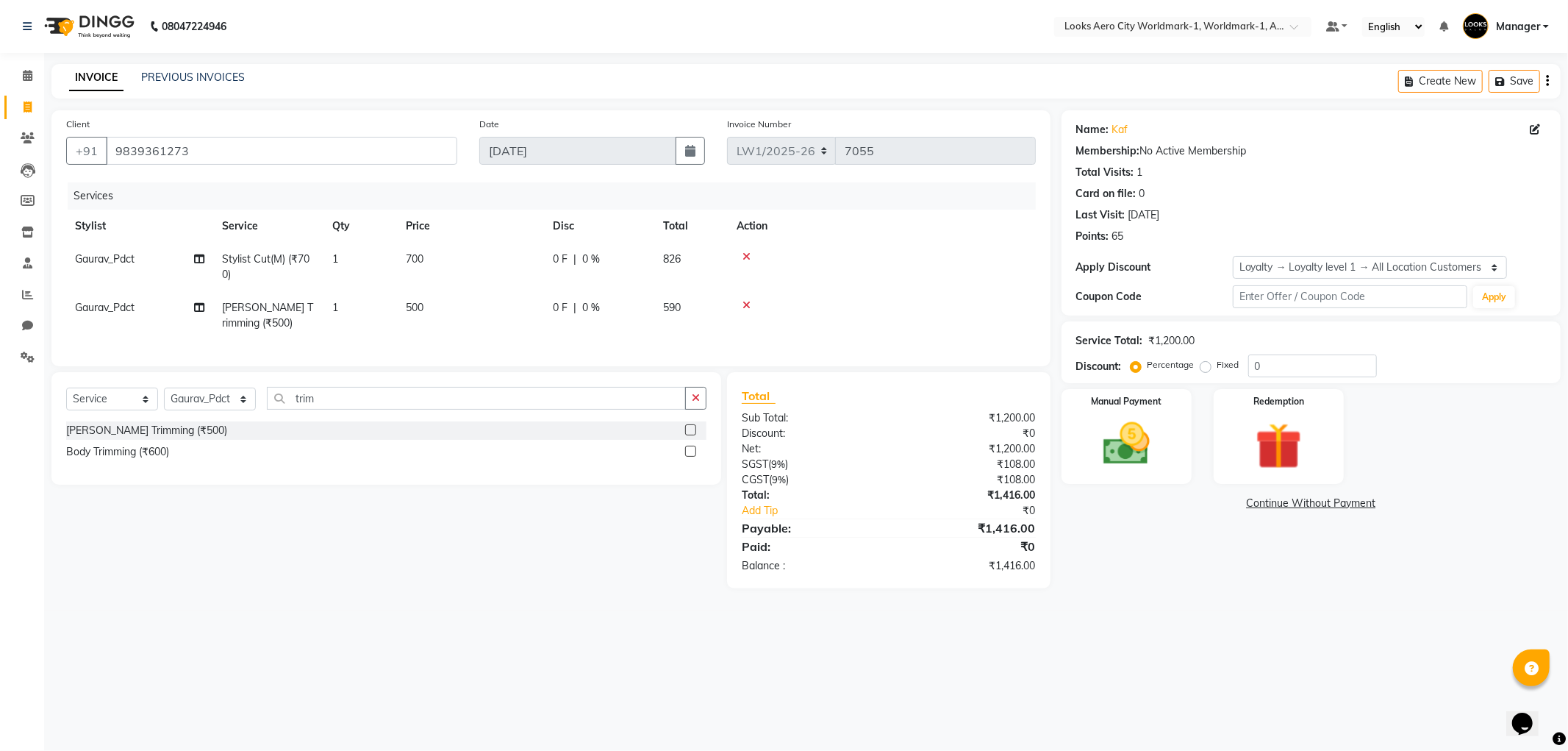
checkbox input "false"
drag, startPoint x: 446, startPoint y: 267, endPoint x: 474, endPoint y: 269, distance: 28.1
click at [451, 267] on td "700" at bounding box center [471, 267] width 147 height 49
select select "84551"
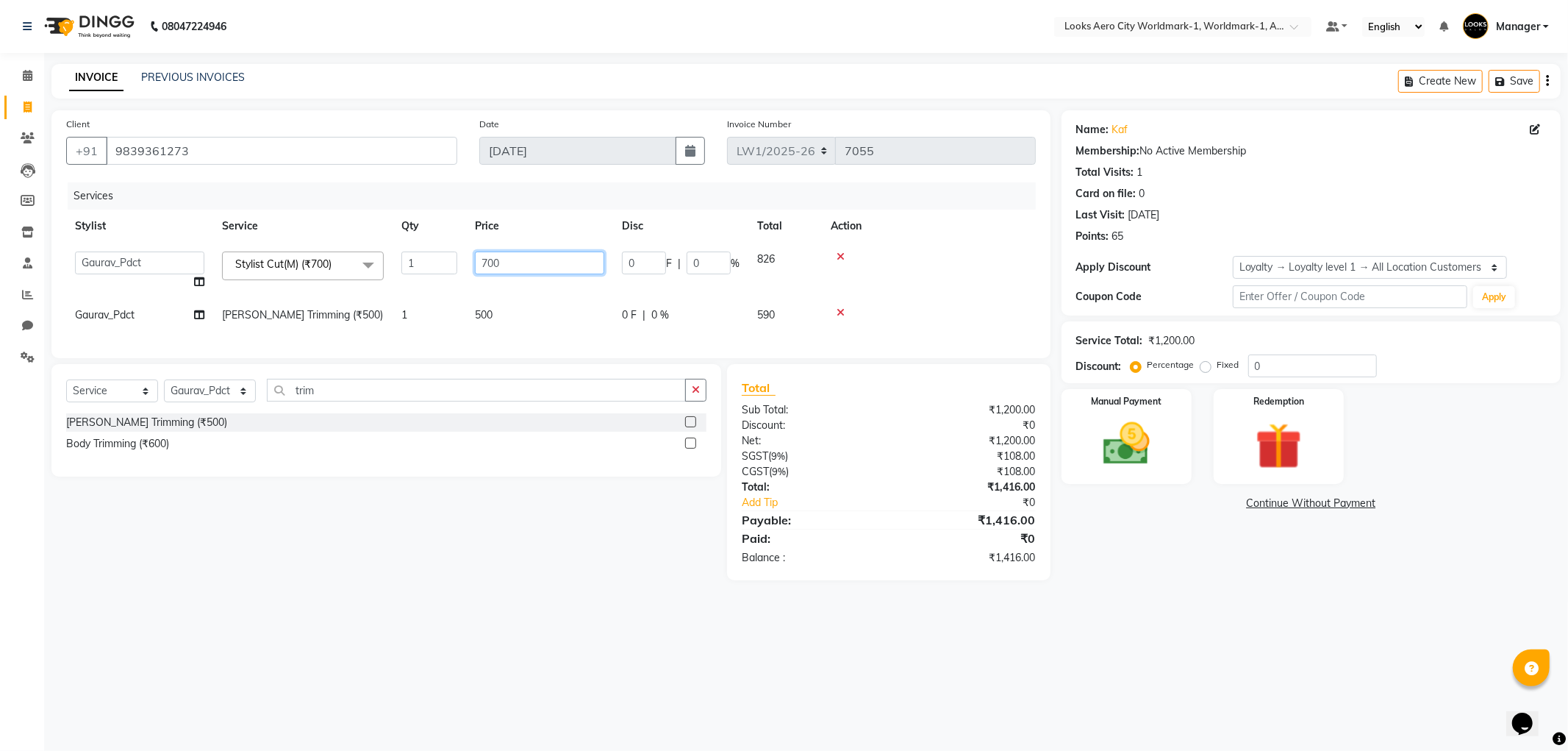
drag, startPoint x: 507, startPoint y: 261, endPoint x: 464, endPoint y: 258, distance: 43.1
click at [464, 258] on tr "Abhishek_Nails [PERSON_NAME] [PERSON_NAME] [PERSON_NAME] [PERSON_NAME] Counter_…" at bounding box center [551, 270] width 970 height 56
type input "600"
click at [523, 299] on td "500" at bounding box center [539, 315] width 147 height 33
select select "84551"
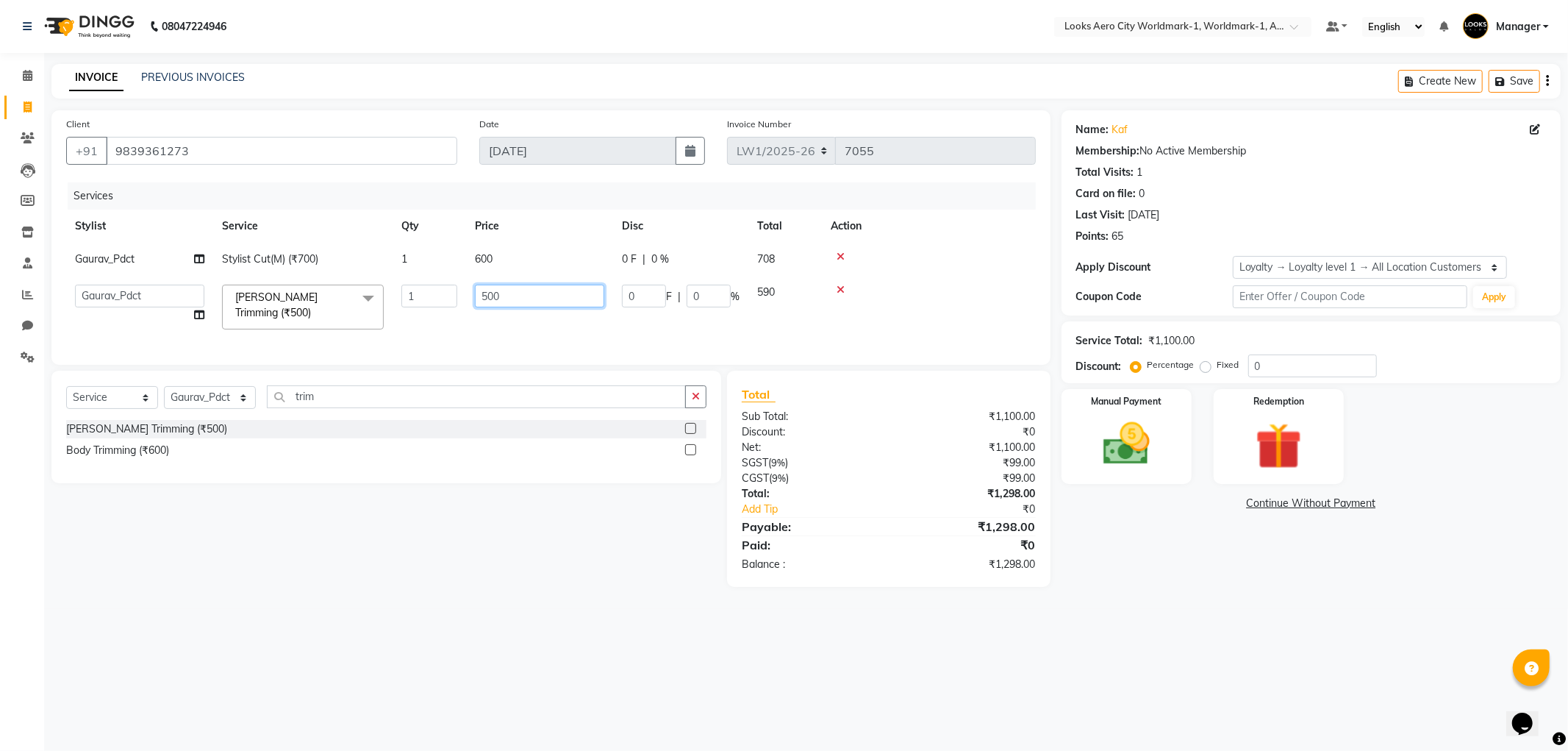
drag, startPoint x: 523, startPoint y: 299, endPoint x: 471, endPoint y: 297, distance: 52.0
click at [471, 297] on td "500" at bounding box center [539, 307] width 147 height 63
click at [510, 293] on input "500" at bounding box center [539, 296] width 129 height 23
drag, startPoint x: 510, startPoint y: 293, endPoint x: 452, endPoint y: 294, distance: 58.0
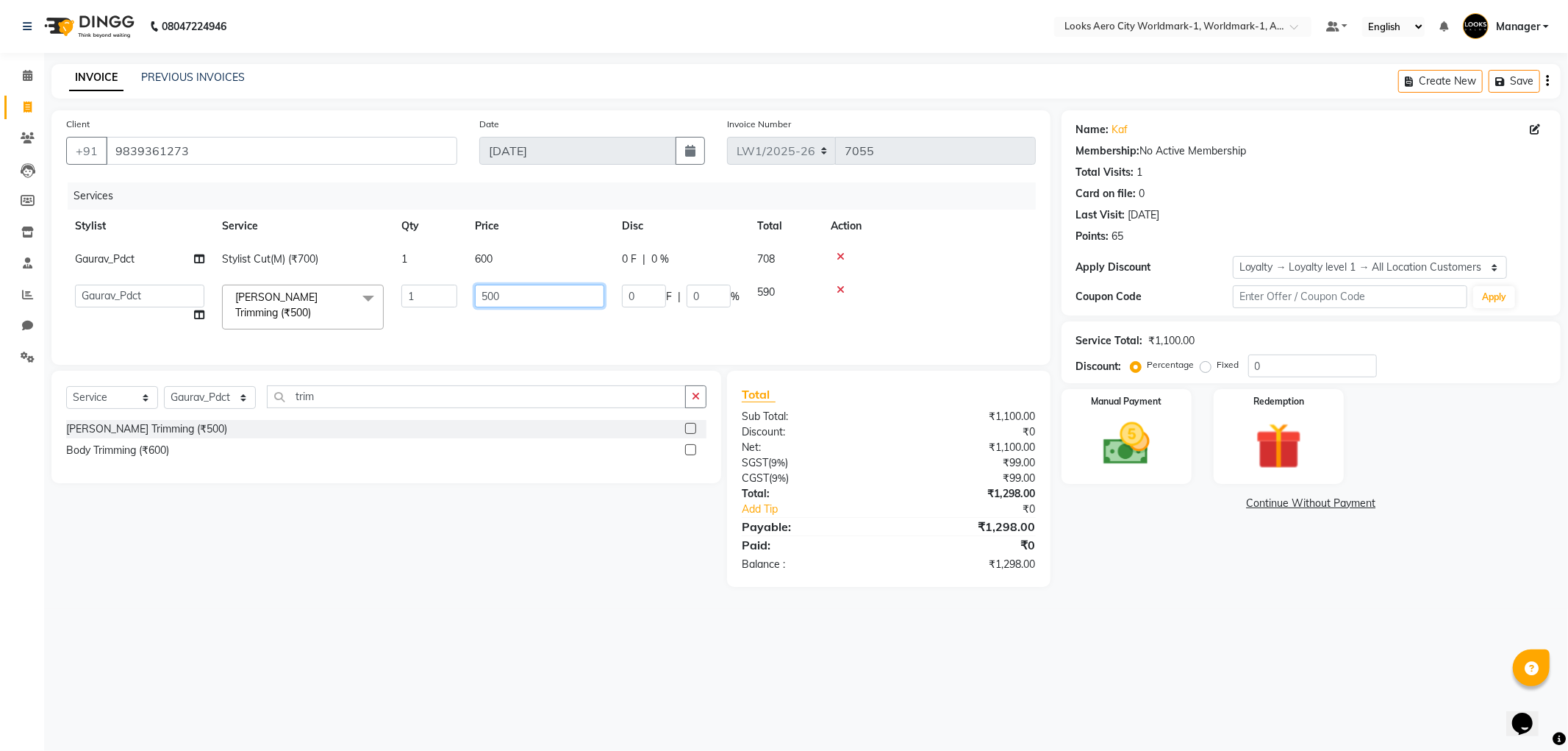
click at [452, 294] on tr "Abhishek_Nails [PERSON_NAME] [PERSON_NAME] [PERSON_NAME] [PERSON_NAME] Counter_…" at bounding box center [551, 307] width 970 height 63
type input "400"
drag, startPoint x: 528, startPoint y: 587, endPoint x: 570, endPoint y: 581, distance: 42.4
click at [534, 587] on div "Select Service Product Membership Package Voucher Prepaid Gift Card Select Styl…" at bounding box center [381, 479] width 681 height 216
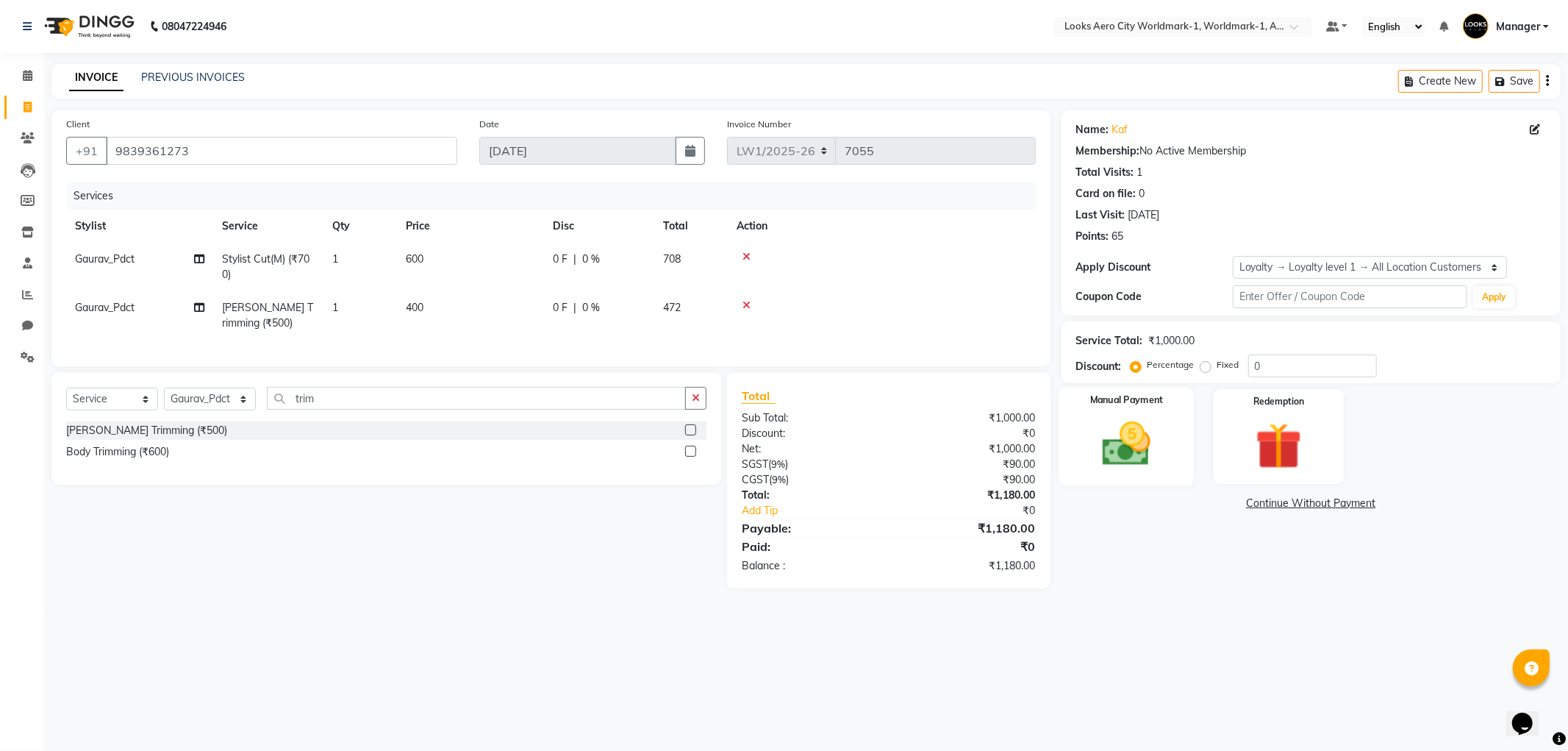
click at [1135, 475] on div "Manual Payment" at bounding box center [1127, 436] width 135 height 99
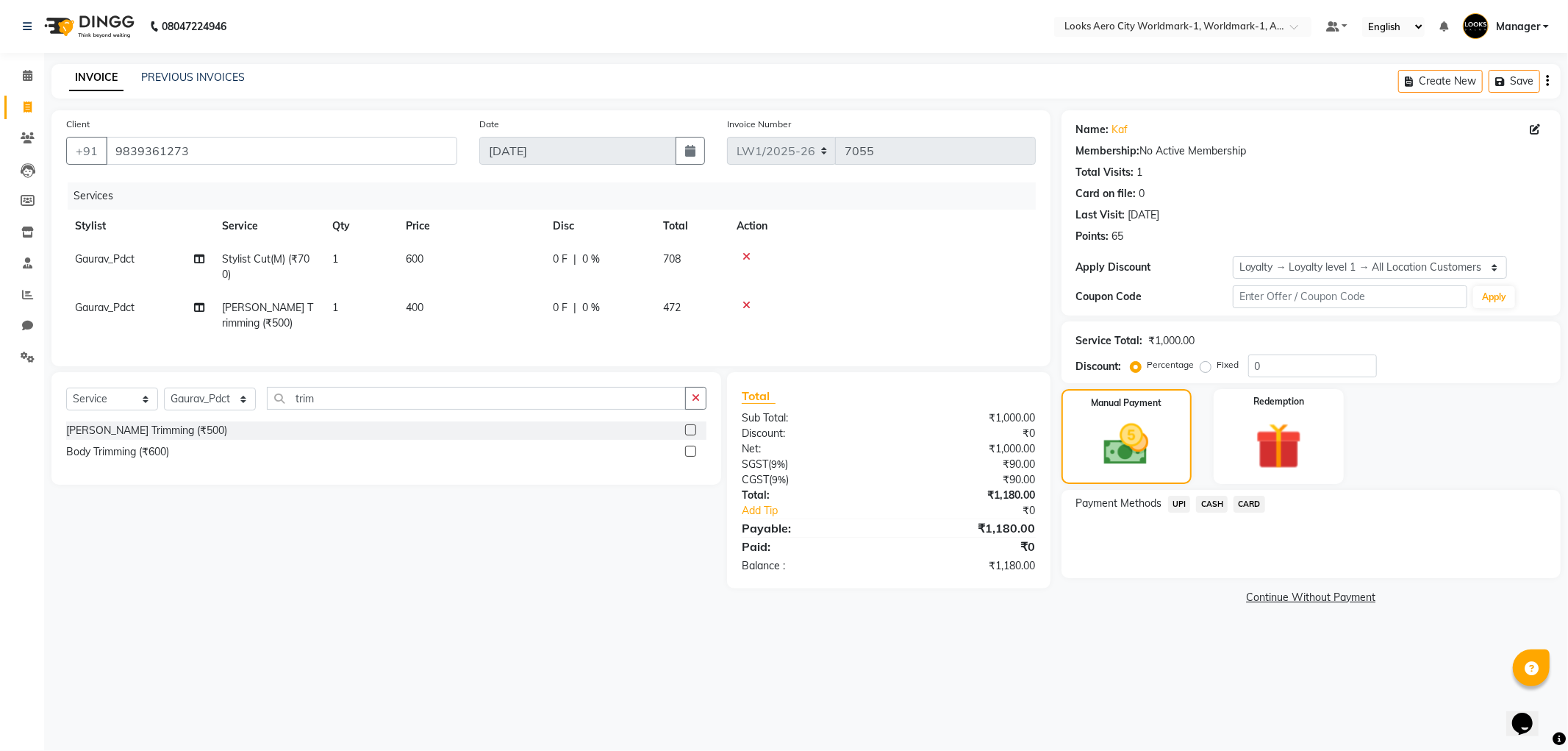
drag, startPoint x: 1206, startPoint y: 504, endPoint x: 1222, endPoint y: 513, distance: 18.4
click at [1207, 504] on span "CASH" at bounding box center [1212, 503] width 31 height 17
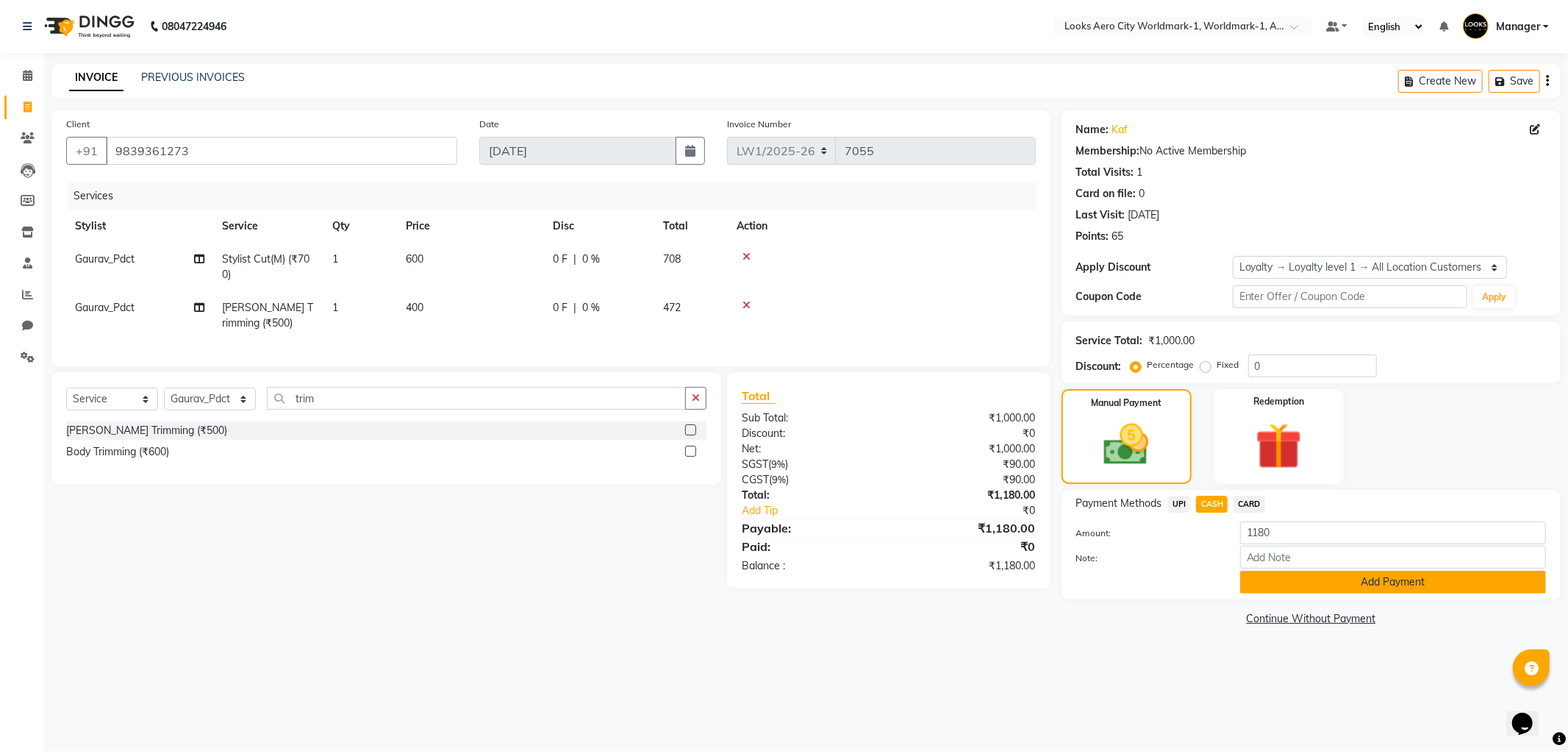
click at [1302, 582] on button "Add Payment" at bounding box center [1393, 582] width 305 height 23
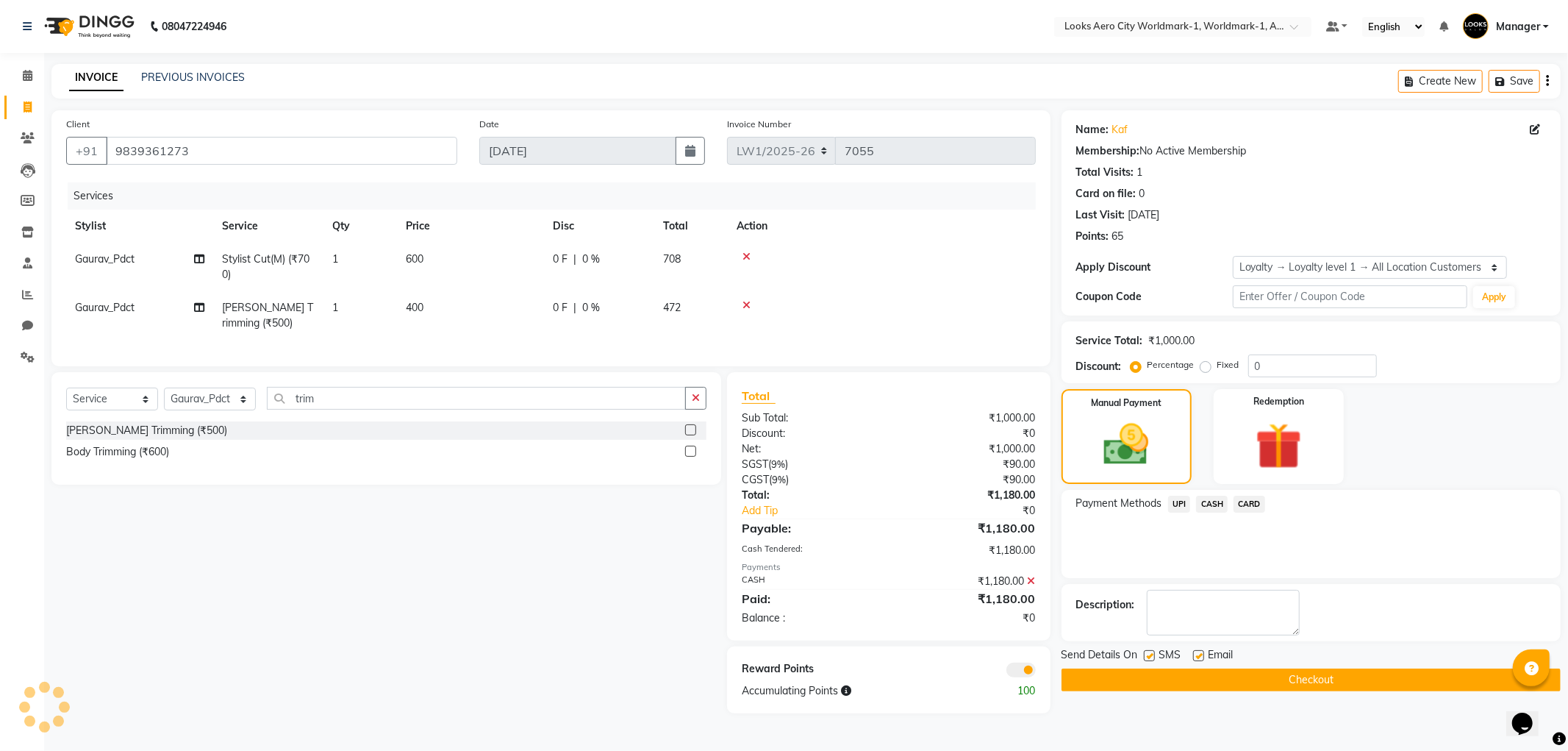
click at [1199, 658] on label at bounding box center [1198, 655] width 11 height 11
click at [1199, 658] on input "checkbox" at bounding box center [1198, 657] width 10 height 10
checkbox input "false"
click at [1168, 681] on button "Checkout" at bounding box center [1312, 680] width 499 height 23
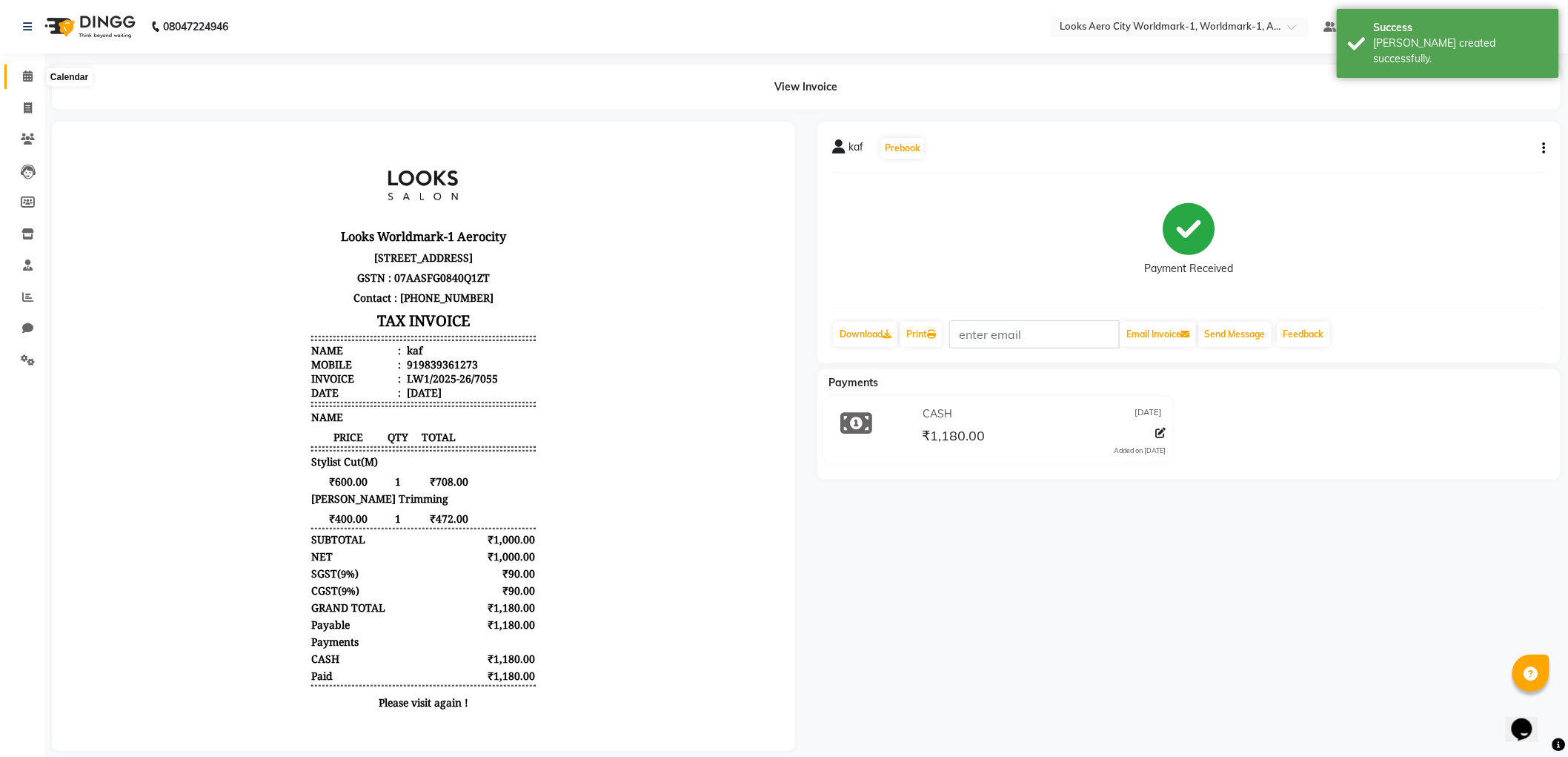
click at [29, 80] on icon at bounding box center [28, 75] width 10 height 11
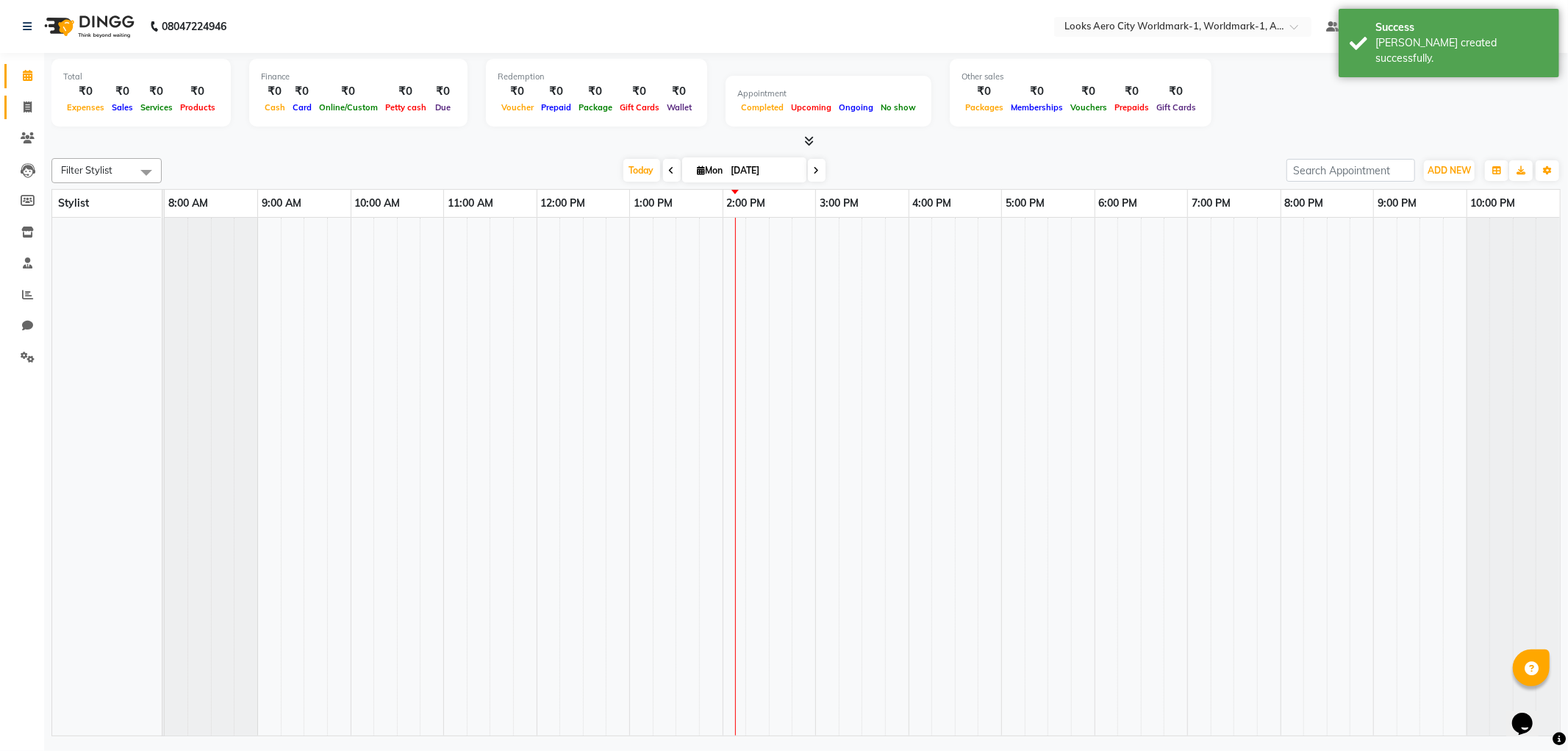
click at [32, 106] on span at bounding box center [27, 107] width 25 height 17
select select "service"
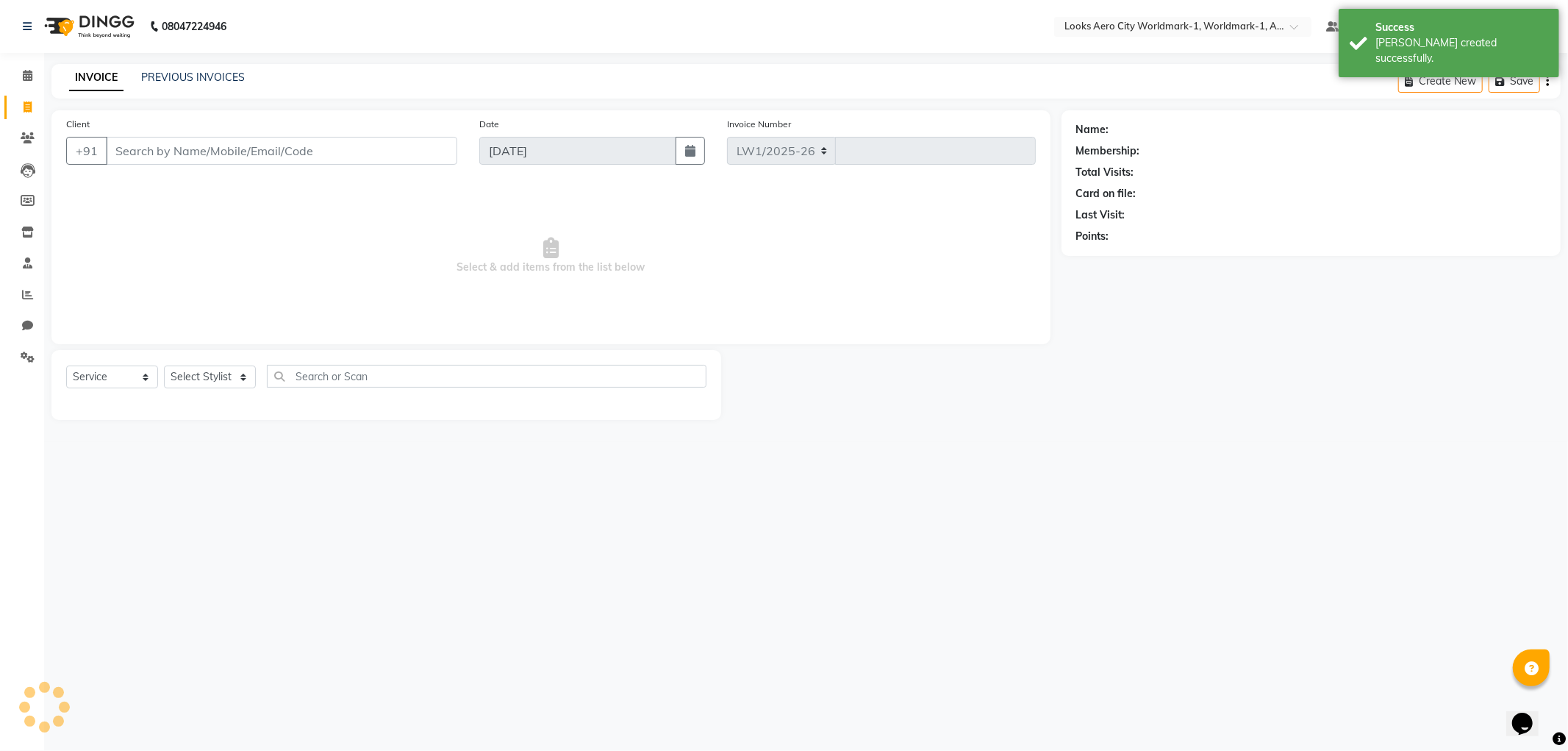
select select "8573"
type input "7056"
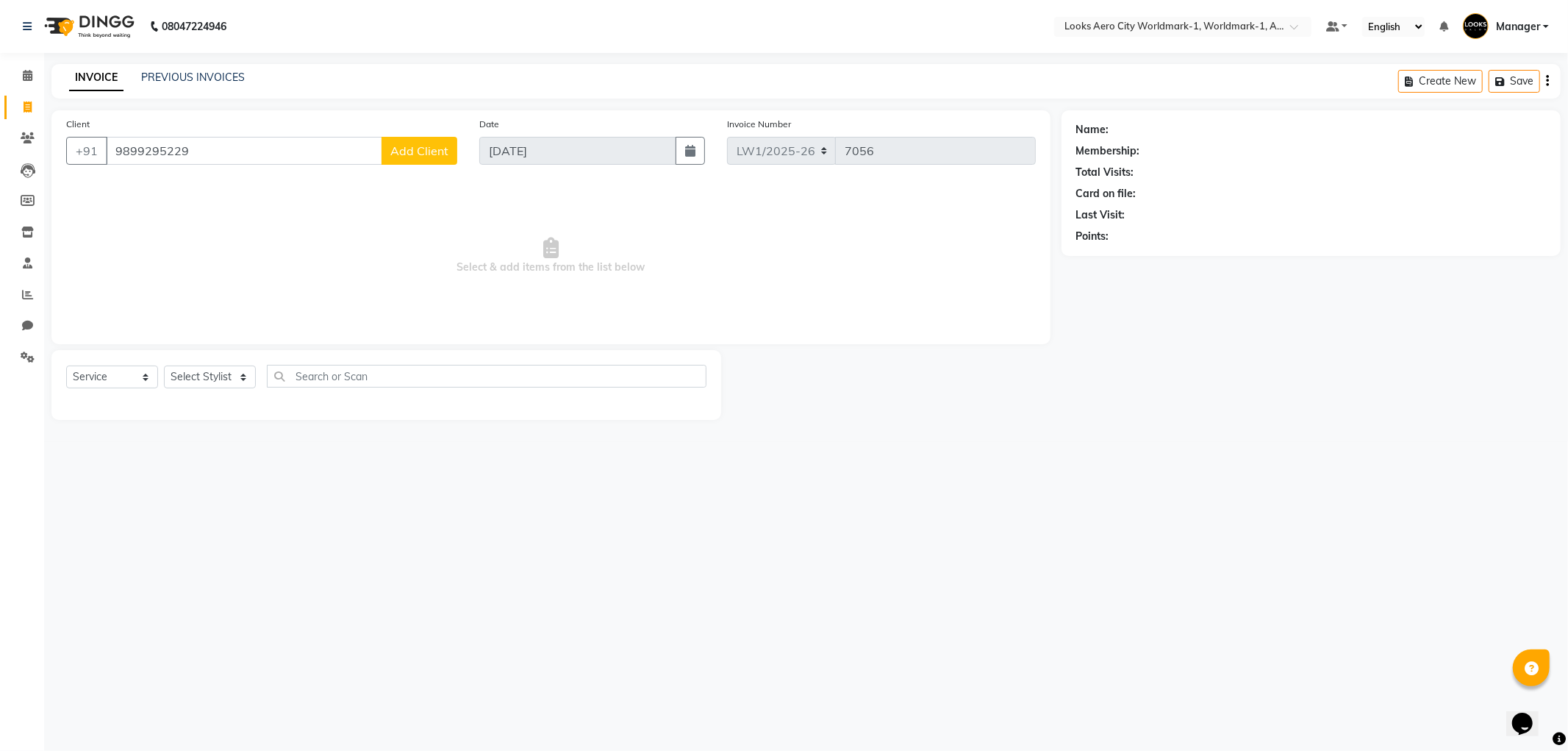
type input "9899295229"
click at [421, 155] on span "Add Client" at bounding box center [419, 150] width 58 height 15
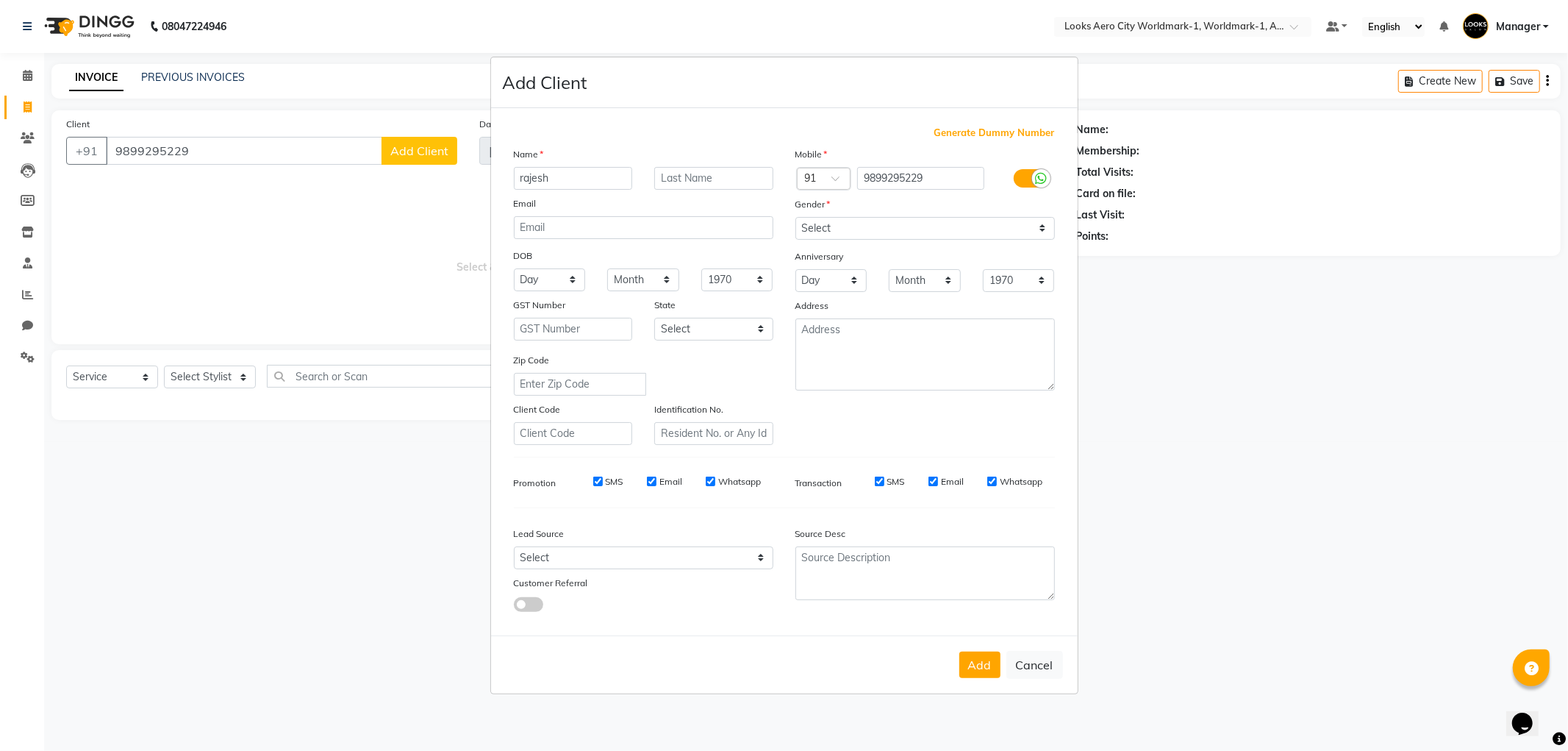
type input "rajesh"
click at [726, 185] on input "text" at bounding box center [715, 178] width 119 height 23
type input "client"
click at [832, 224] on select "Select [DEMOGRAPHIC_DATA] [DEMOGRAPHIC_DATA] Other Prefer Not To Say" at bounding box center [925, 228] width 259 height 23
select select "[DEMOGRAPHIC_DATA]"
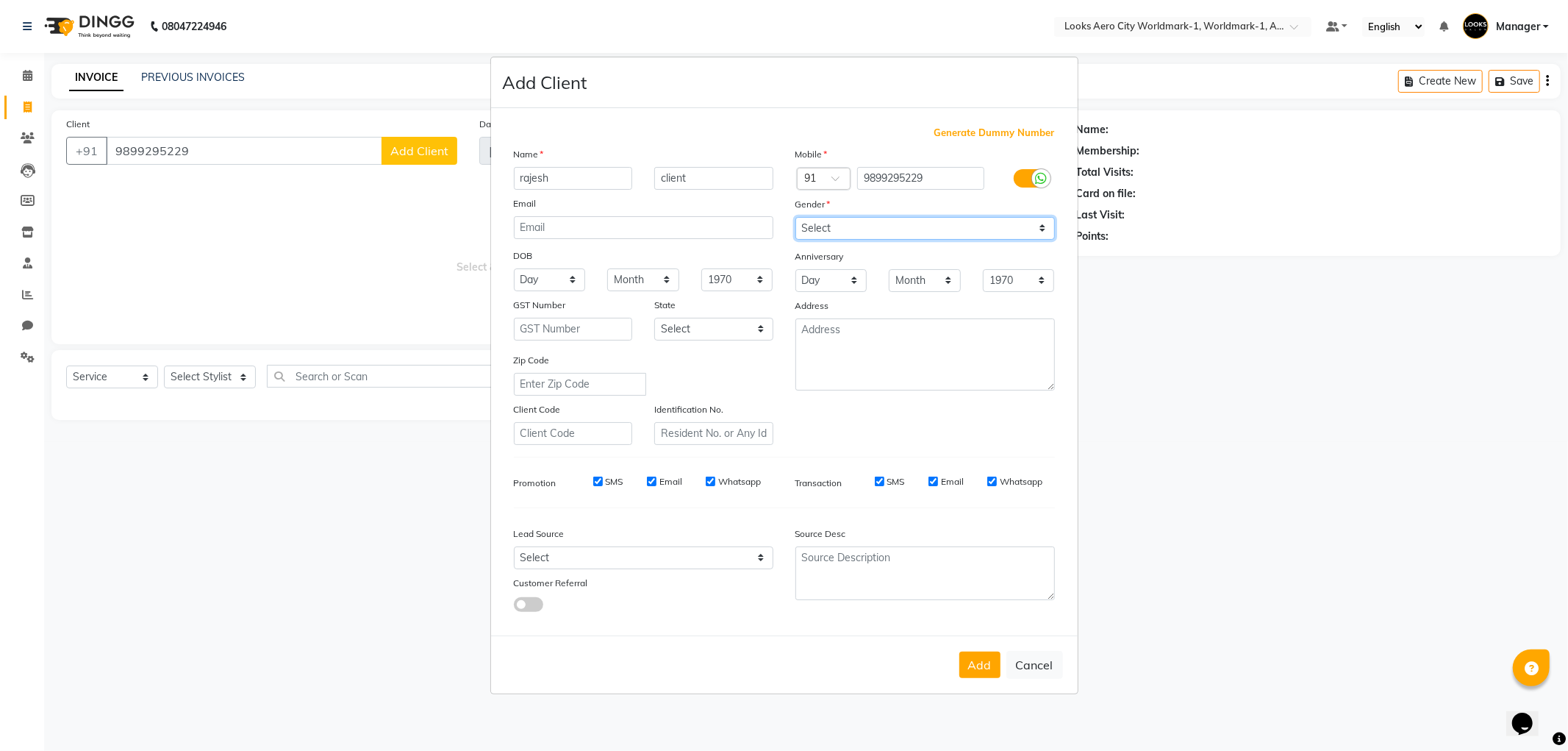
click at [796, 217] on select "Select [DEMOGRAPHIC_DATA] [DEMOGRAPHIC_DATA] Other Prefer Not To Say" at bounding box center [925, 228] width 259 height 23
click at [983, 660] on button "Add" at bounding box center [980, 665] width 41 height 26
select select
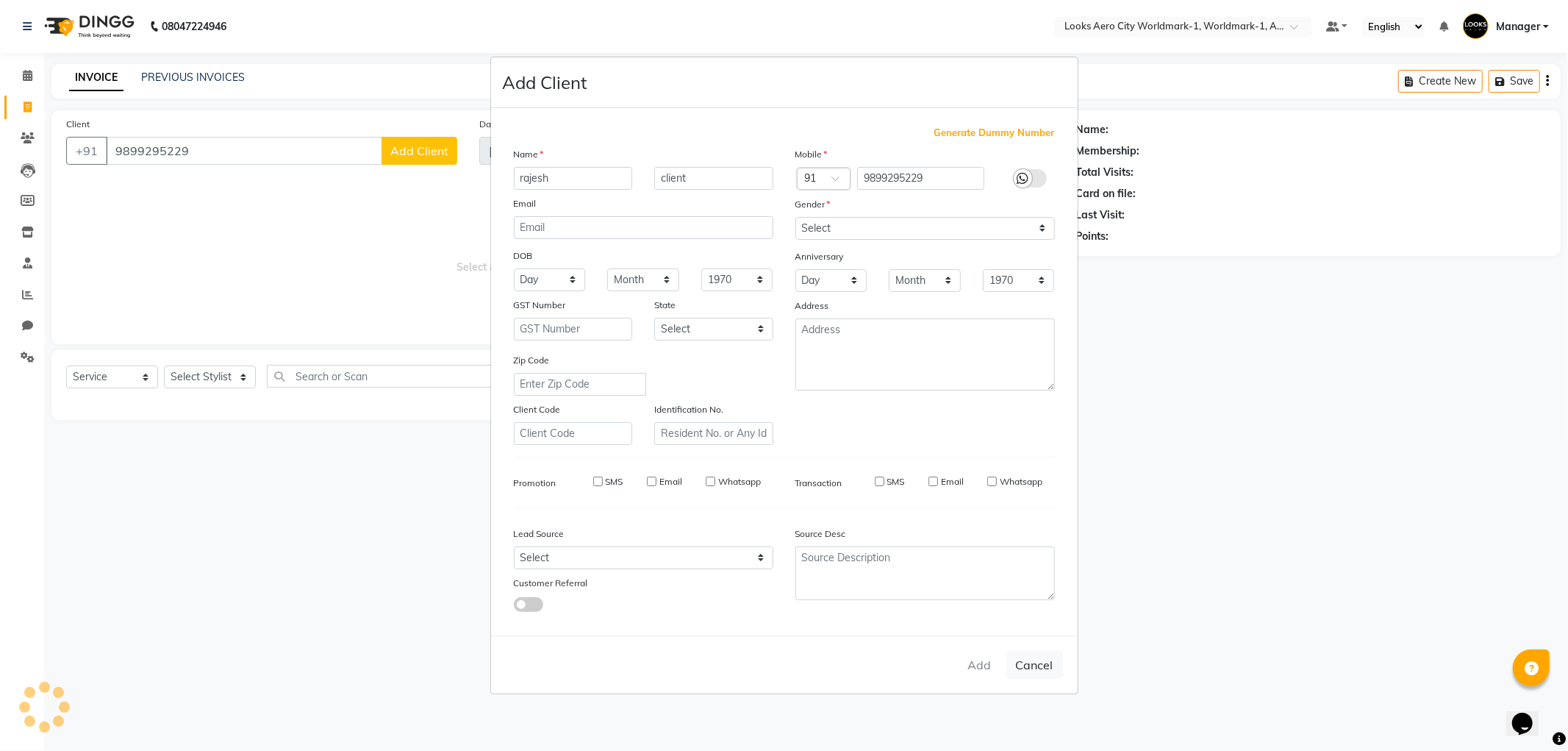
select select
checkbox input "false"
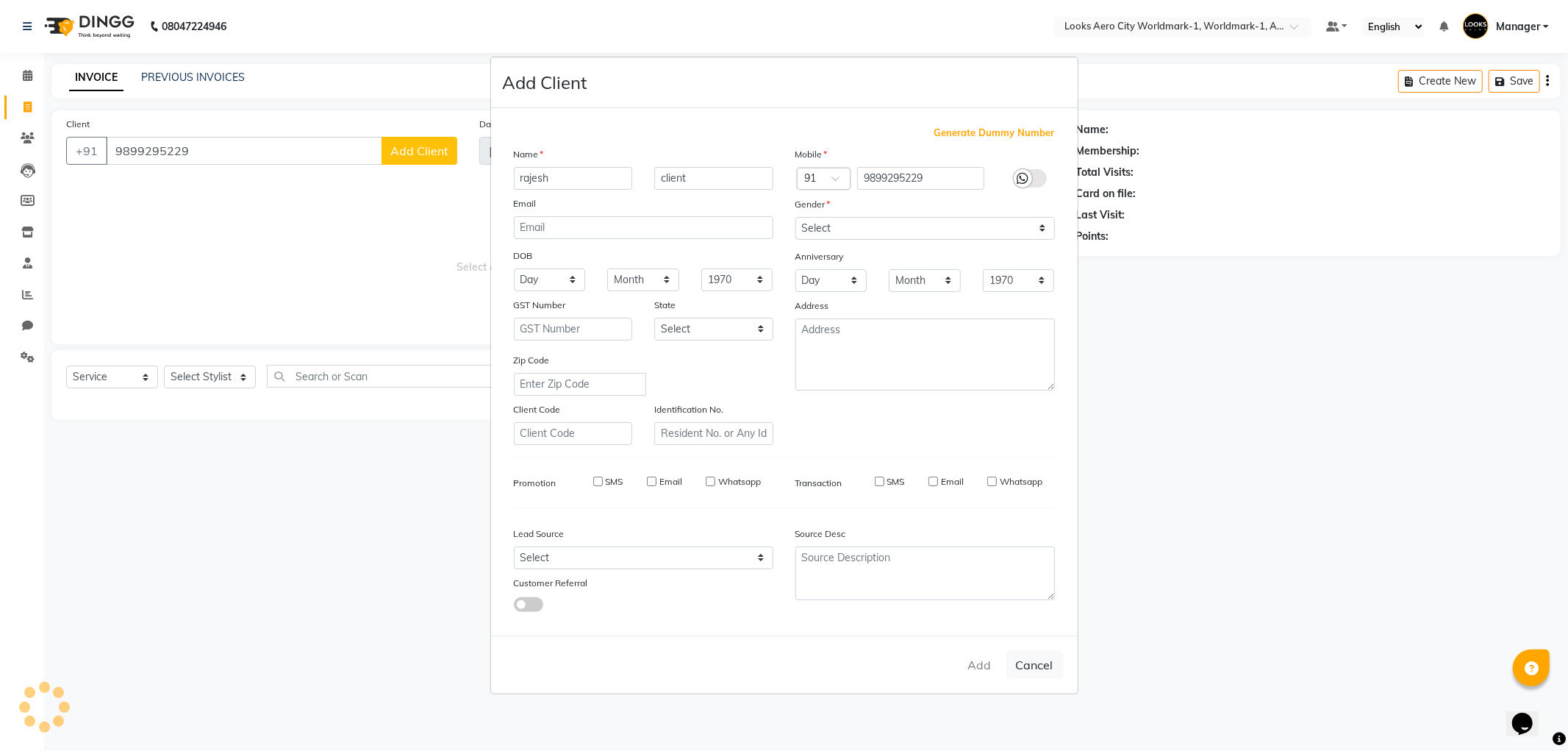
checkbox input "false"
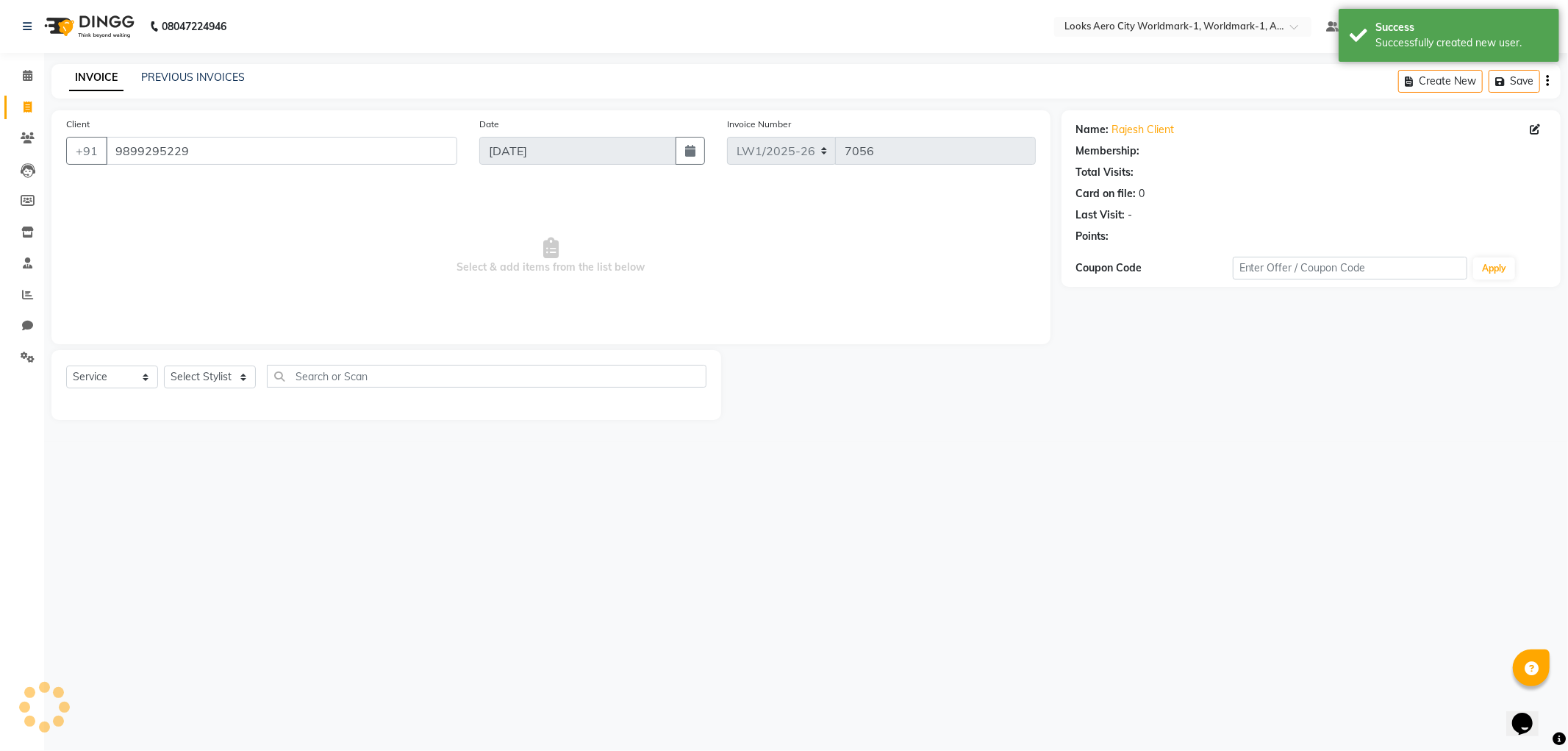
select select "1: Object"
click at [226, 371] on select "Select Stylist [PERSON_NAME] [PERSON_NAME] [PERSON_NAME] [PERSON_NAME] Counter_…" at bounding box center [210, 376] width 92 height 23
select select "84543"
click at [164, 366] on select "Select Stylist [PERSON_NAME] [PERSON_NAME] [PERSON_NAME] [PERSON_NAME] Counter_…" at bounding box center [210, 376] width 92 height 23
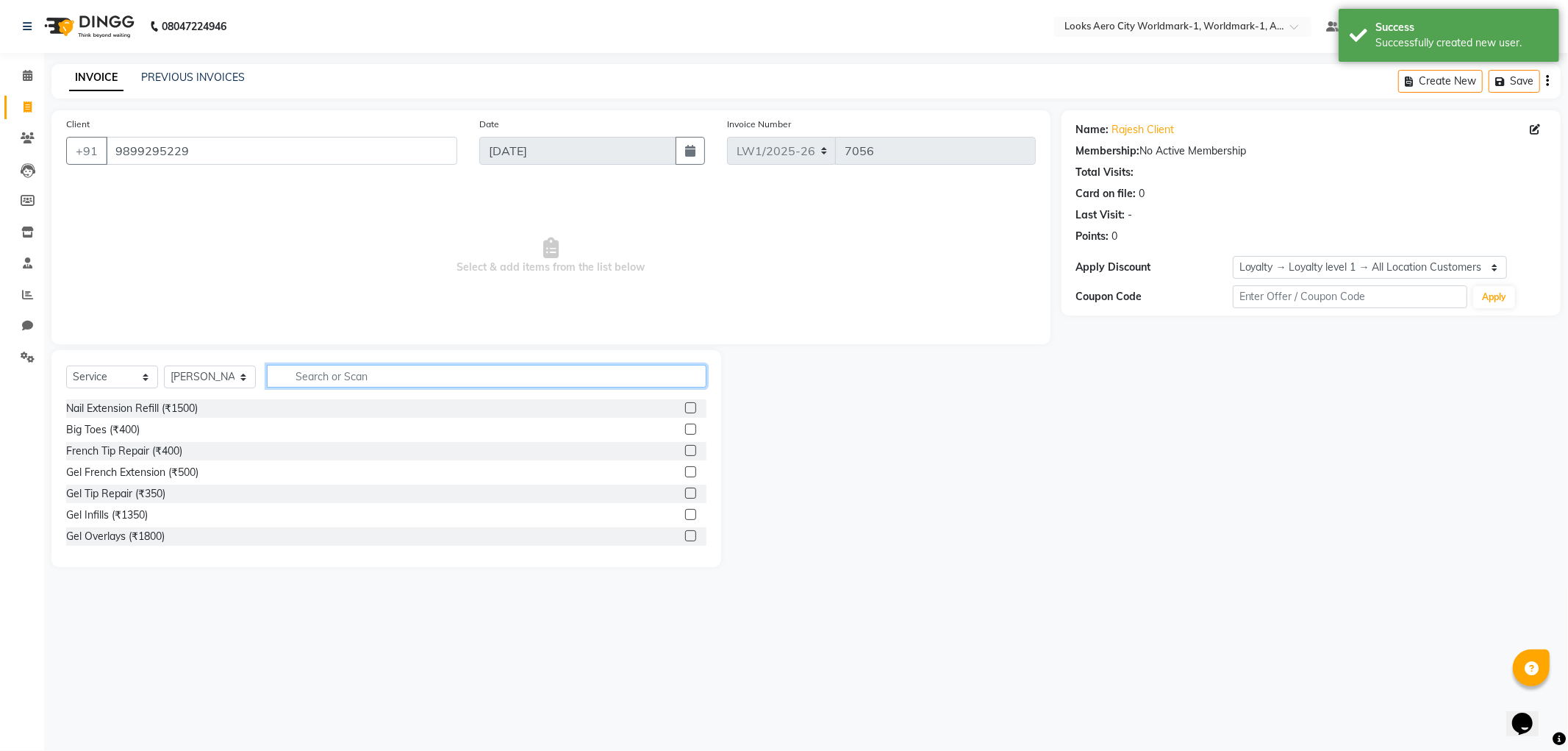
click at [325, 376] on input "text" at bounding box center [486, 376] width 439 height 23
type input "cut"
drag, startPoint x: 680, startPoint y: 432, endPoint x: 672, endPoint y: 430, distance: 8.2
click at [685, 431] on label at bounding box center [690, 429] width 11 height 11
click at [685, 431] on input "checkbox" at bounding box center [690, 430] width 10 height 10
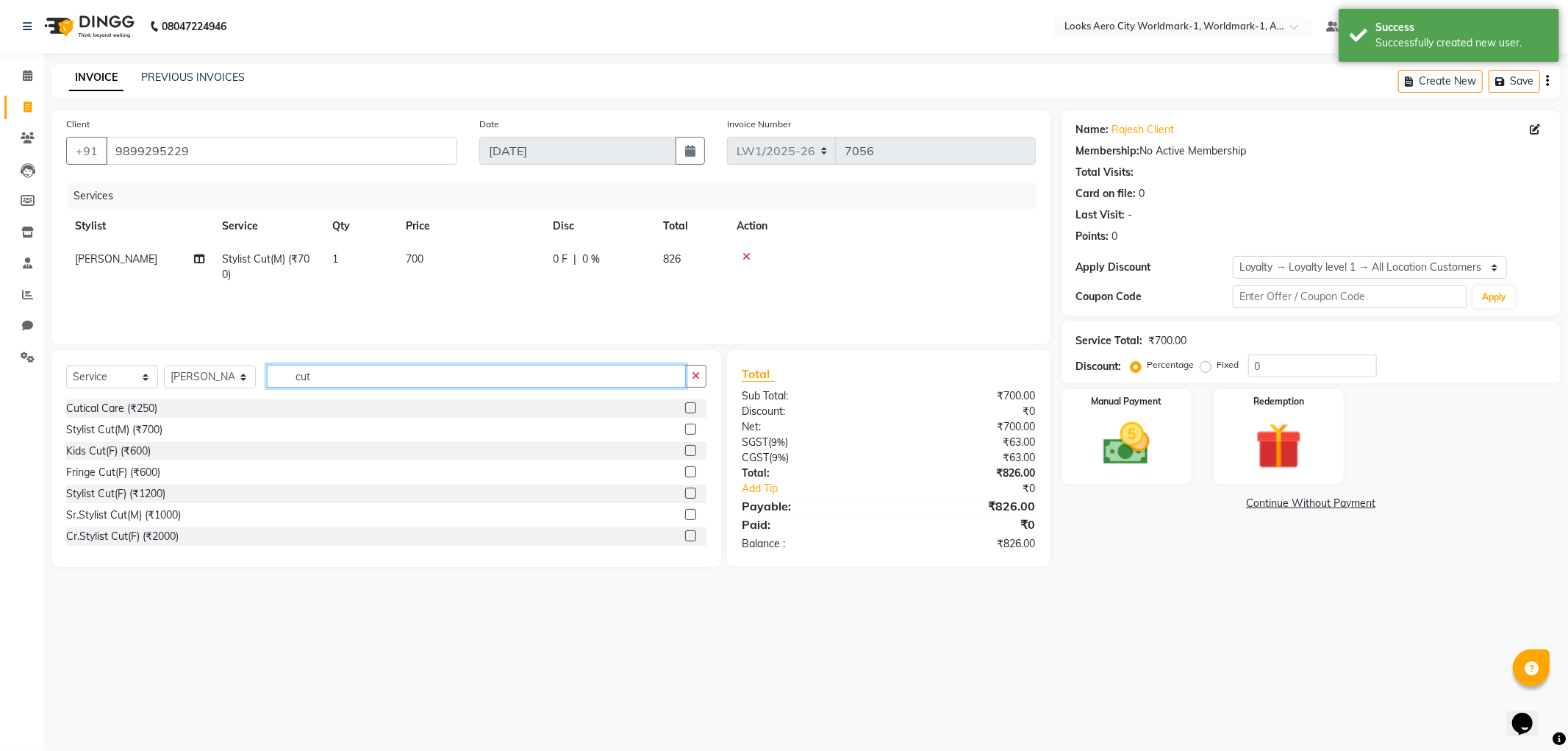
checkbox input "false"
drag, startPoint x: 370, startPoint y: 378, endPoint x: 285, endPoint y: 376, distance: 85.0
click at [285, 376] on input "cut" at bounding box center [477, 376] width 419 height 23
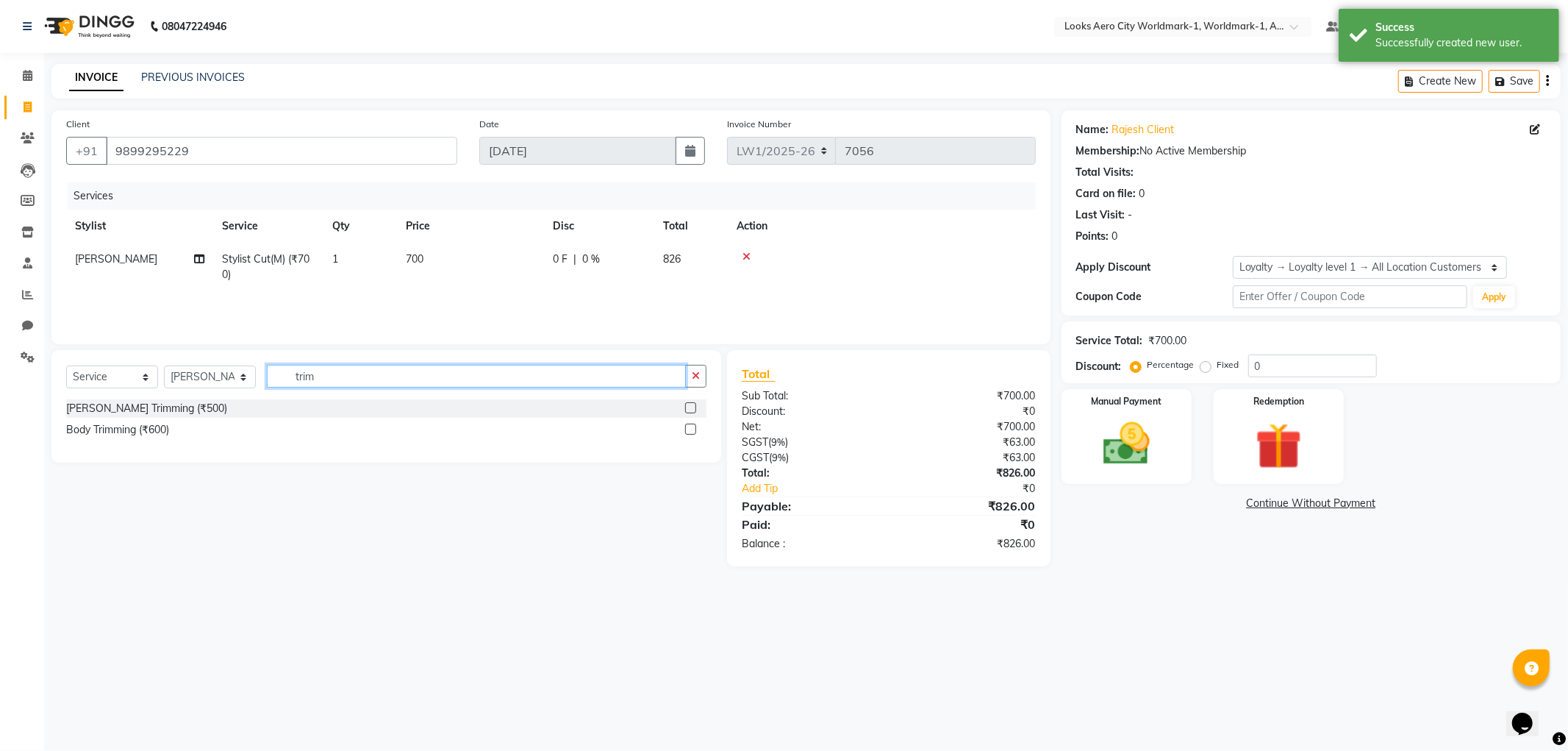
type input "trim"
drag, startPoint x: 688, startPoint y: 410, endPoint x: 583, endPoint y: 347, distance: 122.4
click at [680, 406] on div "[PERSON_NAME] Trimming (₹500)" at bounding box center [387, 408] width 640 height 19
drag, startPoint x: 692, startPoint y: 410, endPoint x: 597, endPoint y: 352, distance: 111.3
click at [687, 408] on label at bounding box center [690, 407] width 11 height 11
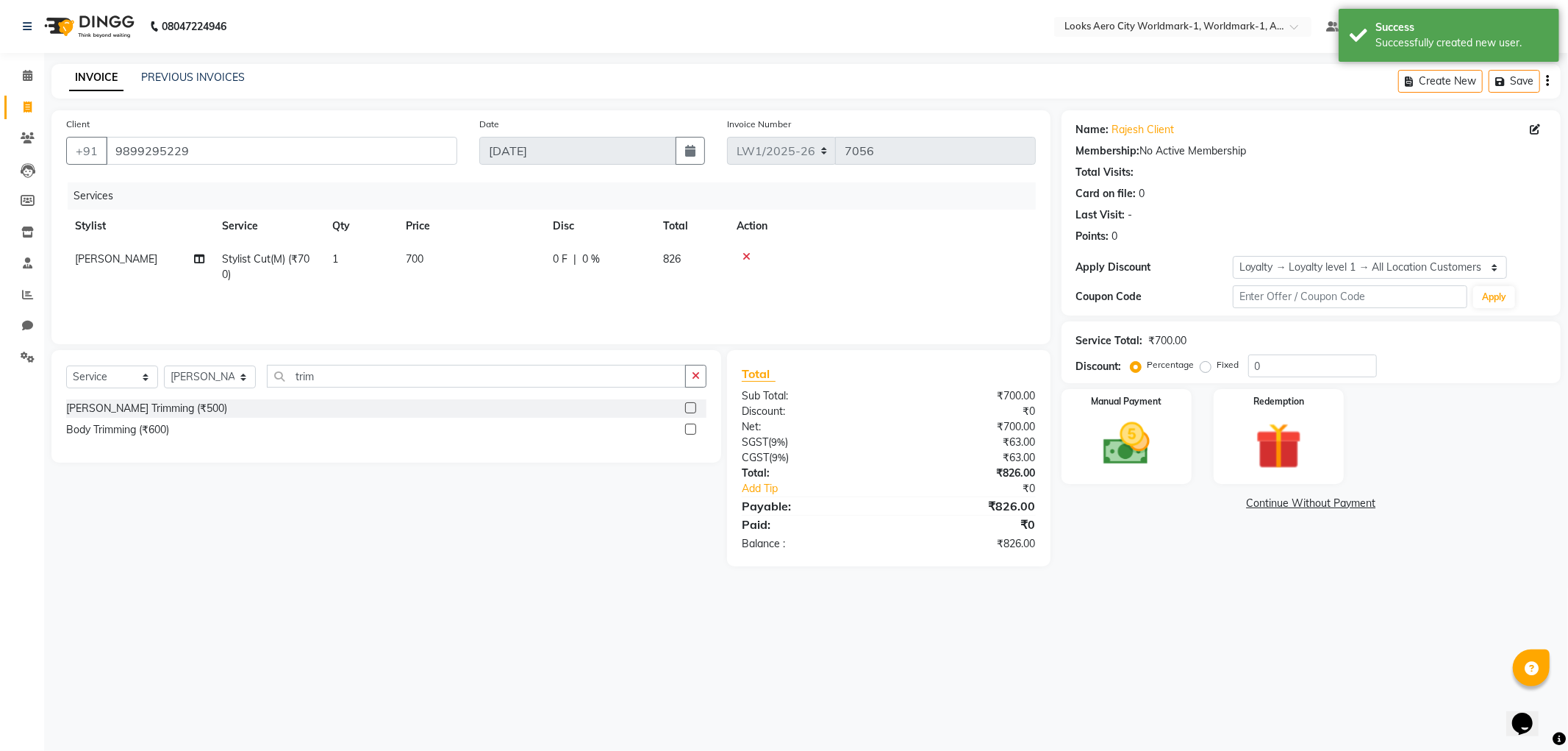
click at [687, 408] on input "checkbox" at bounding box center [690, 408] width 10 height 10
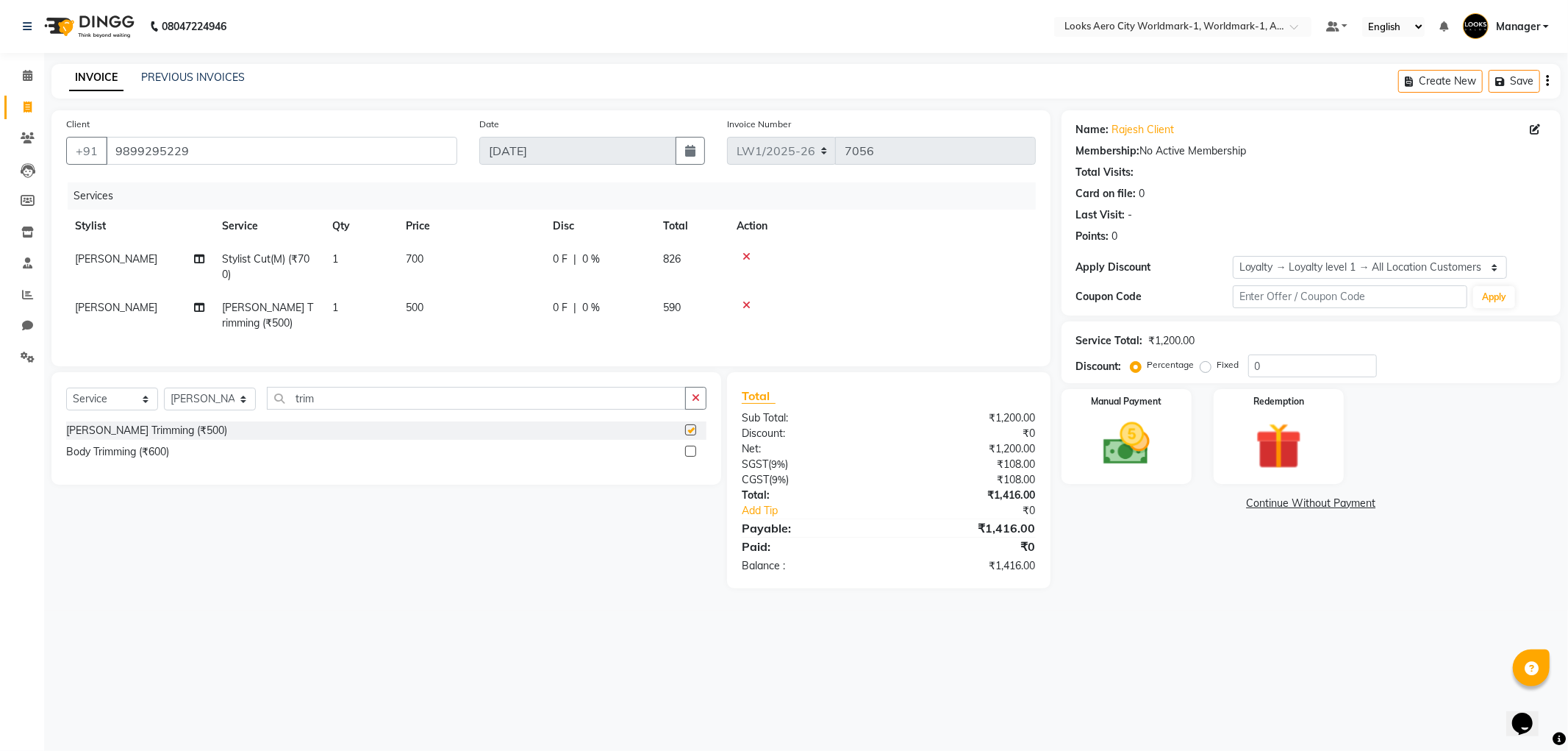
checkbox input "false"
click at [469, 269] on td "700" at bounding box center [471, 267] width 147 height 49
select select "84543"
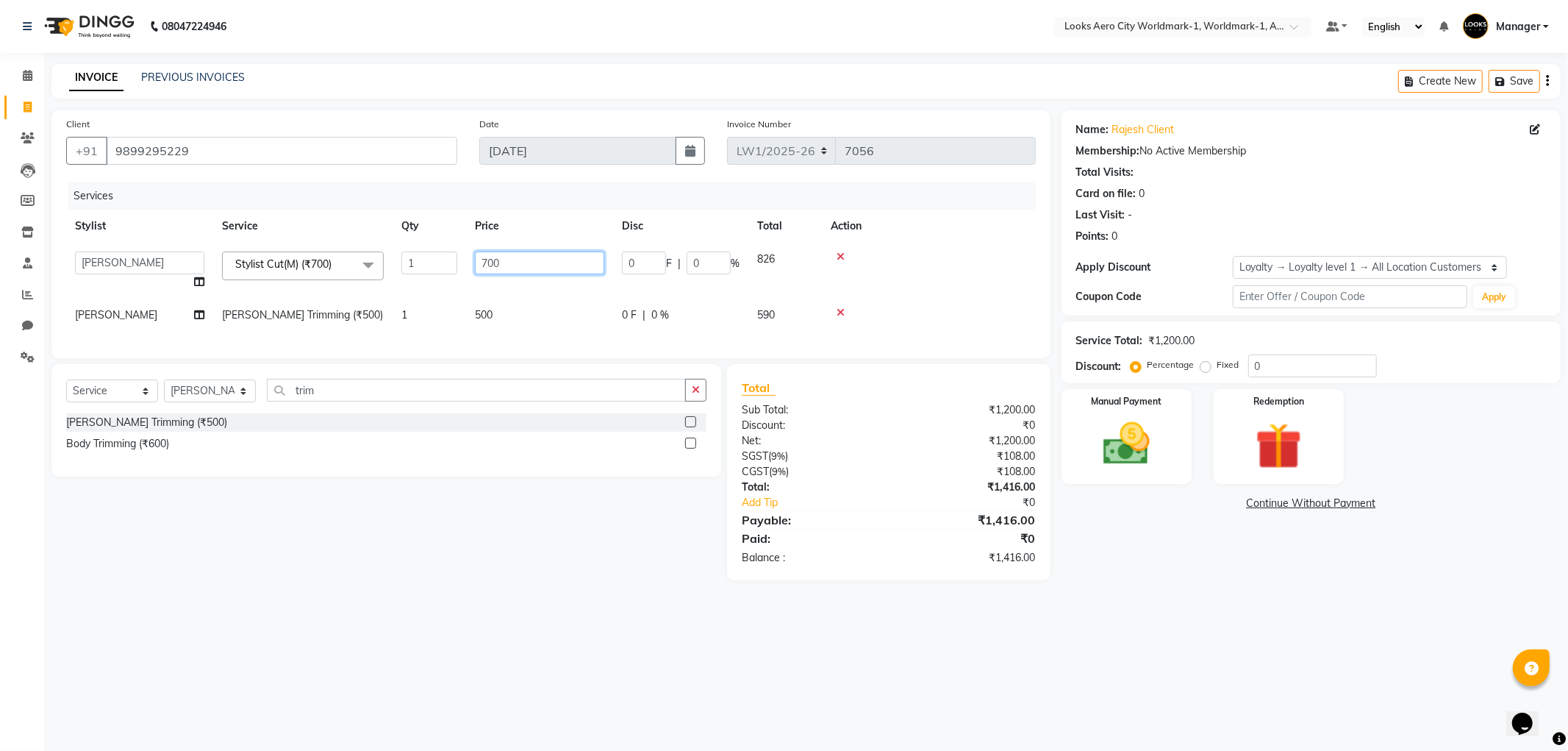
drag, startPoint x: 521, startPoint y: 261, endPoint x: 463, endPoint y: 261, distance: 58.0
click at [463, 261] on tr "Abhishek_Nails [PERSON_NAME] [PERSON_NAME] [PERSON_NAME] [PERSON_NAME] Counter_…" at bounding box center [551, 270] width 970 height 56
type input "600"
drag, startPoint x: 535, startPoint y: 309, endPoint x: 522, endPoint y: 309, distance: 13.0
click at [533, 309] on td "500" at bounding box center [539, 315] width 147 height 33
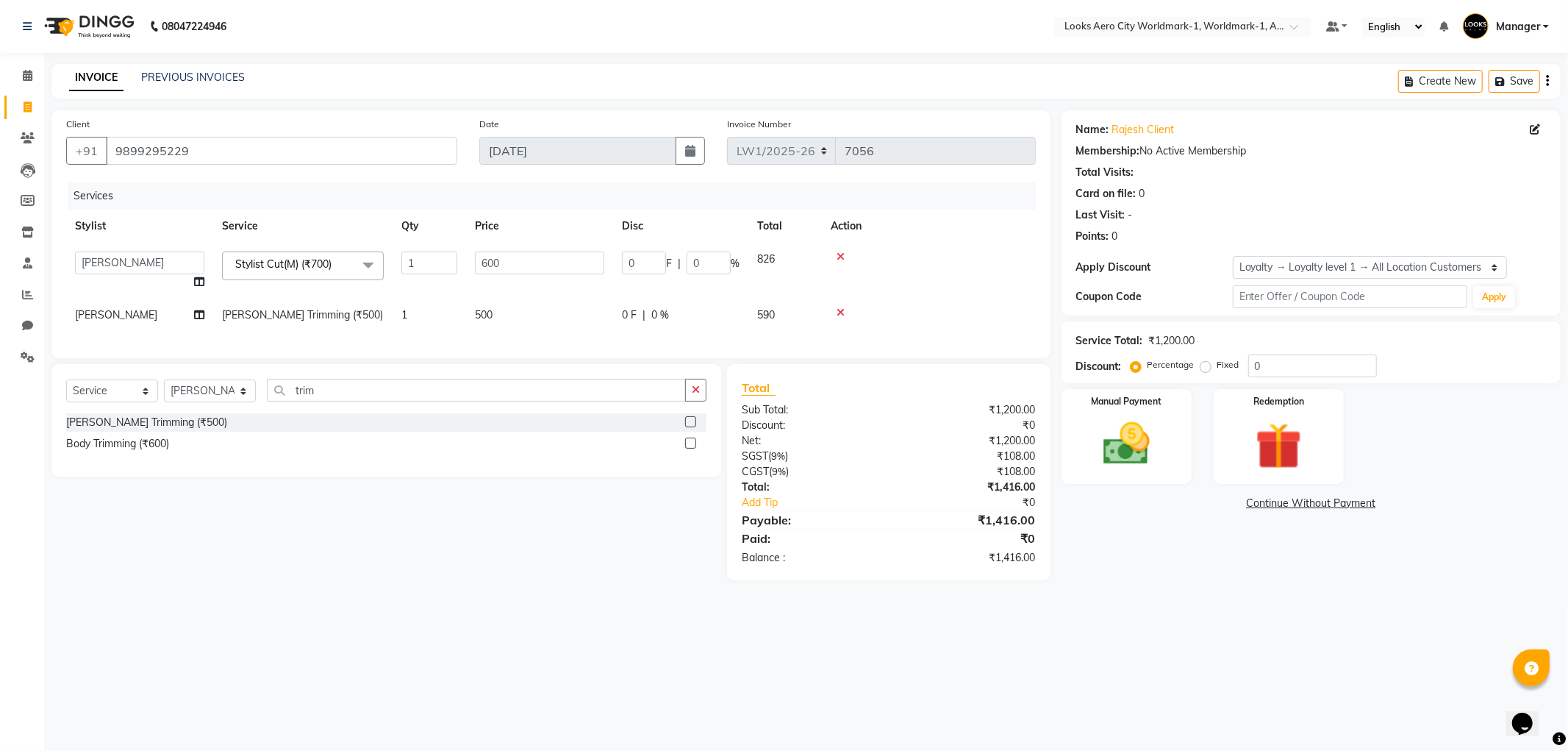
select select "84543"
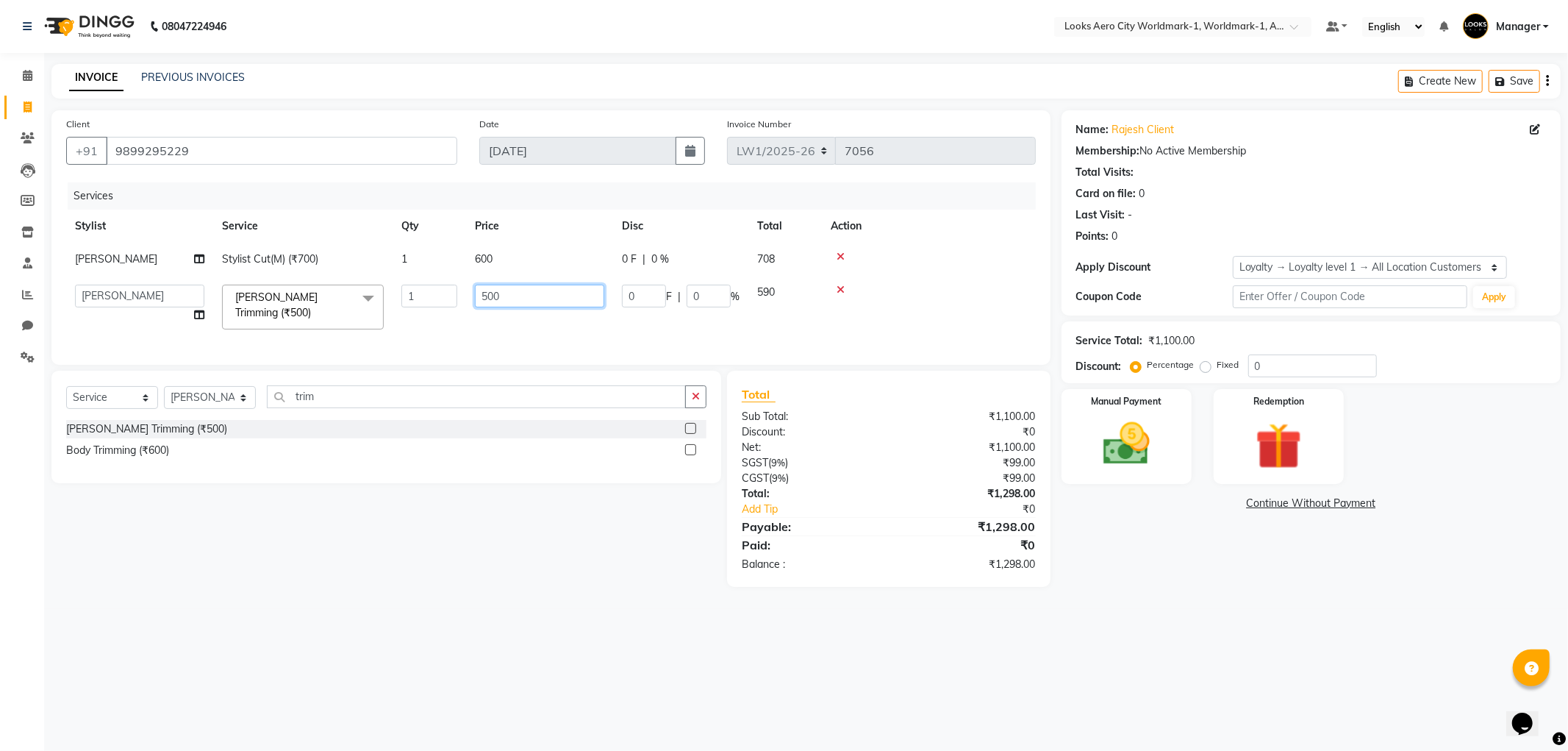
drag, startPoint x: 488, startPoint y: 297, endPoint x: 456, endPoint y: 297, distance: 32.0
click at [456, 297] on tr "Abhishek_Nails [PERSON_NAME] [PERSON_NAME] [PERSON_NAME] [PERSON_NAME] Counter_…" at bounding box center [551, 307] width 970 height 63
type input "400"
drag, startPoint x: 571, startPoint y: 531, endPoint x: 708, endPoint y: 493, distance: 142.2
click at [579, 533] on div "Select Service Product Membership Package Voucher Prepaid Gift Card Select Styl…" at bounding box center [381, 479] width 681 height 216
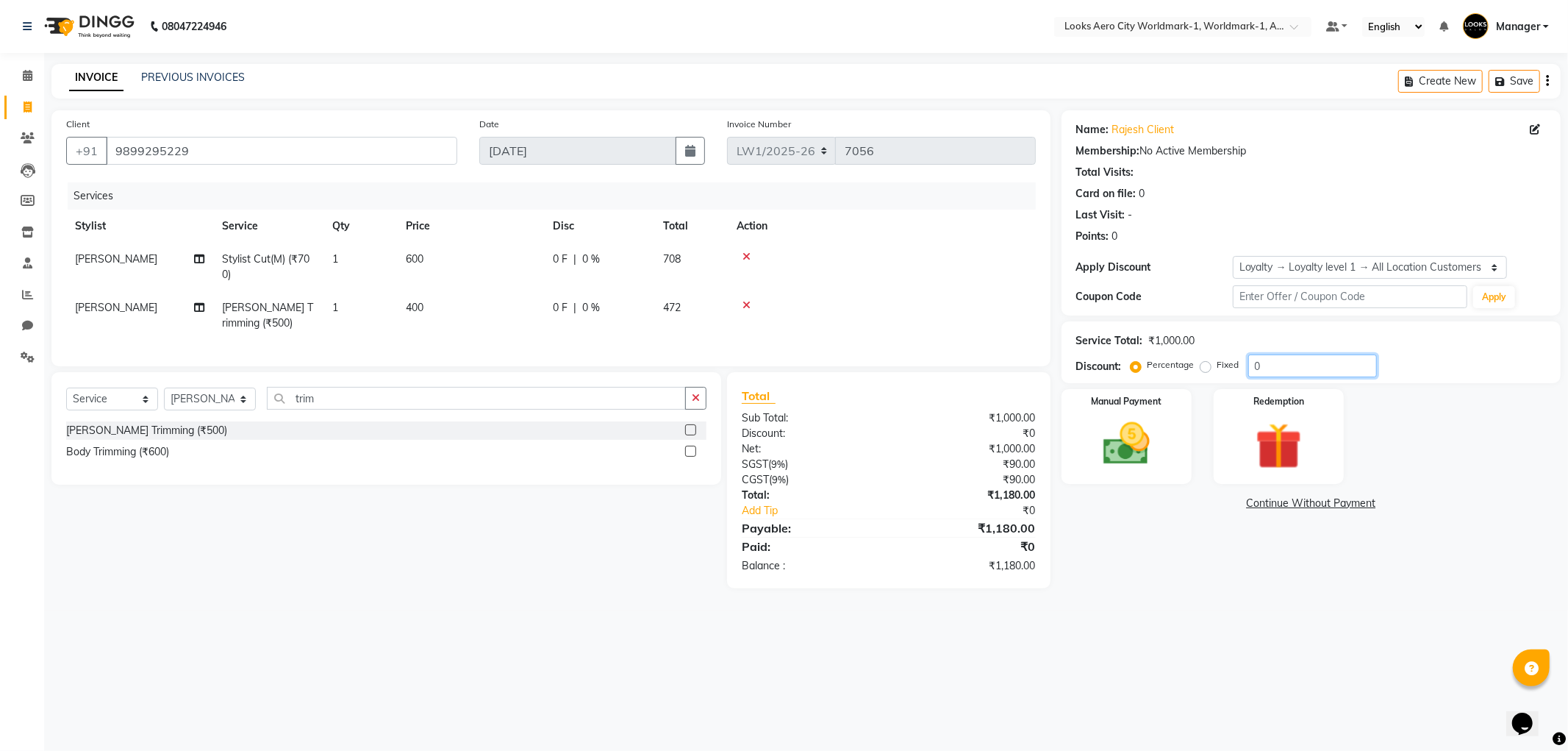
drag, startPoint x: 1254, startPoint y: 368, endPoint x: 1202, endPoint y: 371, distance: 52.1
click at [1202, 371] on div "Percentage Fixed 0" at bounding box center [1255, 365] width 244 height 23
type input "10"
drag, startPoint x: 882, startPoint y: 676, endPoint x: 880, endPoint y: 667, distance: 9.2
click at [882, 675] on div "08047224946 Select Location × Looks Aero City Worldmark-1, Worldmark-1, Aerocit…" at bounding box center [784, 375] width 1568 height 751
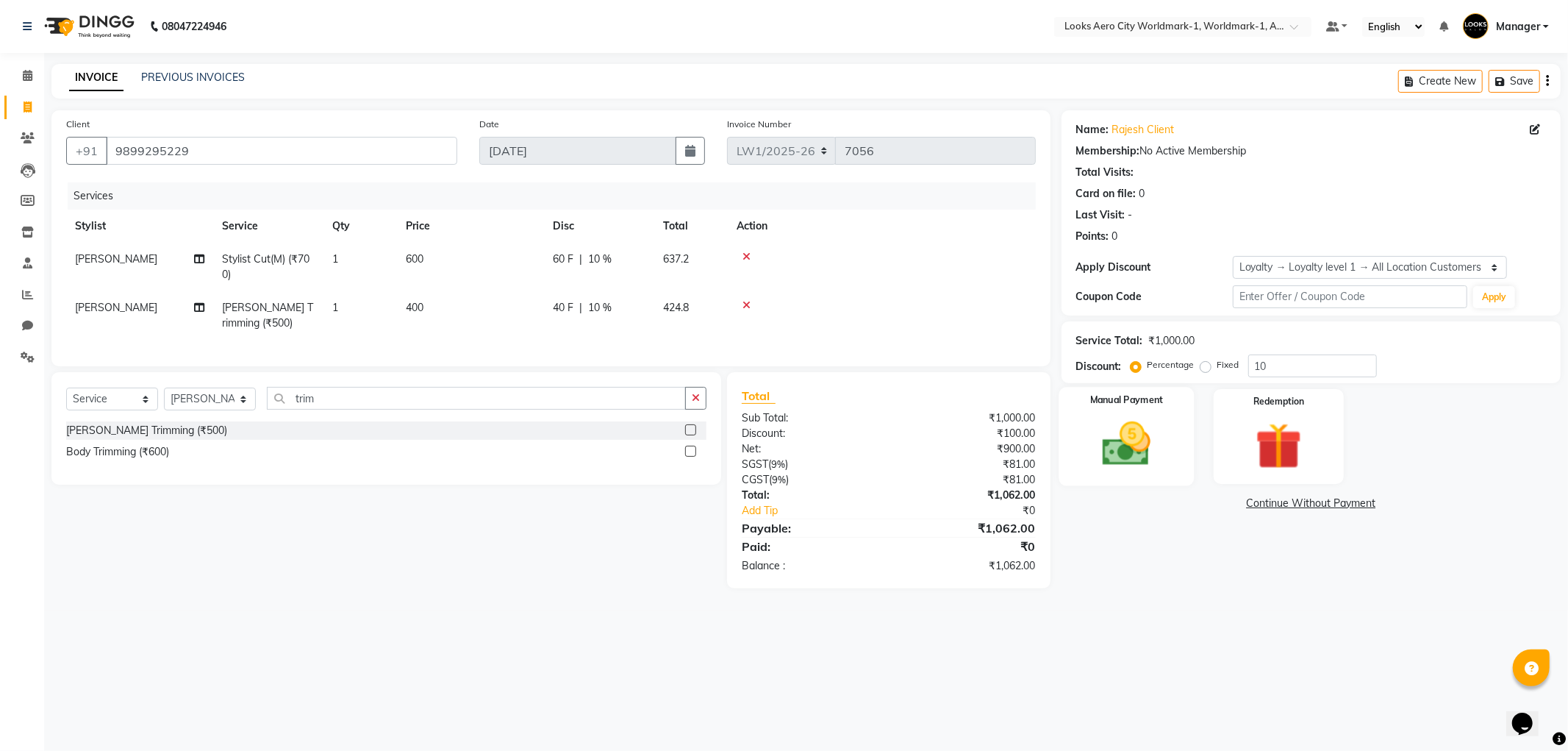
click at [1101, 469] on img at bounding box center [1127, 444] width 78 height 56
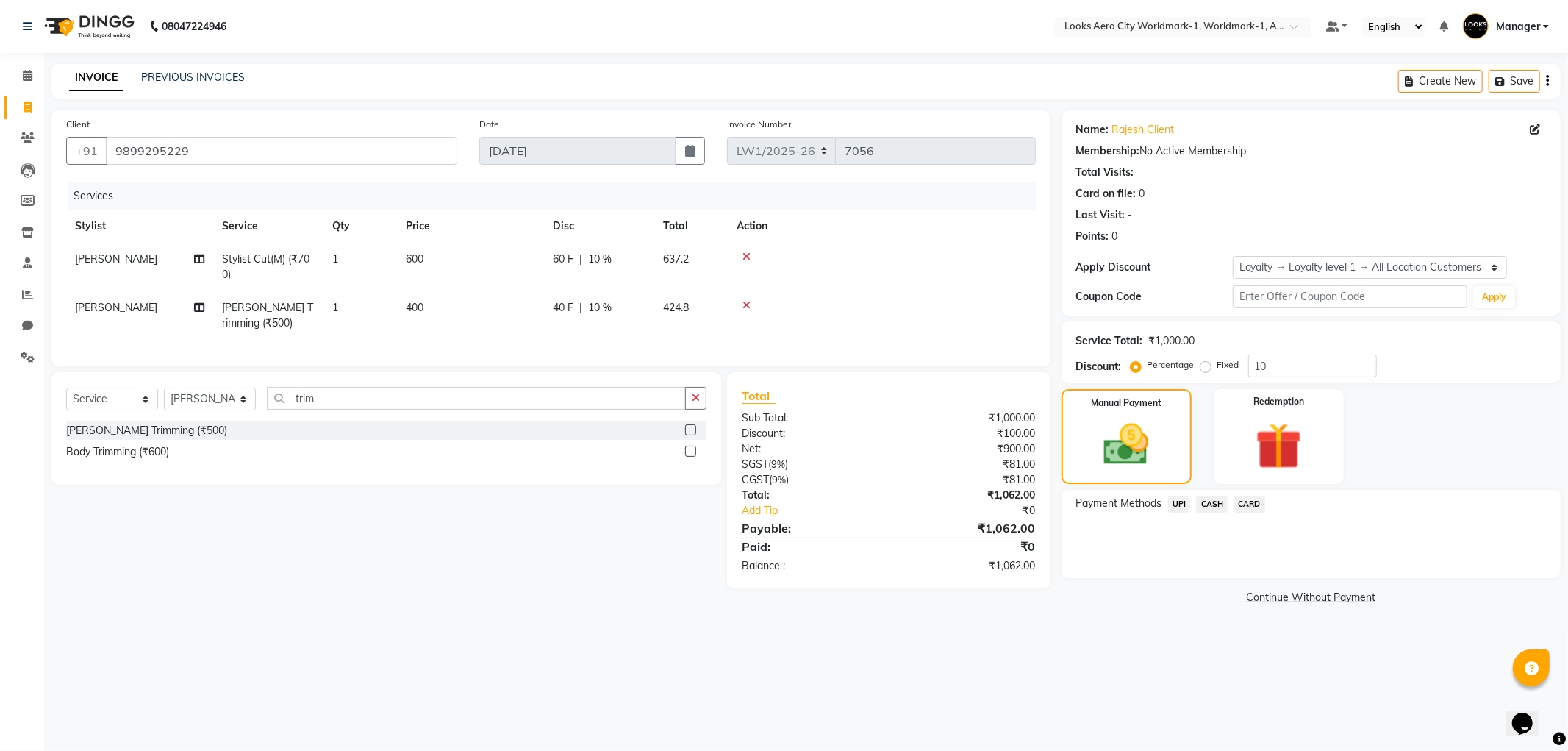
click at [1179, 503] on span "UPI" at bounding box center [1179, 503] width 23 height 17
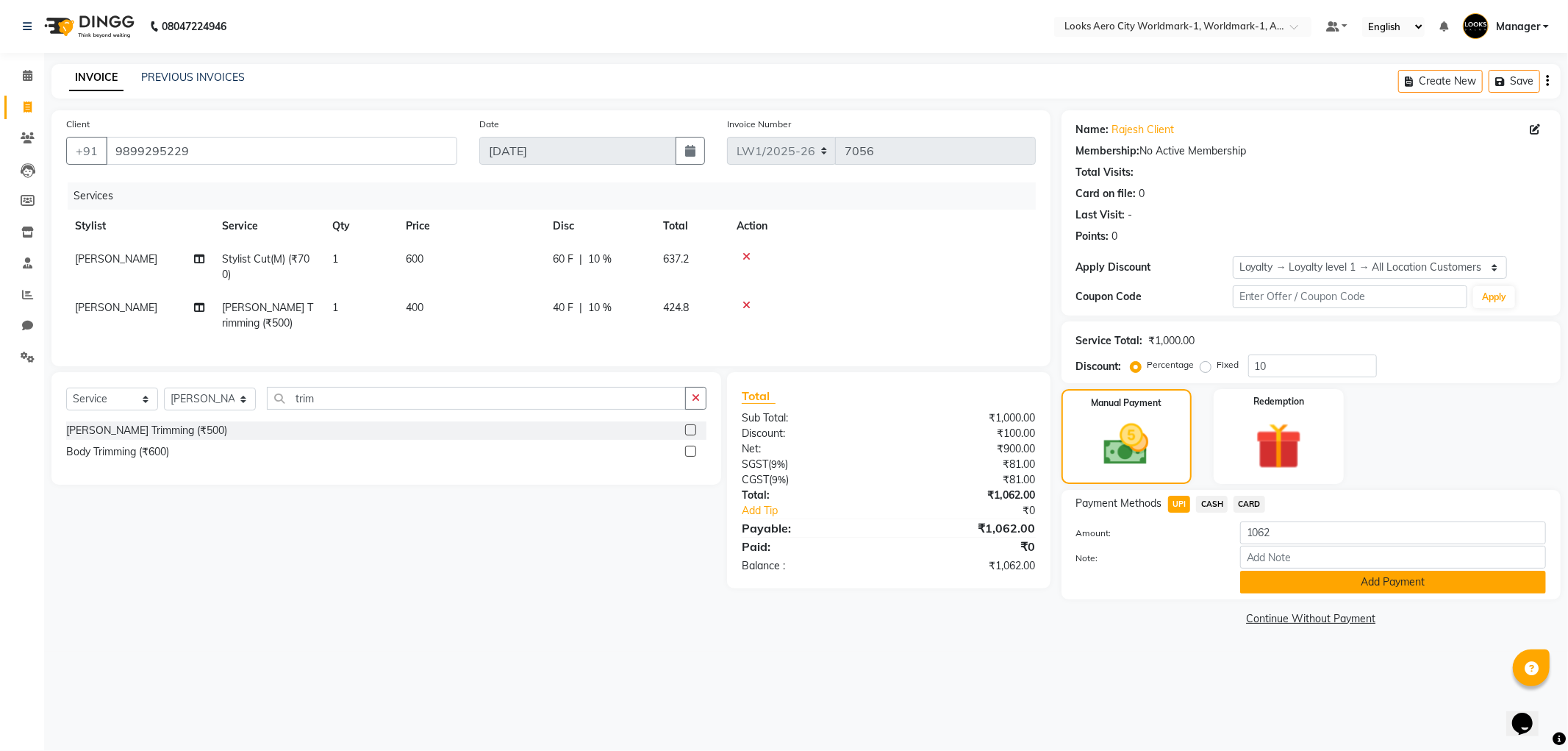
click at [1274, 582] on button "Add Payment" at bounding box center [1393, 582] width 305 height 23
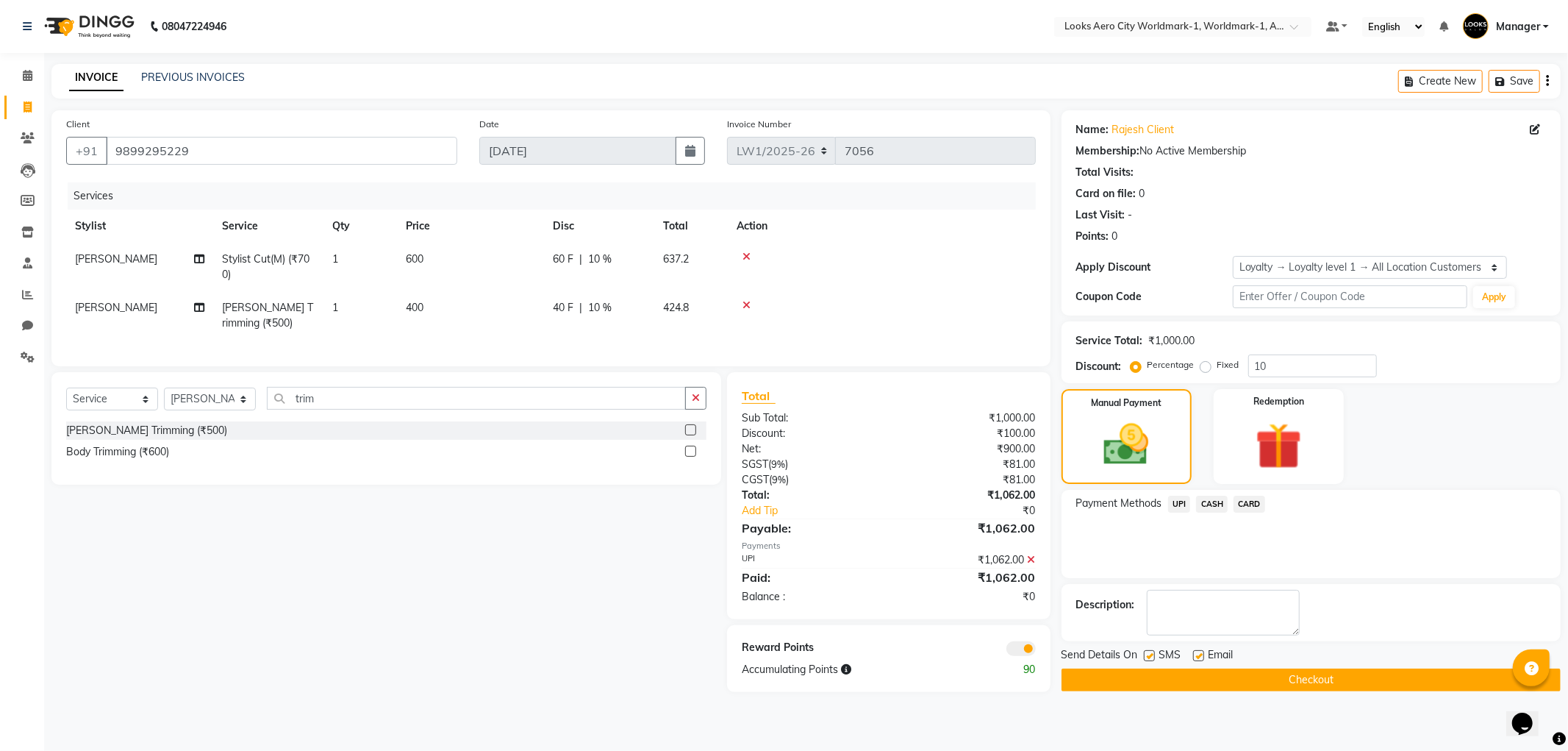
click at [1201, 657] on label at bounding box center [1198, 655] width 11 height 11
click at [1201, 657] on input "checkbox" at bounding box center [1198, 657] width 10 height 10
checkbox input "false"
click at [1136, 673] on button "Checkout" at bounding box center [1312, 680] width 499 height 23
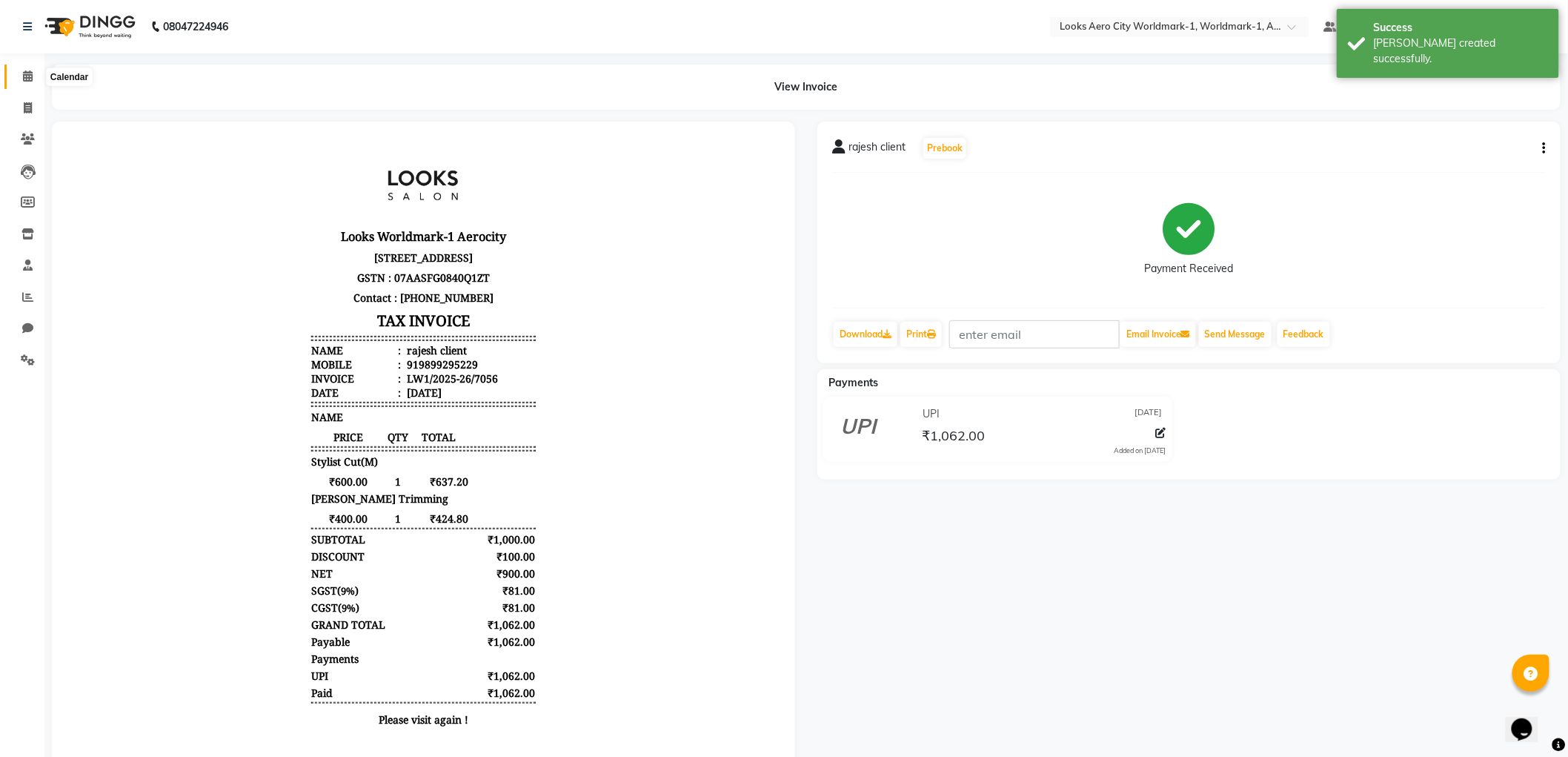
click at [28, 82] on icon at bounding box center [28, 75] width 10 height 11
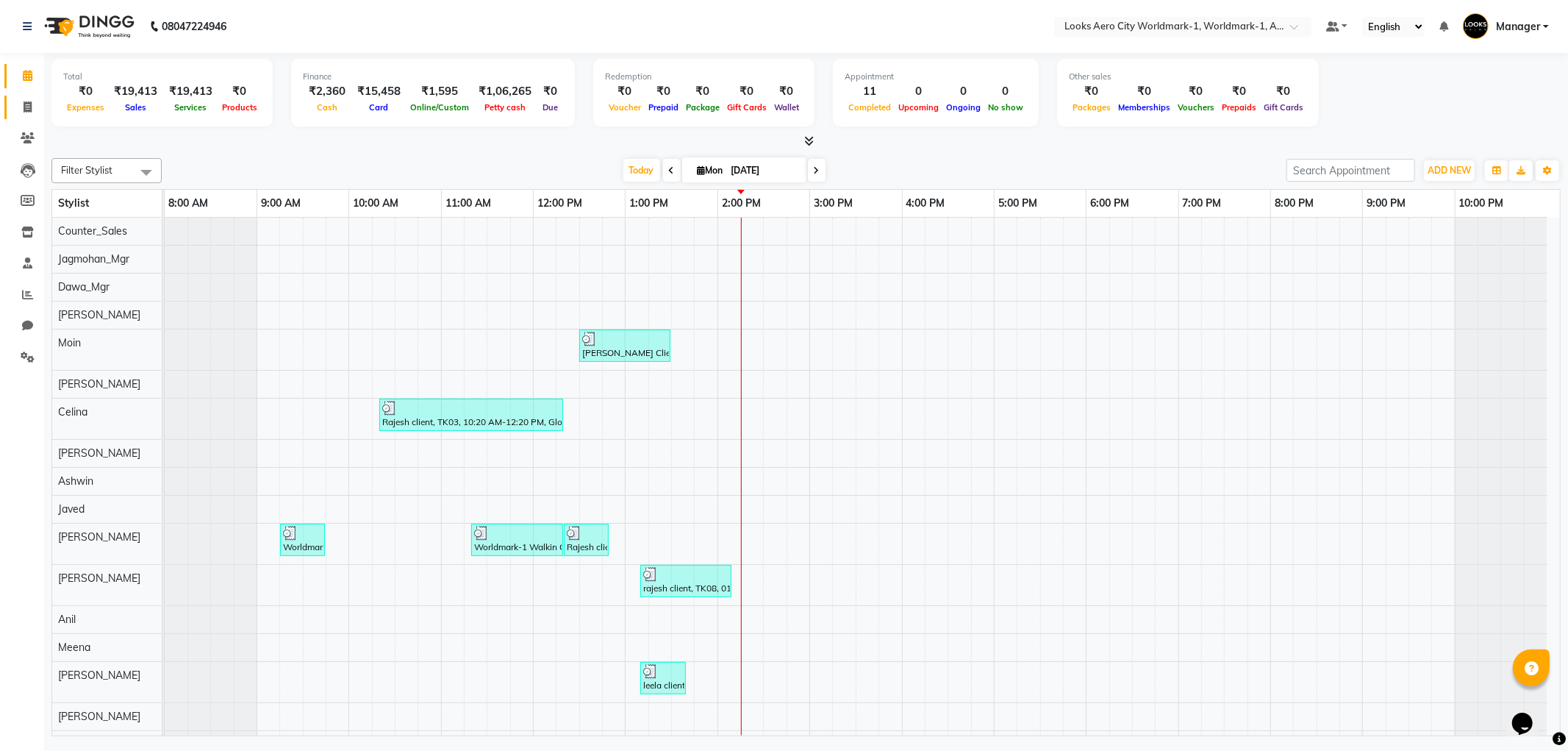
click at [17, 117] on link "Invoice" at bounding box center [23, 108] width 35 height 24
select select "service"
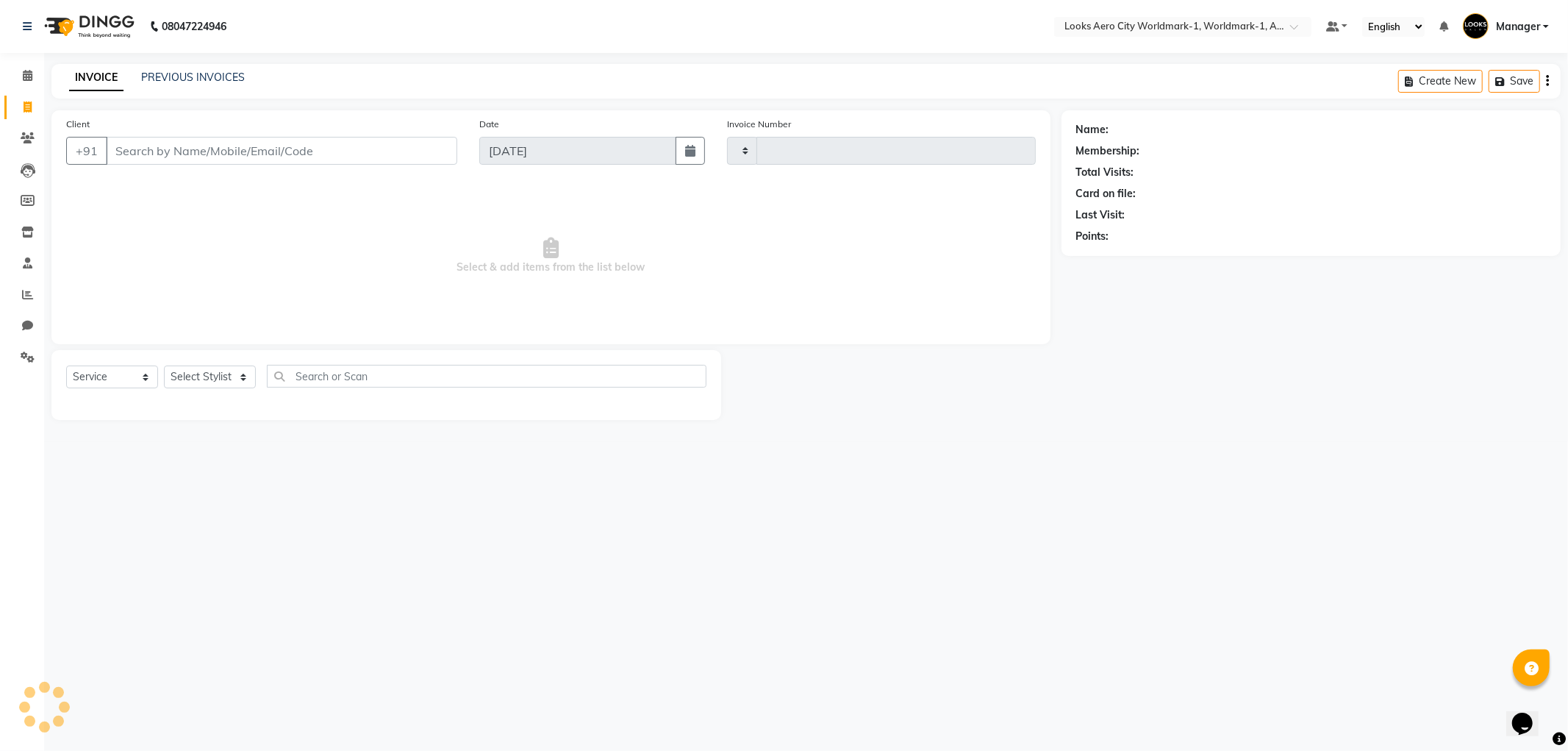
type input "7057"
select select "8573"
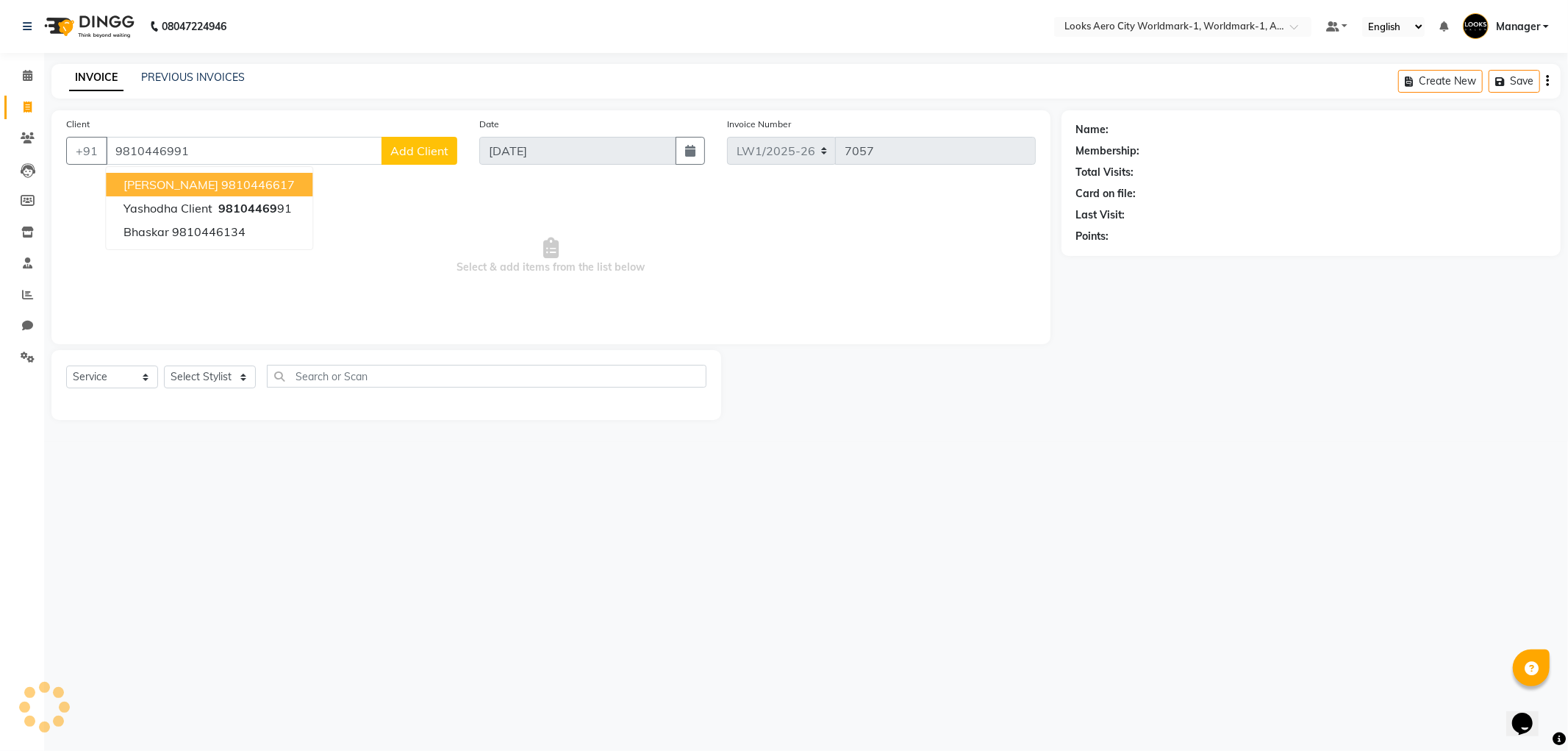
type input "9810446991"
select select "1: Object"
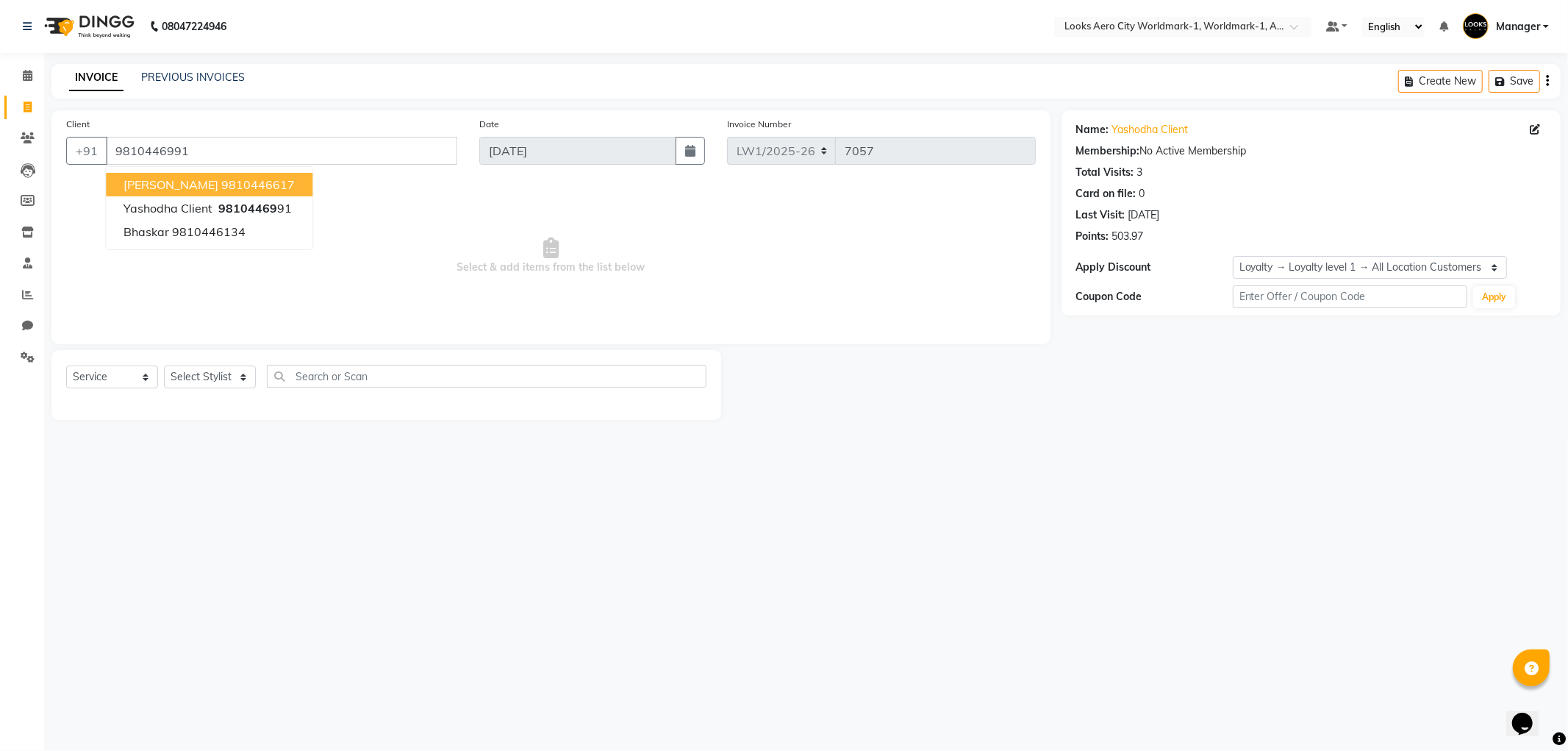
click at [657, 587] on div "08047224946 Select Location × Looks Aero City Worldmark-1, Worldmark-1, Aerocit…" at bounding box center [784, 375] width 1568 height 751
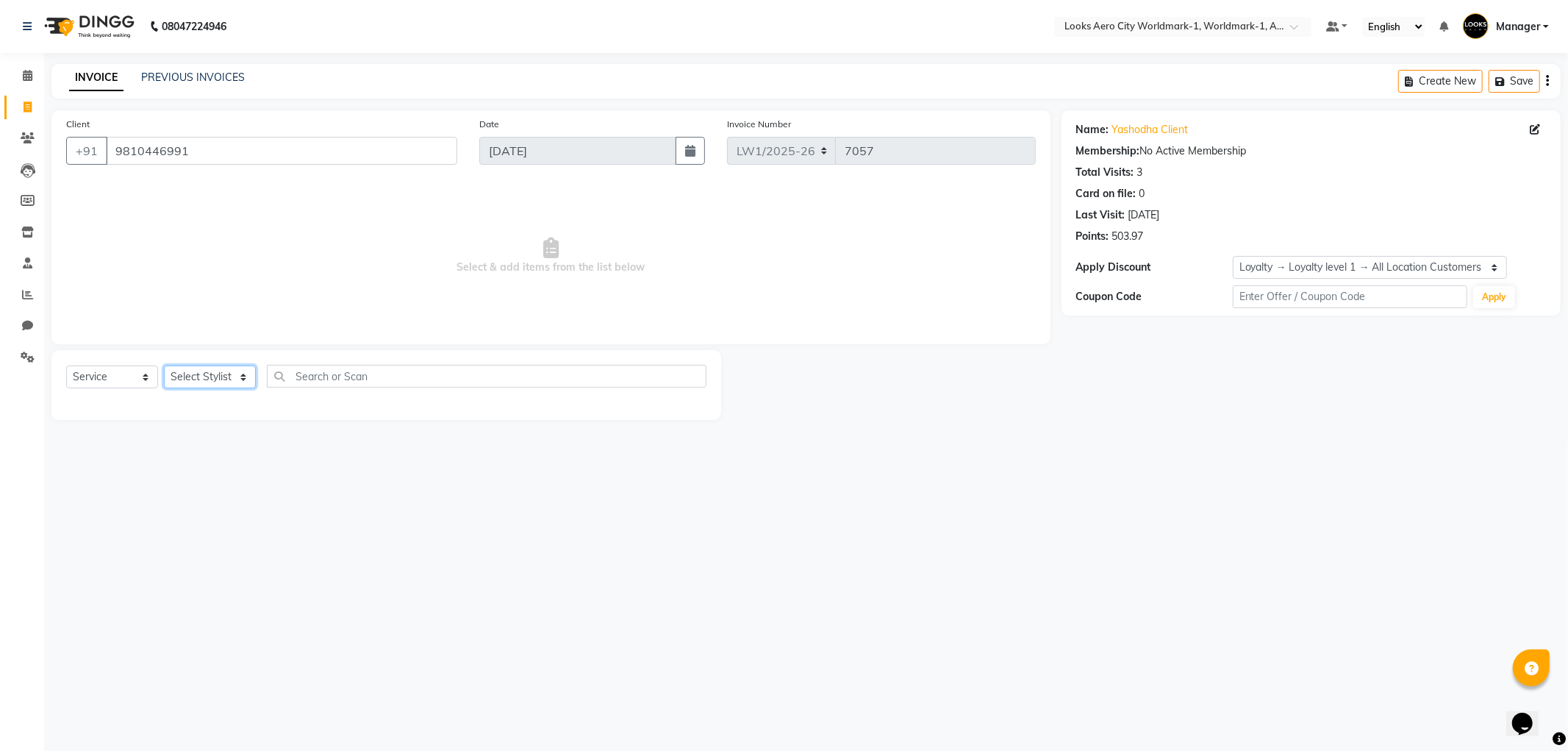
click at [208, 378] on select "Select Stylist [PERSON_NAME] [PERSON_NAME] [PERSON_NAME] [PERSON_NAME] Counter_…" at bounding box center [210, 376] width 92 height 23
select select "84539"
click at [164, 366] on select "Select Stylist [PERSON_NAME] [PERSON_NAME] [PERSON_NAME] [PERSON_NAME] Counter_…" at bounding box center [210, 376] width 92 height 23
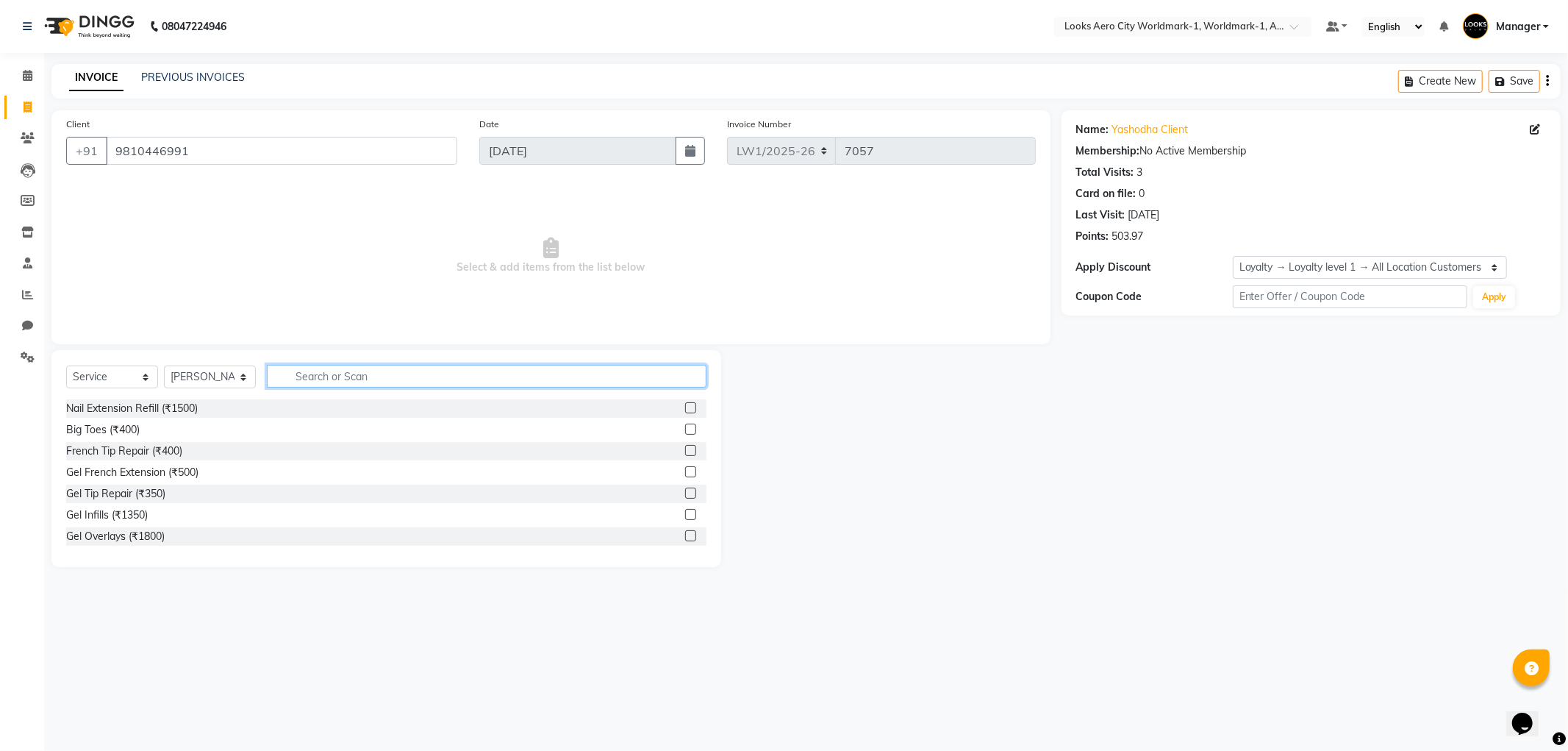
click at [342, 369] on input "text" at bounding box center [486, 376] width 439 height 23
type input "touch"
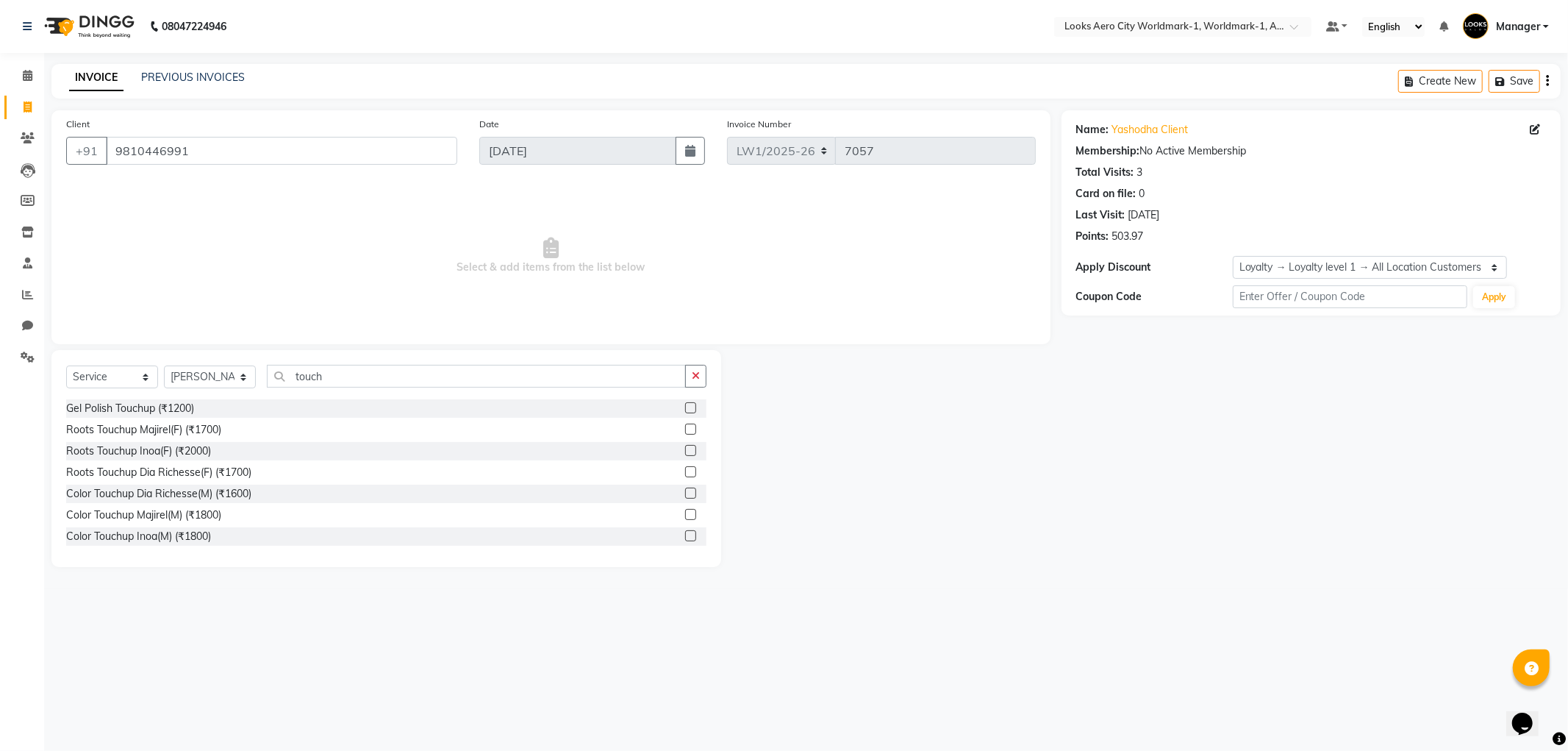
click at [685, 451] on label at bounding box center [690, 449] width 11 height 11
click at [685, 451] on input "checkbox" at bounding box center [690, 451] width 10 height 10
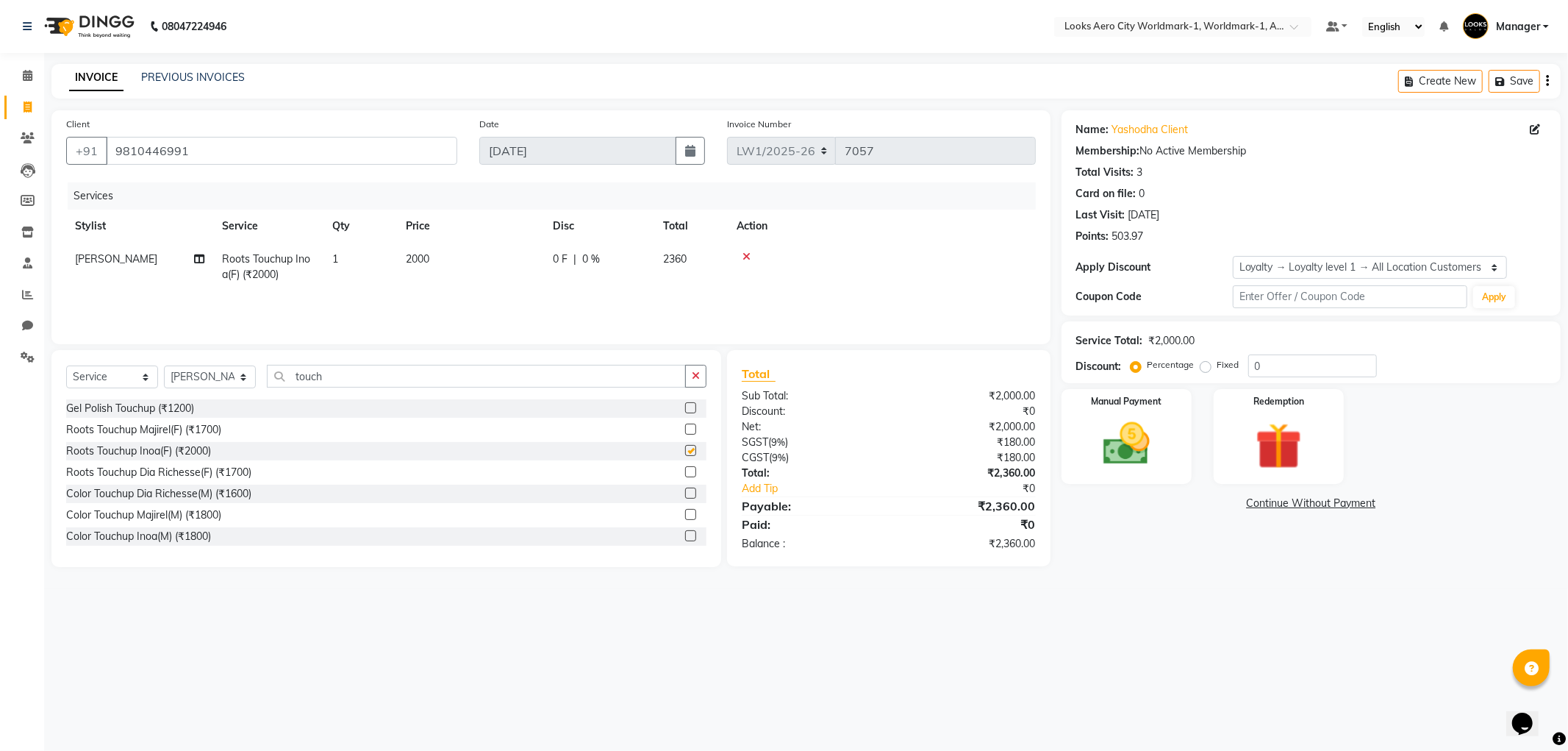
checkbox input "false"
click at [486, 274] on td "2000" at bounding box center [471, 267] width 147 height 49
select select "84539"
click at [444, 262] on tr "Abhishek_Nails [PERSON_NAME] [PERSON_NAME] [PERSON_NAME] [PERSON_NAME] Counter_…" at bounding box center [551, 274] width 970 height 63
type input "1500"
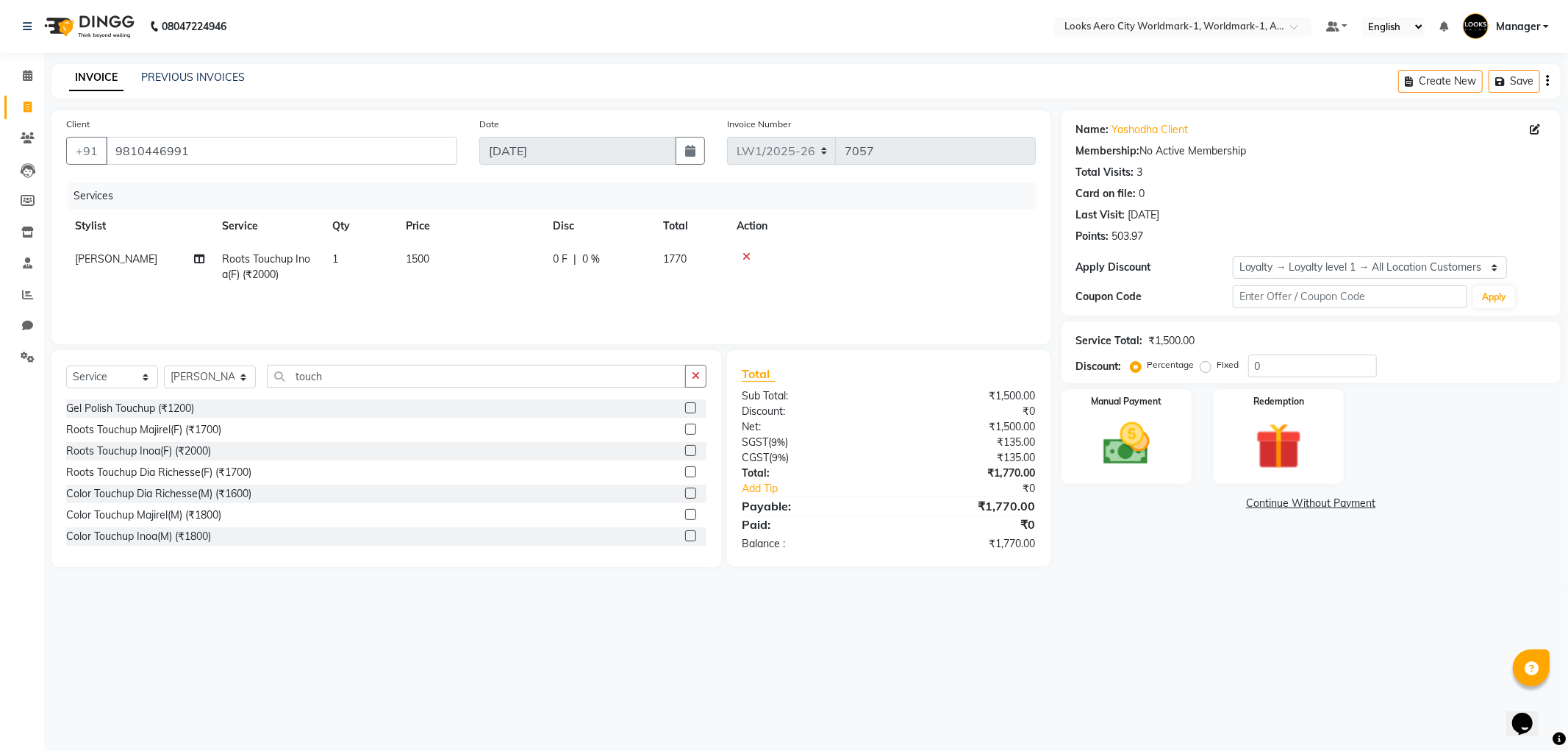
drag, startPoint x: 1153, startPoint y: 624, endPoint x: 1353, endPoint y: 401, distance: 299.5
click at [1157, 619] on div "08047224946 Select Location × Looks Aero City Worldmark-1, Worldmark-1, Aerocit…" at bounding box center [784, 375] width 1568 height 751
drag, startPoint x: 1278, startPoint y: 370, endPoint x: 1215, endPoint y: 371, distance: 63.0
click at [1217, 371] on div "Percentage Fixed 0" at bounding box center [1255, 365] width 244 height 23
type input "10"
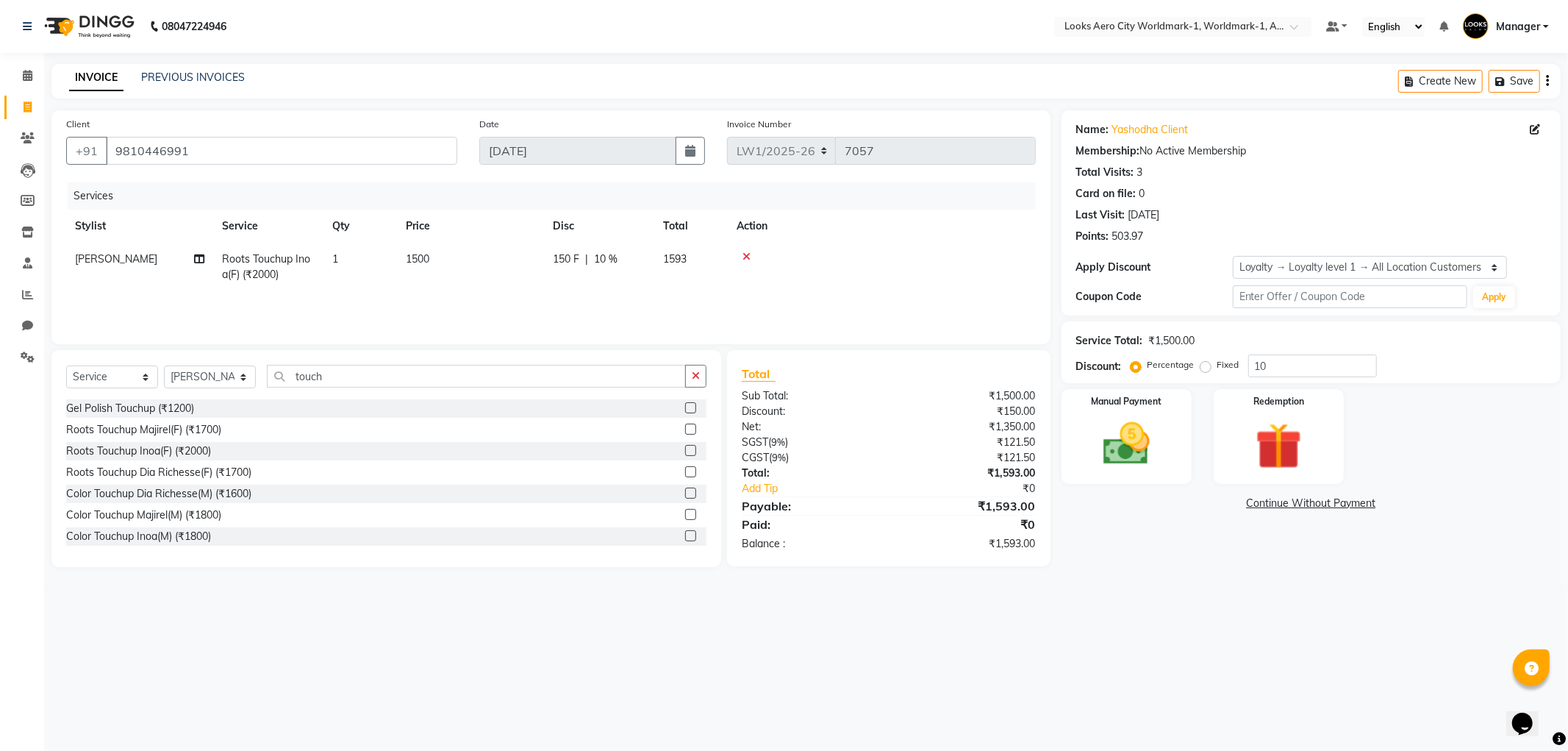
click at [1196, 619] on div "08047224946 Select Location × Looks Aero City Worldmark-1, Worldmark-1, Aerocit…" at bounding box center [784, 375] width 1568 height 751
click at [1142, 469] on img at bounding box center [1127, 444] width 78 height 56
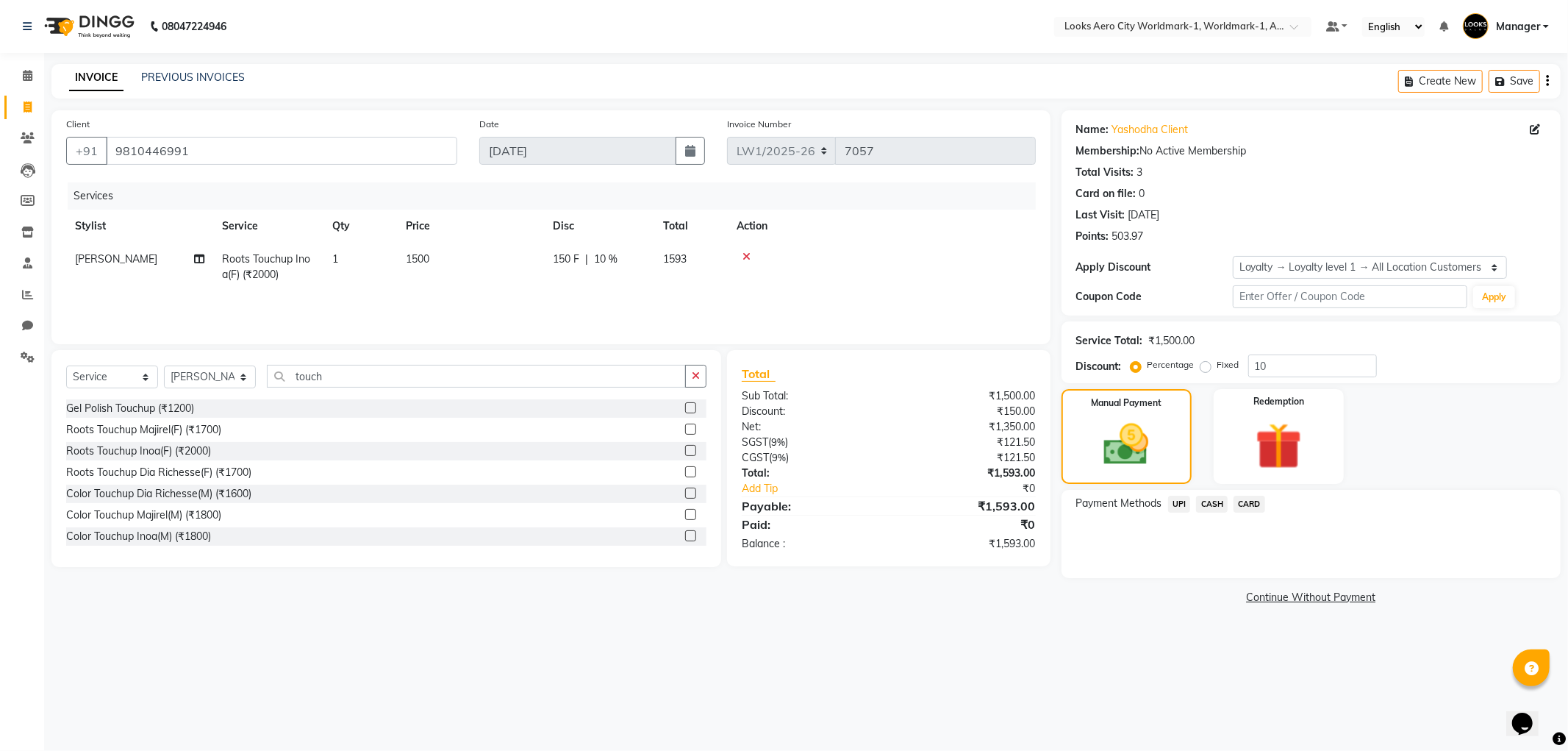
click at [1175, 504] on span "UPI" at bounding box center [1179, 503] width 23 height 17
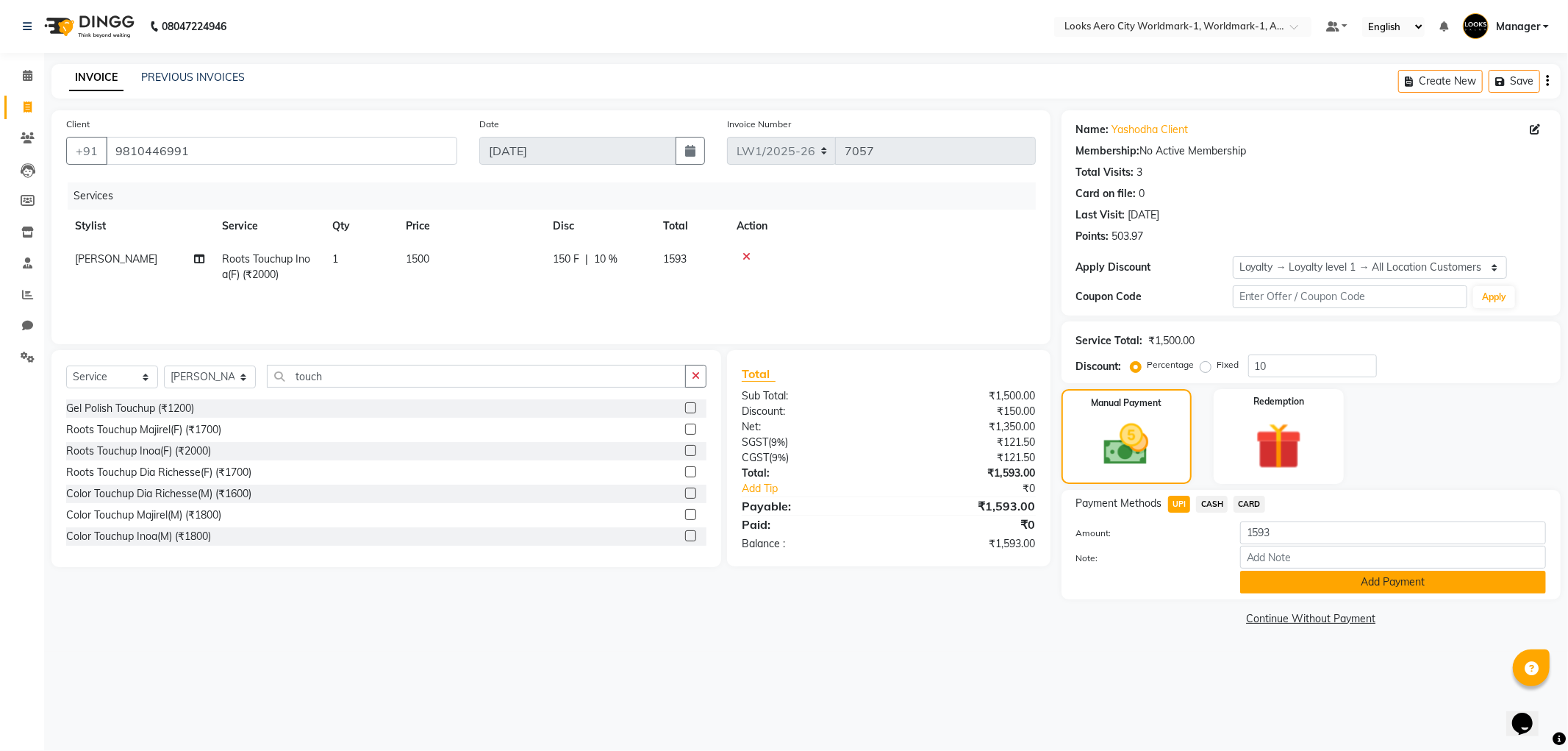
click at [1293, 589] on button "Add Payment" at bounding box center [1393, 582] width 305 height 23
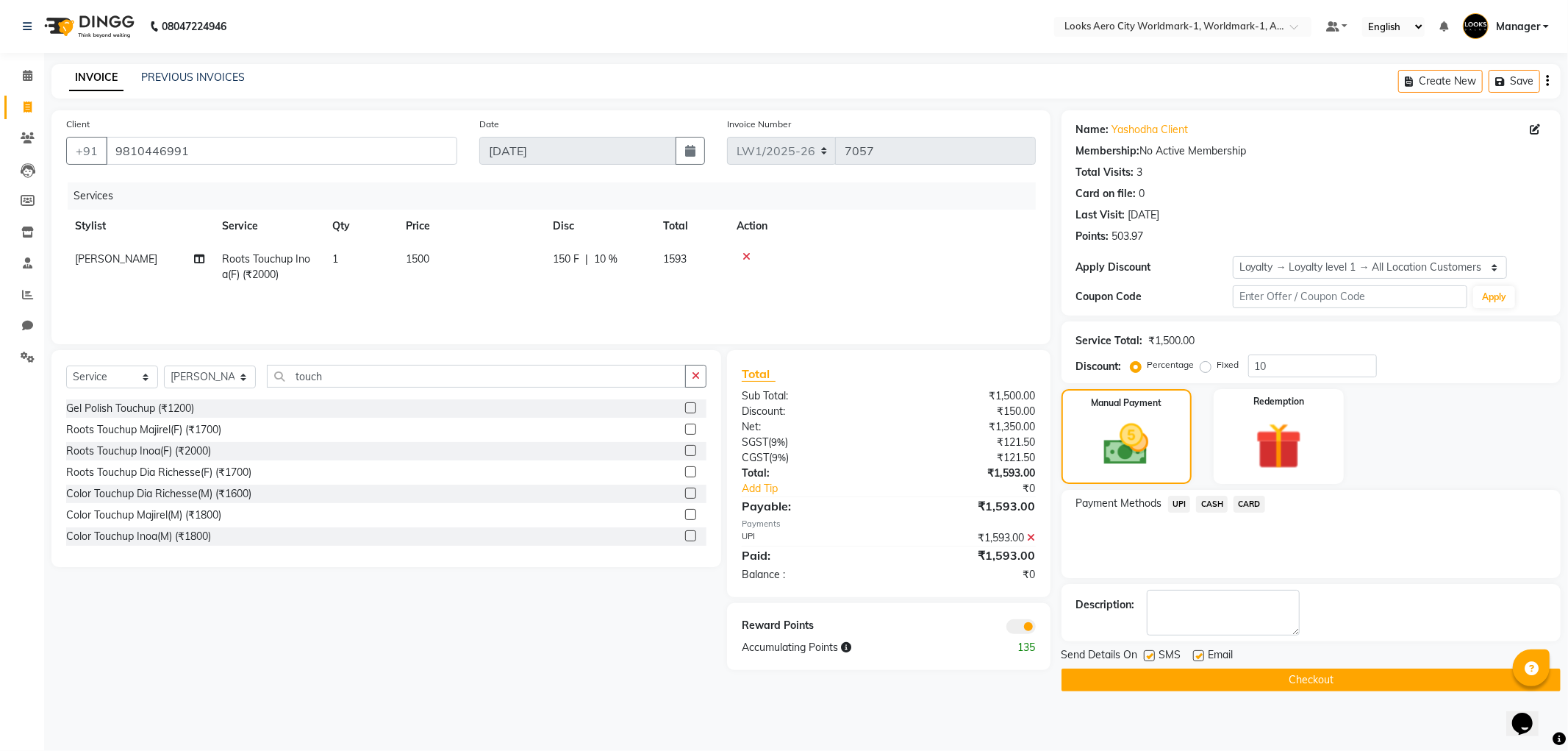
click at [1195, 652] on label at bounding box center [1198, 655] width 11 height 11
click at [1195, 652] on input "checkbox" at bounding box center [1198, 657] width 10 height 10
checkbox input "false"
click at [1201, 677] on button "Checkout" at bounding box center [1312, 680] width 499 height 23
